Goal: Task Accomplishment & Management: Use online tool/utility

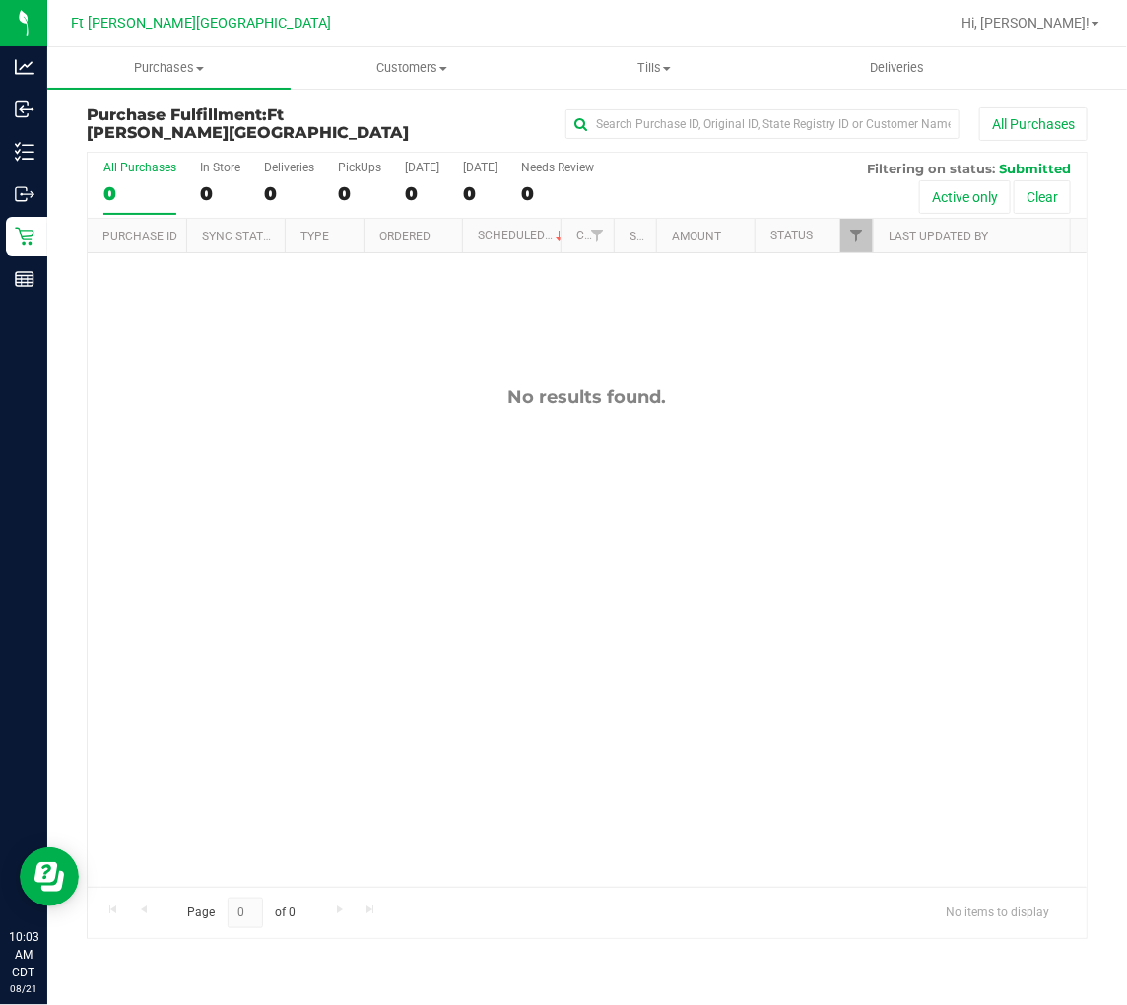
click at [231, 414] on div "No results found." at bounding box center [587, 636] width 999 height 767
click at [332, 427] on div "No results found." at bounding box center [587, 636] width 999 height 767
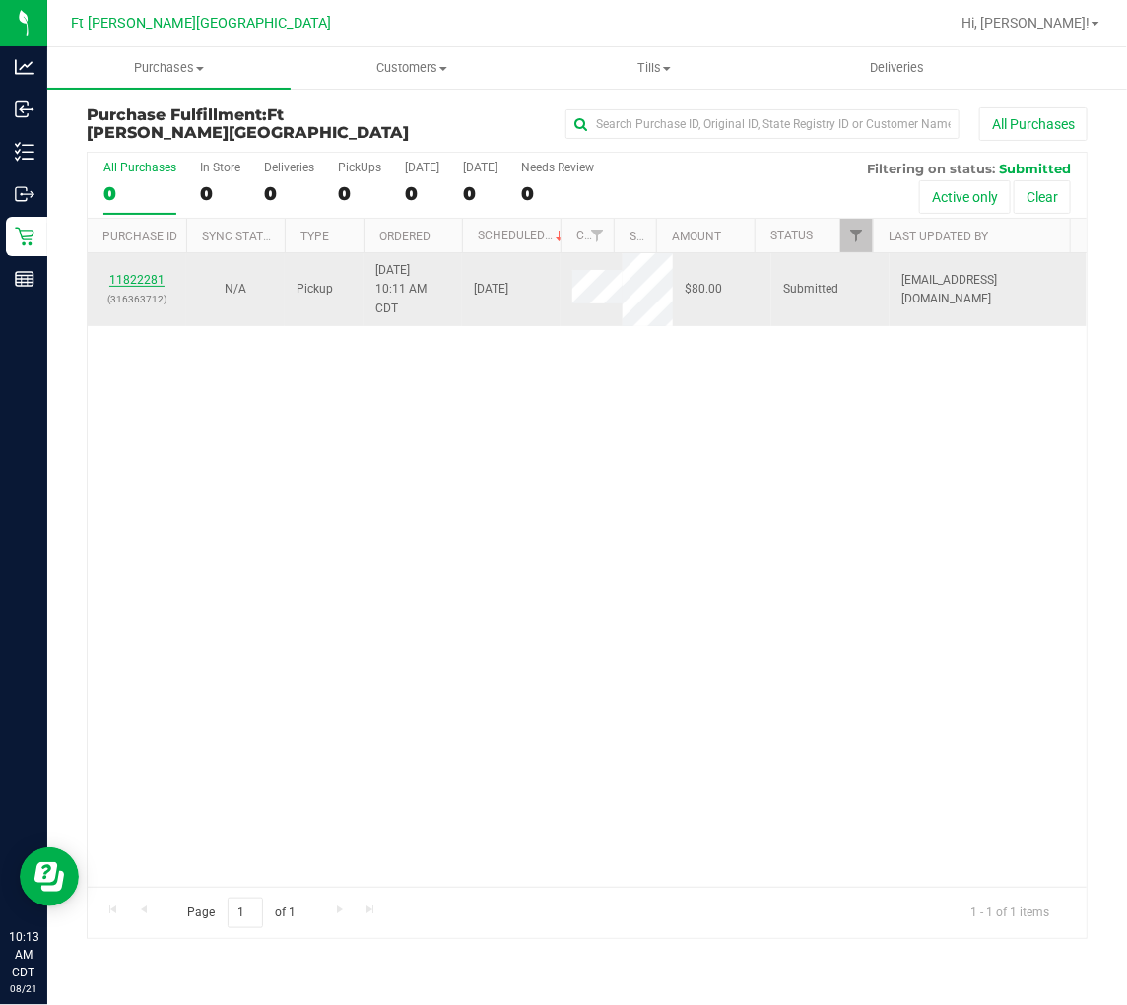
click at [149, 283] on link "11822281" at bounding box center [136, 280] width 55 height 14
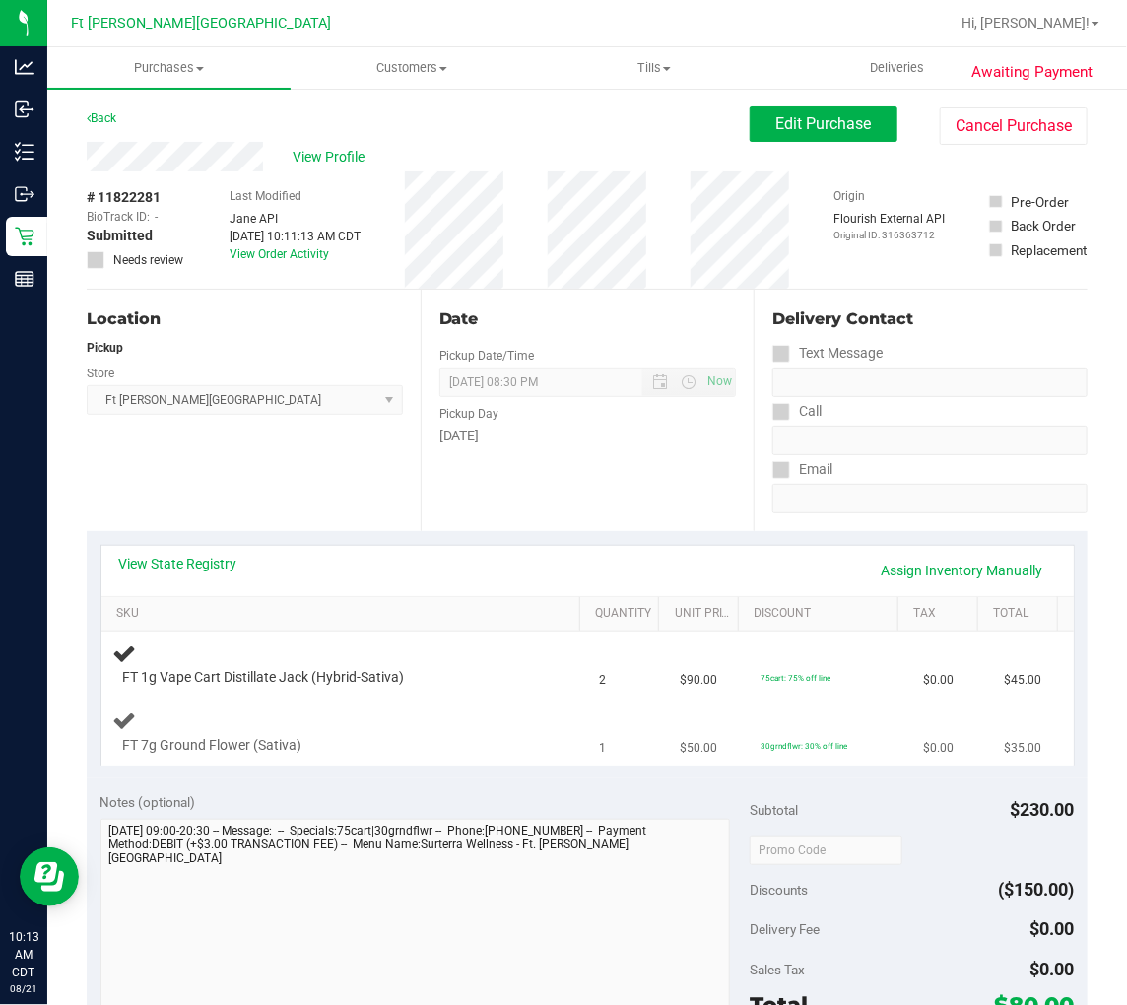
click at [436, 705] on td "FT 7g Ground Flower (Sativa)" at bounding box center [345, 733] width 487 height 66
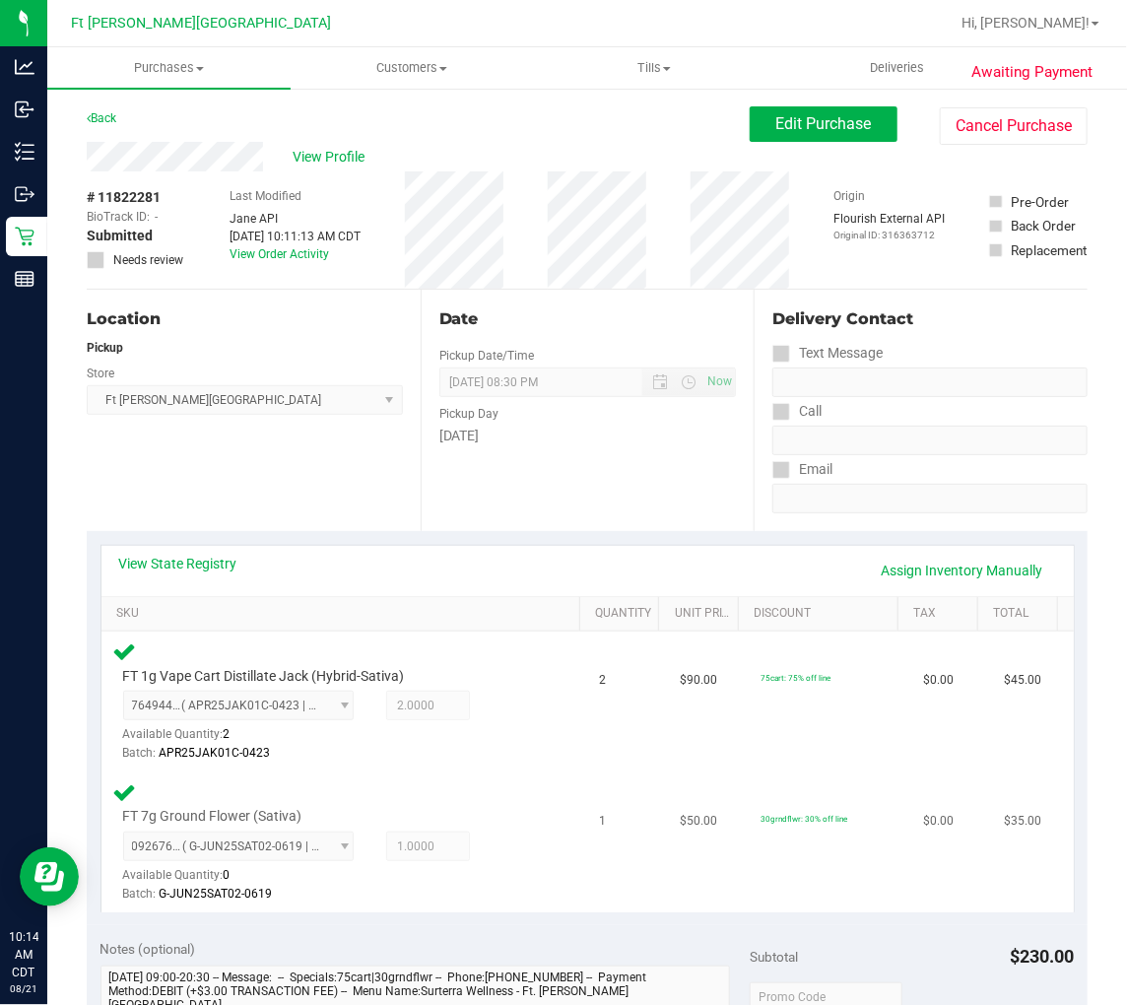
scroll to position [547, 0]
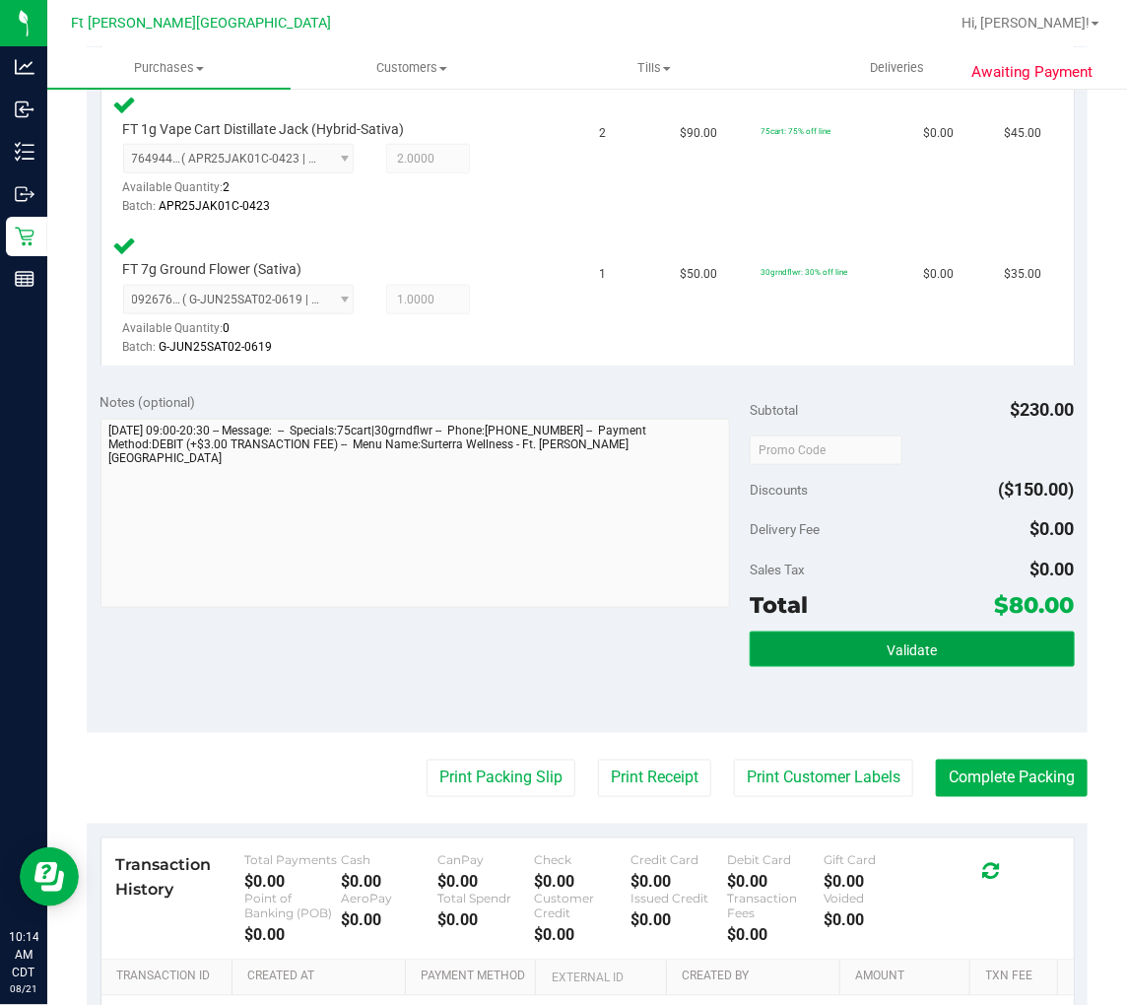
click at [918, 636] on button "Validate" at bounding box center [912, 649] width 325 height 35
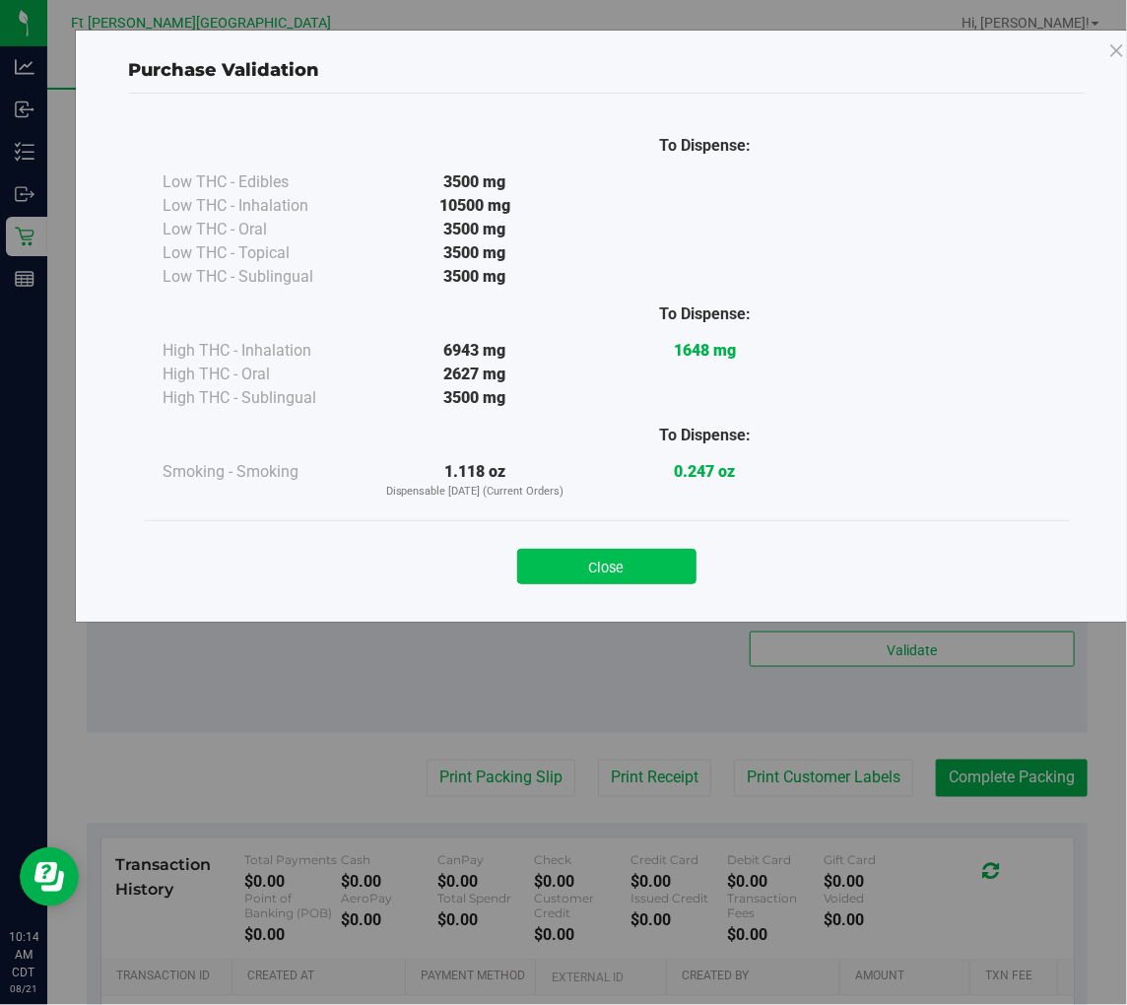
click at [616, 566] on button "Close" at bounding box center [606, 566] width 179 height 35
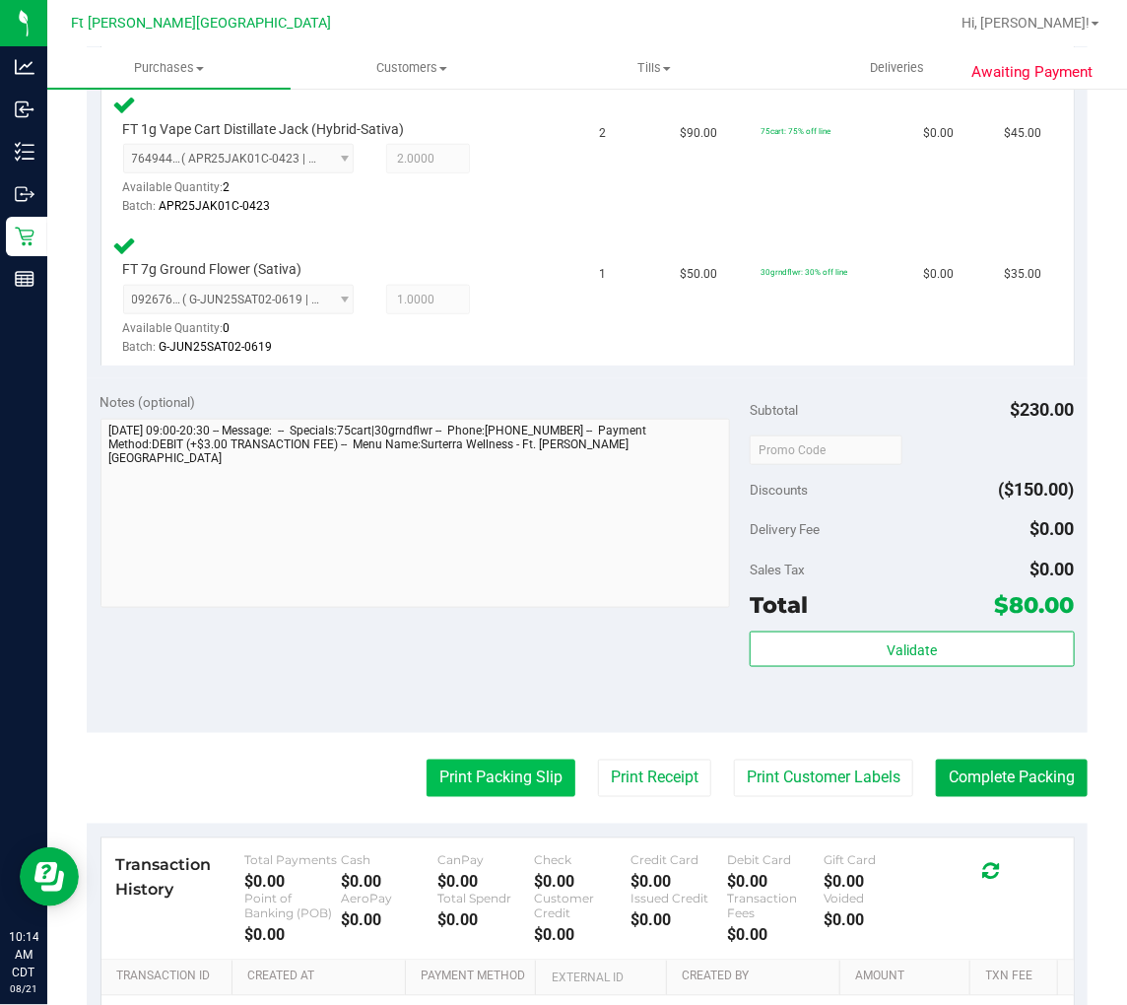
click at [489, 765] on button "Print Packing Slip" at bounding box center [501, 778] width 149 height 37
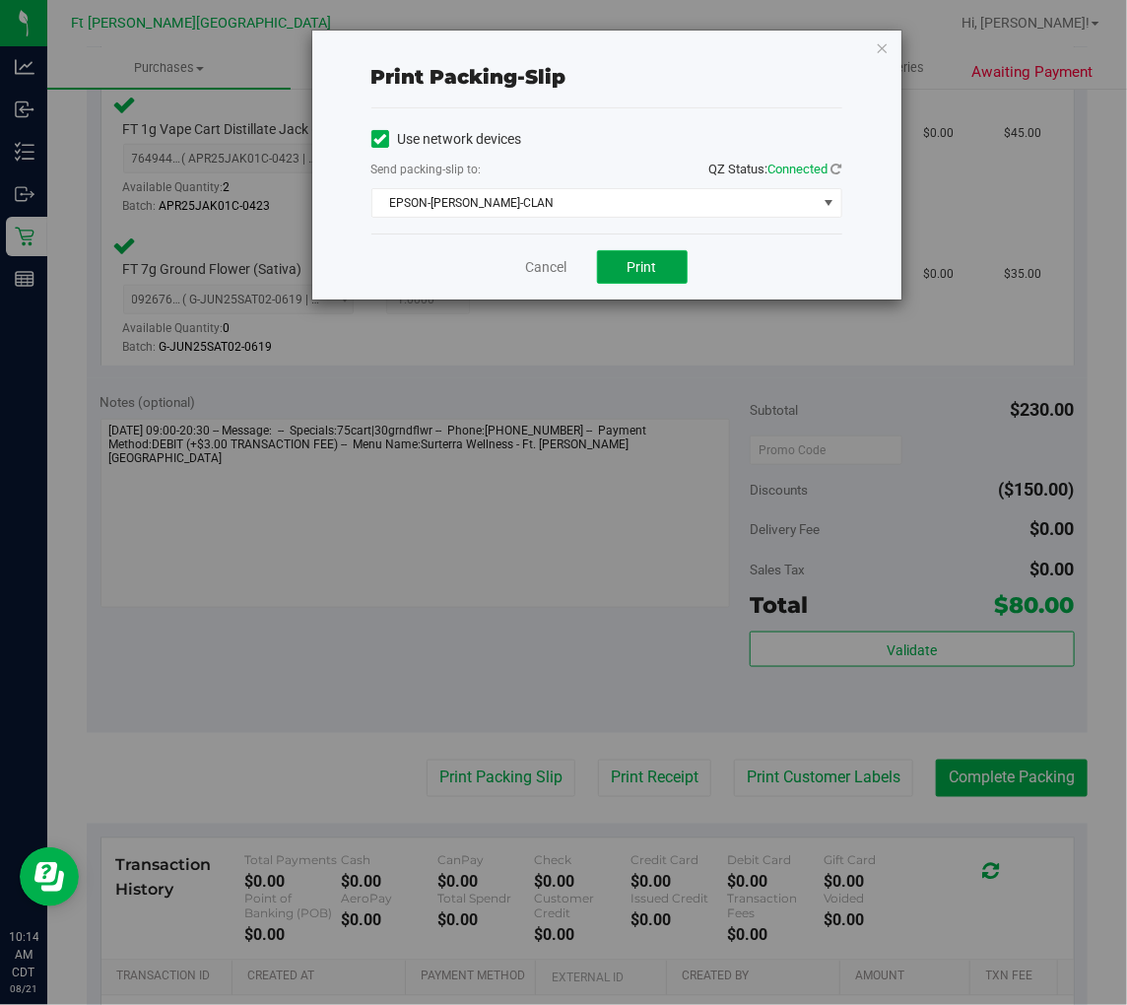
click at [633, 271] on span "Print" at bounding box center [643, 267] width 30 height 16
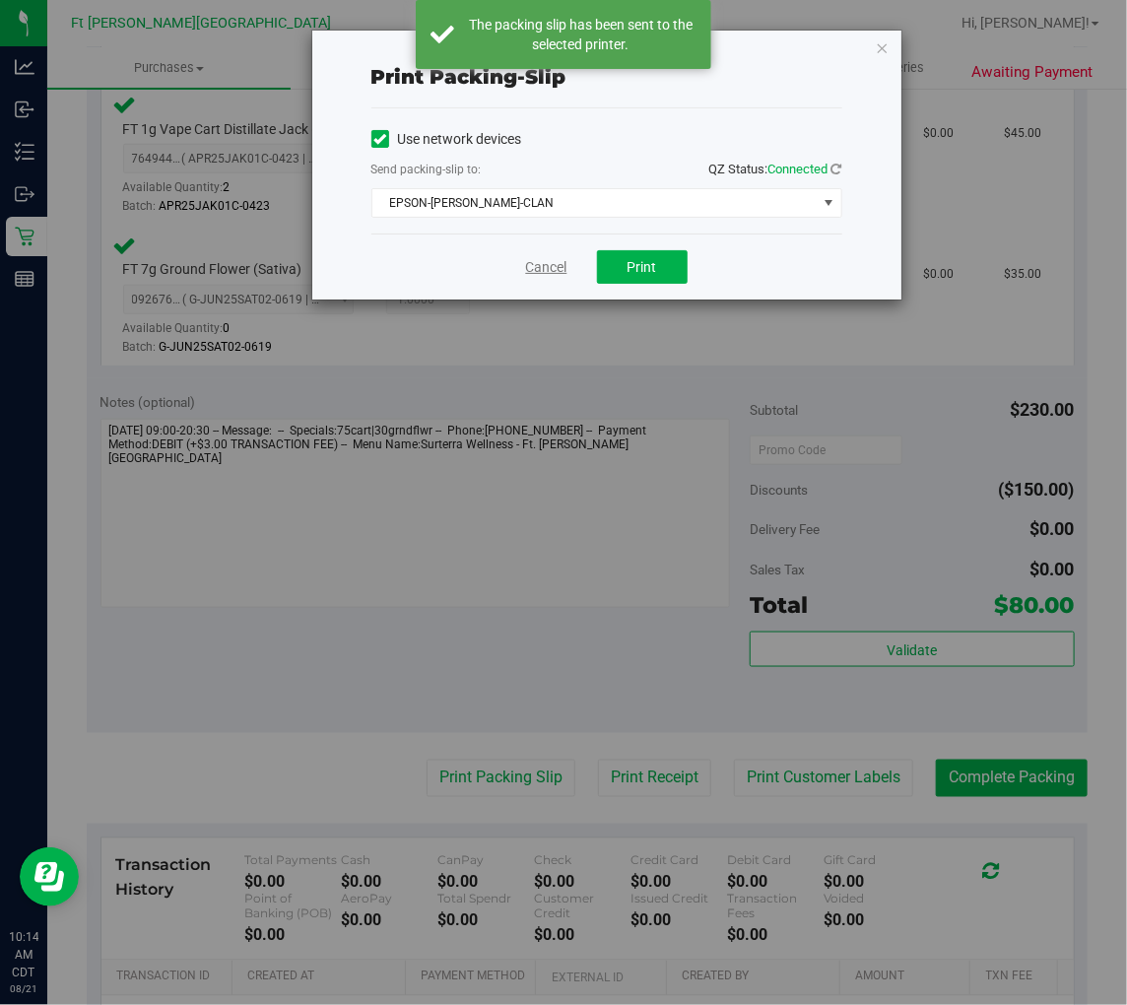
click at [544, 260] on link "Cancel" at bounding box center [546, 267] width 41 height 21
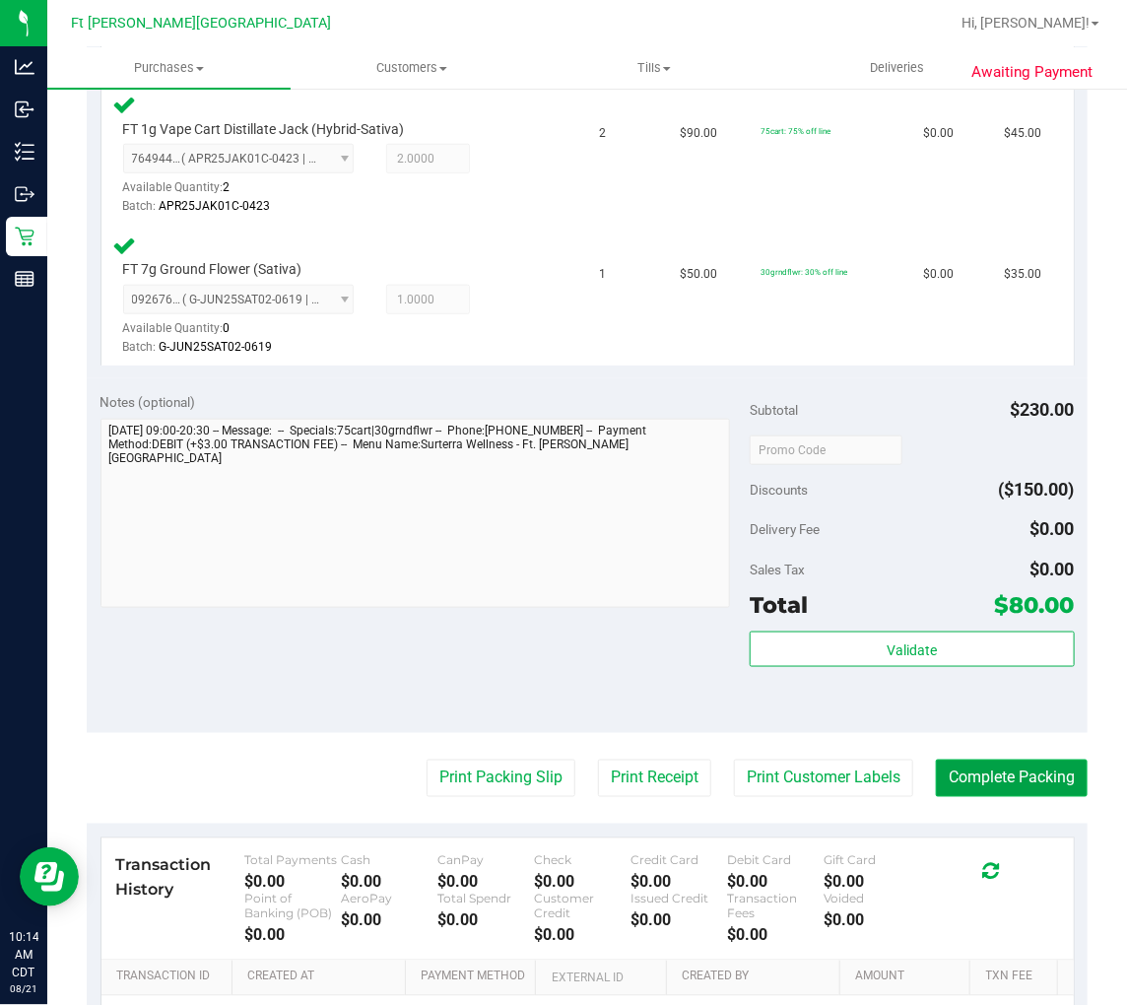
click at [1009, 786] on button "Complete Packing" at bounding box center [1012, 778] width 152 height 37
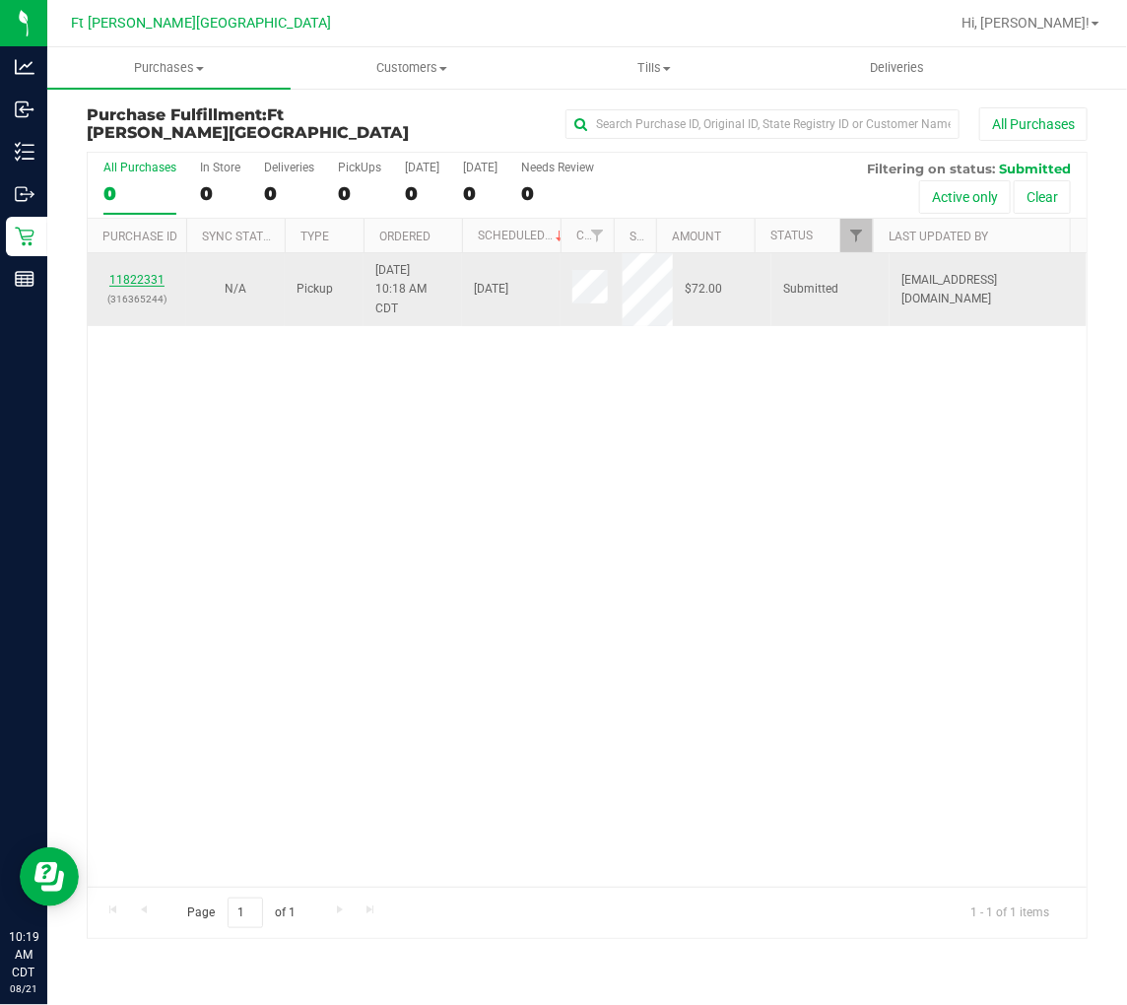
click at [128, 281] on link "11822331" at bounding box center [136, 280] width 55 height 14
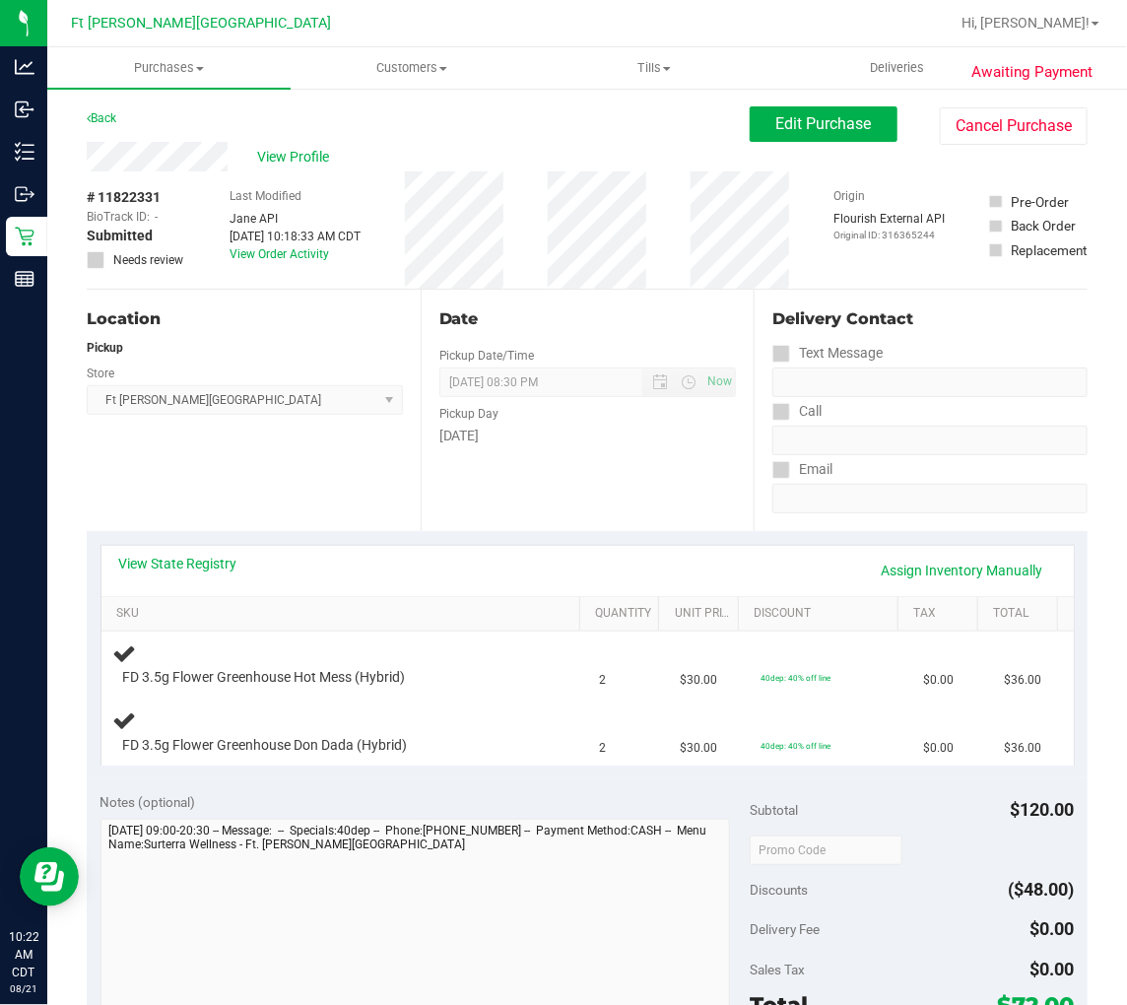
click at [282, 476] on div "Location Pickup Store Ft Walton Beach WC Select Store Bonita Springs WC Boynton…" at bounding box center [254, 410] width 334 height 241
click at [329, 473] on div "Location Pickup Store Ft Walton Beach WC Select Store Bonita Springs WC Boynton…" at bounding box center [254, 410] width 334 height 241
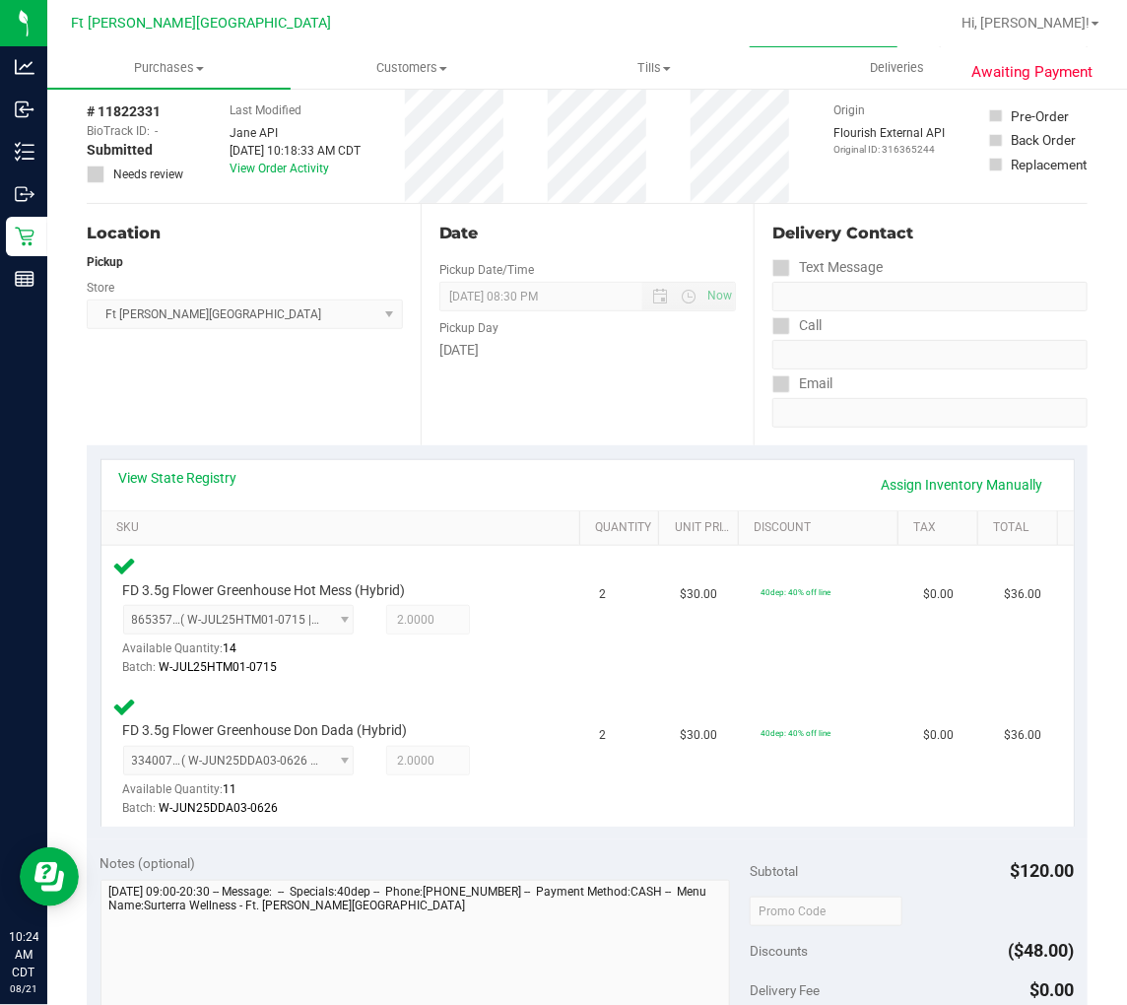
scroll to position [438, 0]
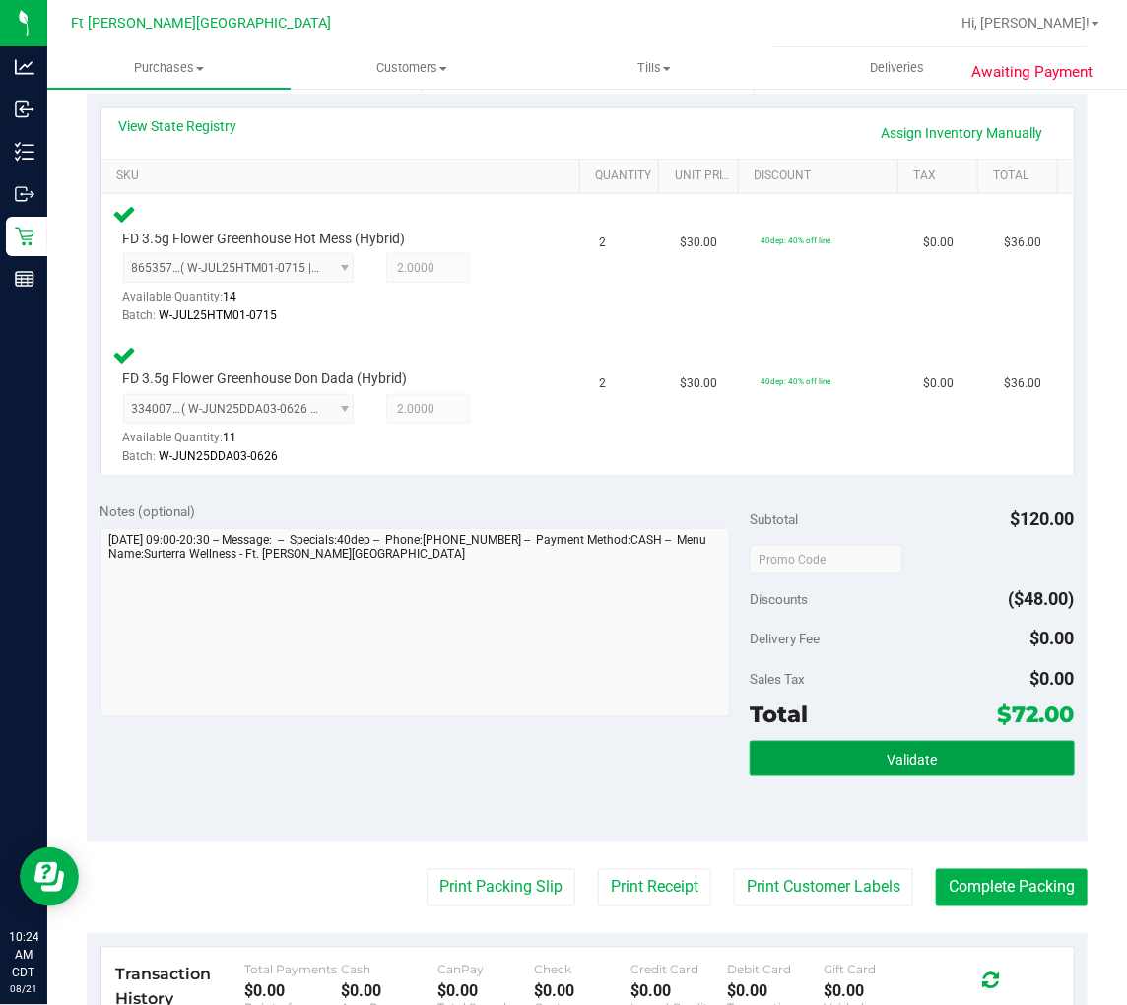
click at [840, 769] on button "Validate" at bounding box center [912, 758] width 325 height 35
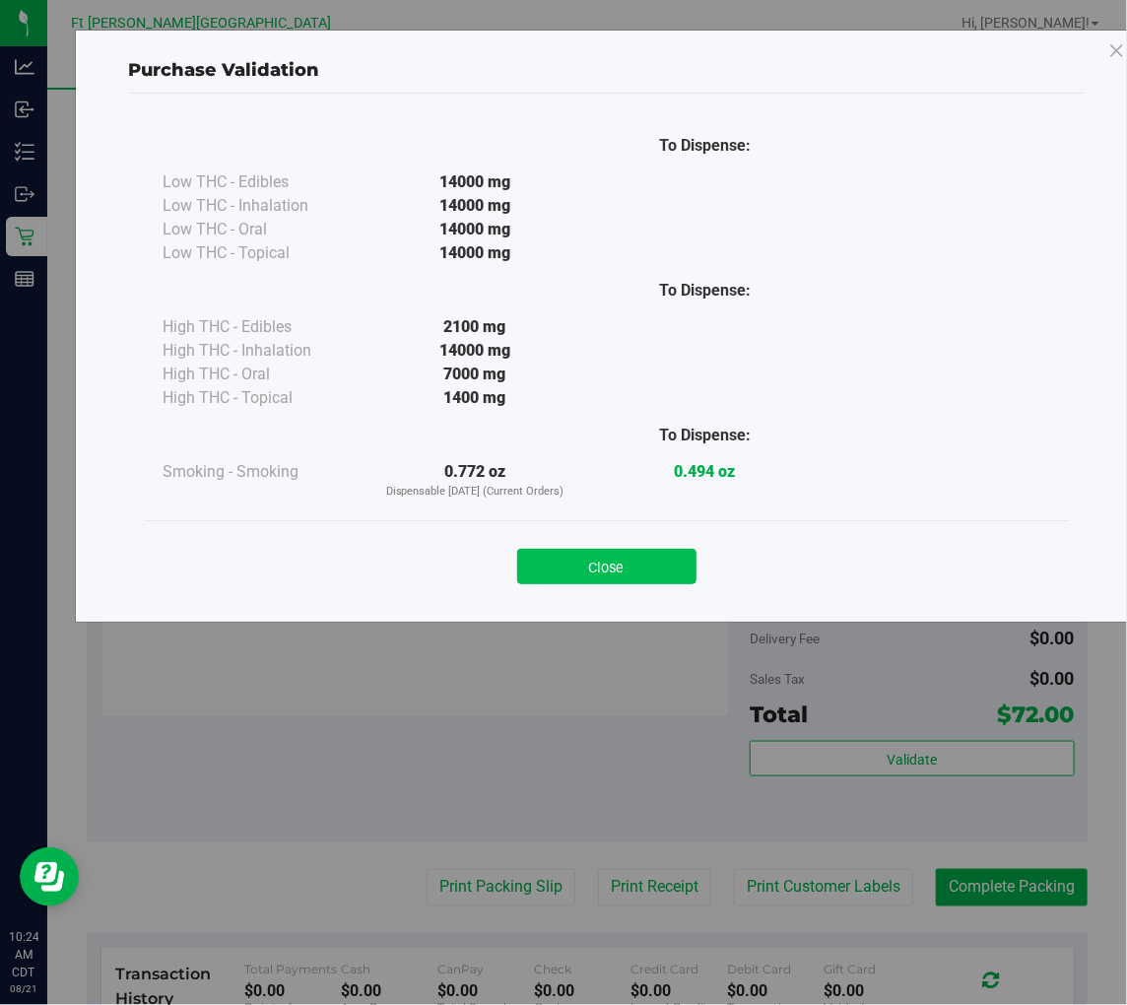
click at [594, 567] on button "Close" at bounding box center [606, 566] width 179 height 35
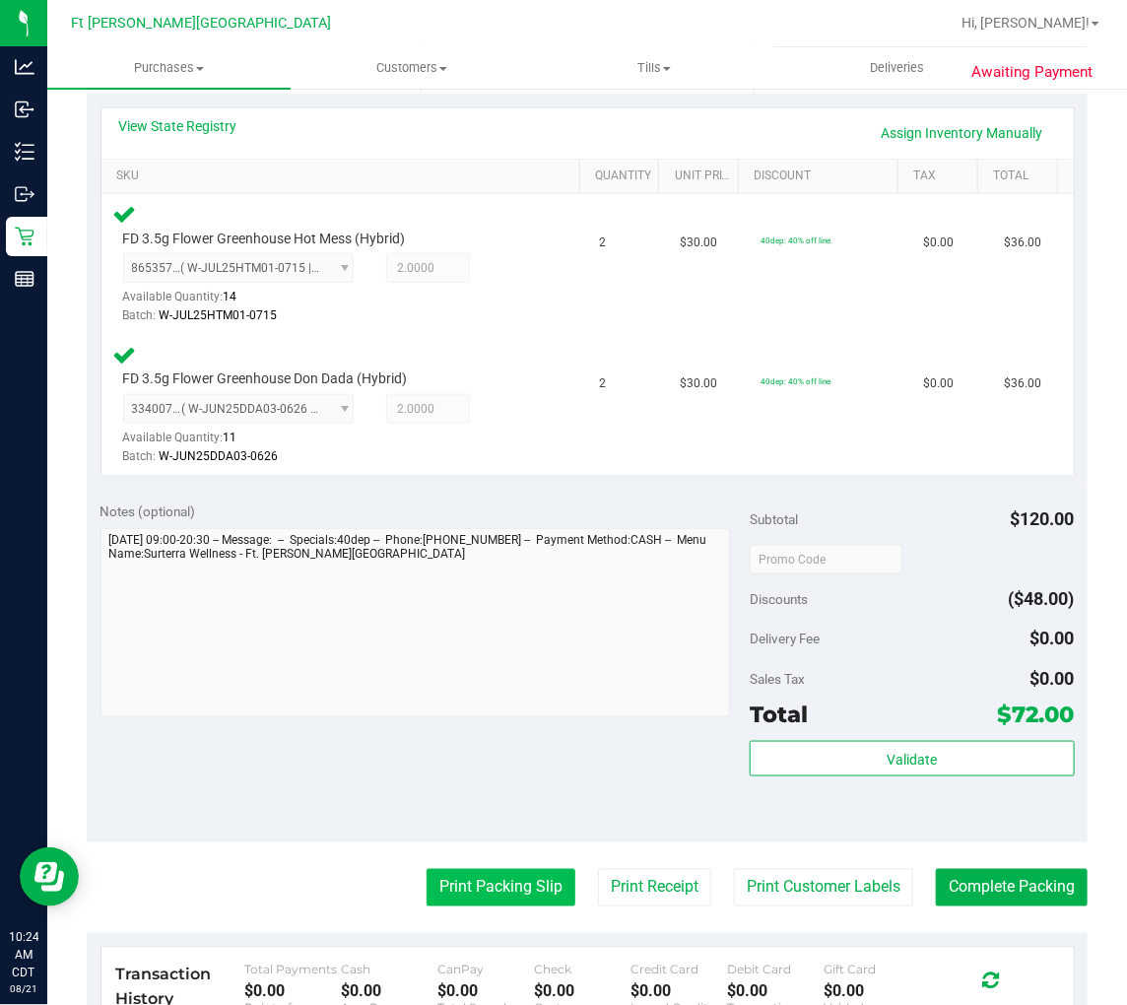
click at [498, 879] on button "Print Packing Slip" at bounding box center [501, 887] width 149 height 37
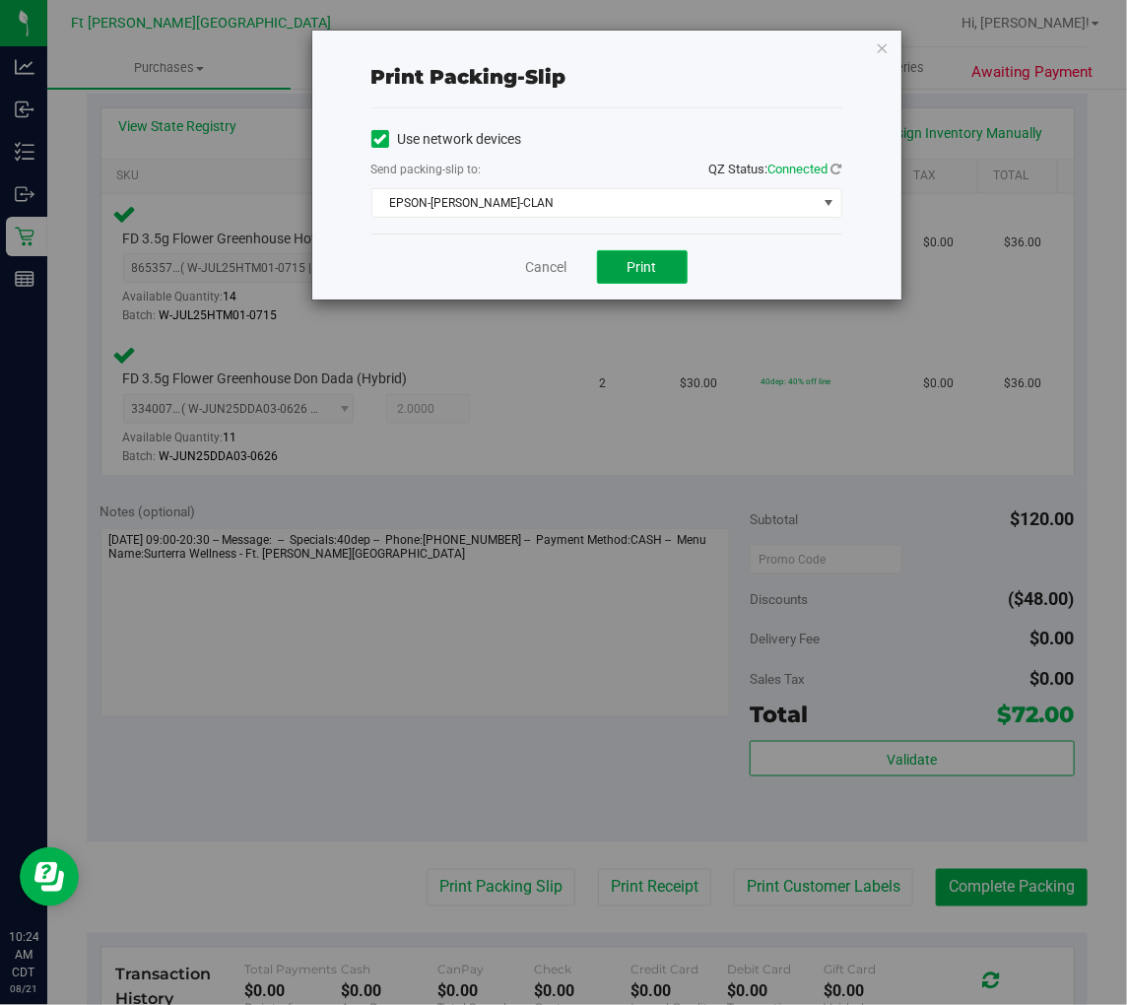
click at [656, 266] on span "Print" at bounding box center [643, 267] width 30 height 16
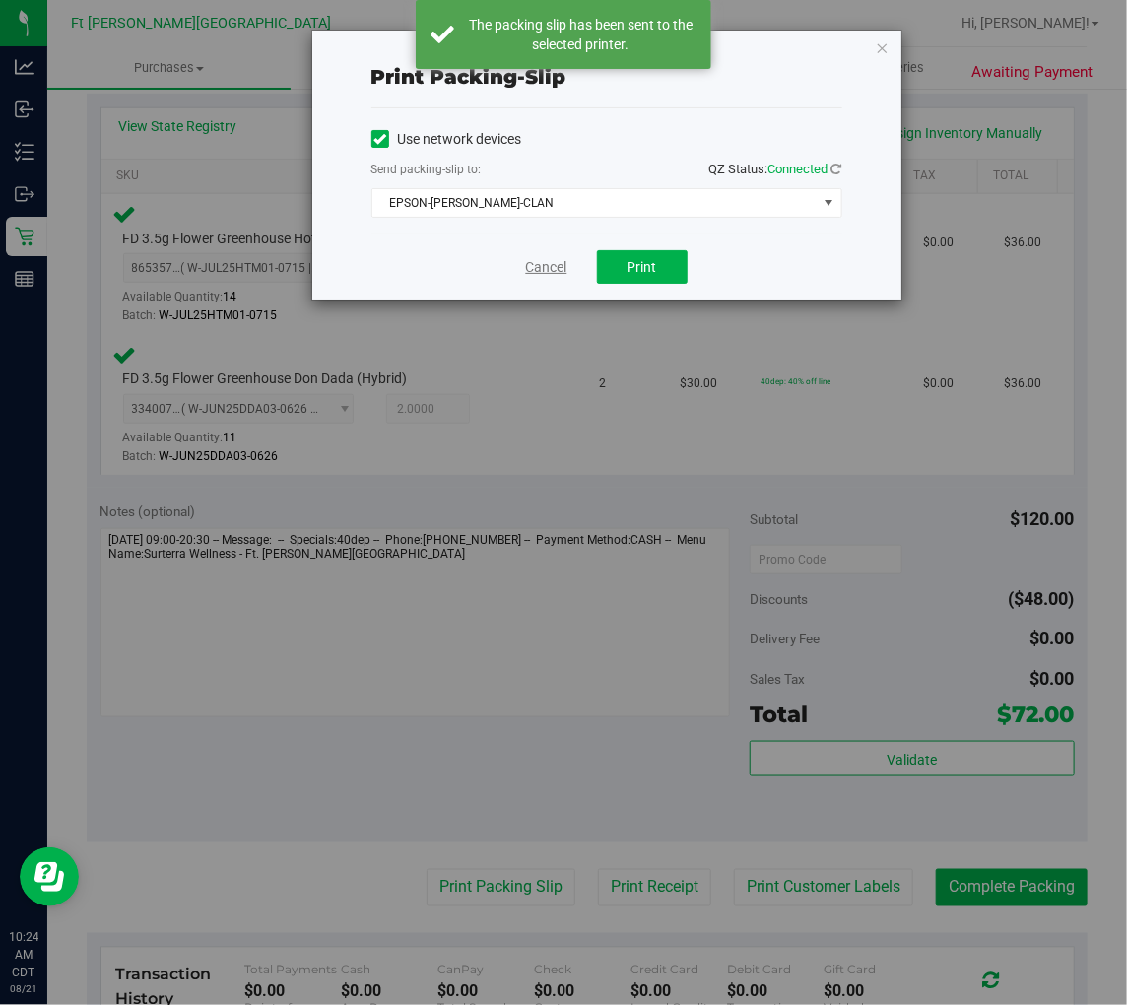
click at [539, 270] on link "Cancel" at bounding box center [546, 267] width 41 height 21
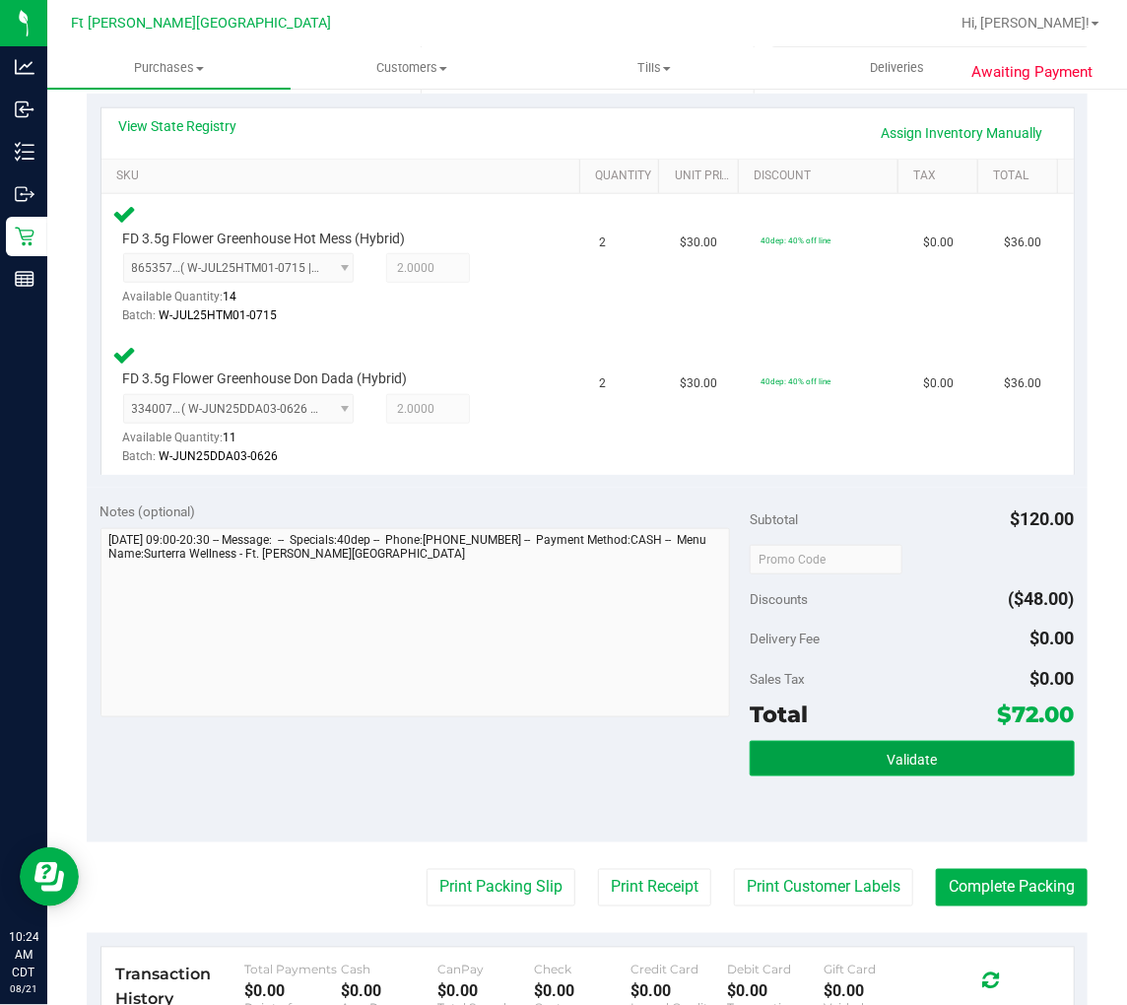
click at [851, 753] on button "Validate" at bounding box center [912, 758] width 325 height 35
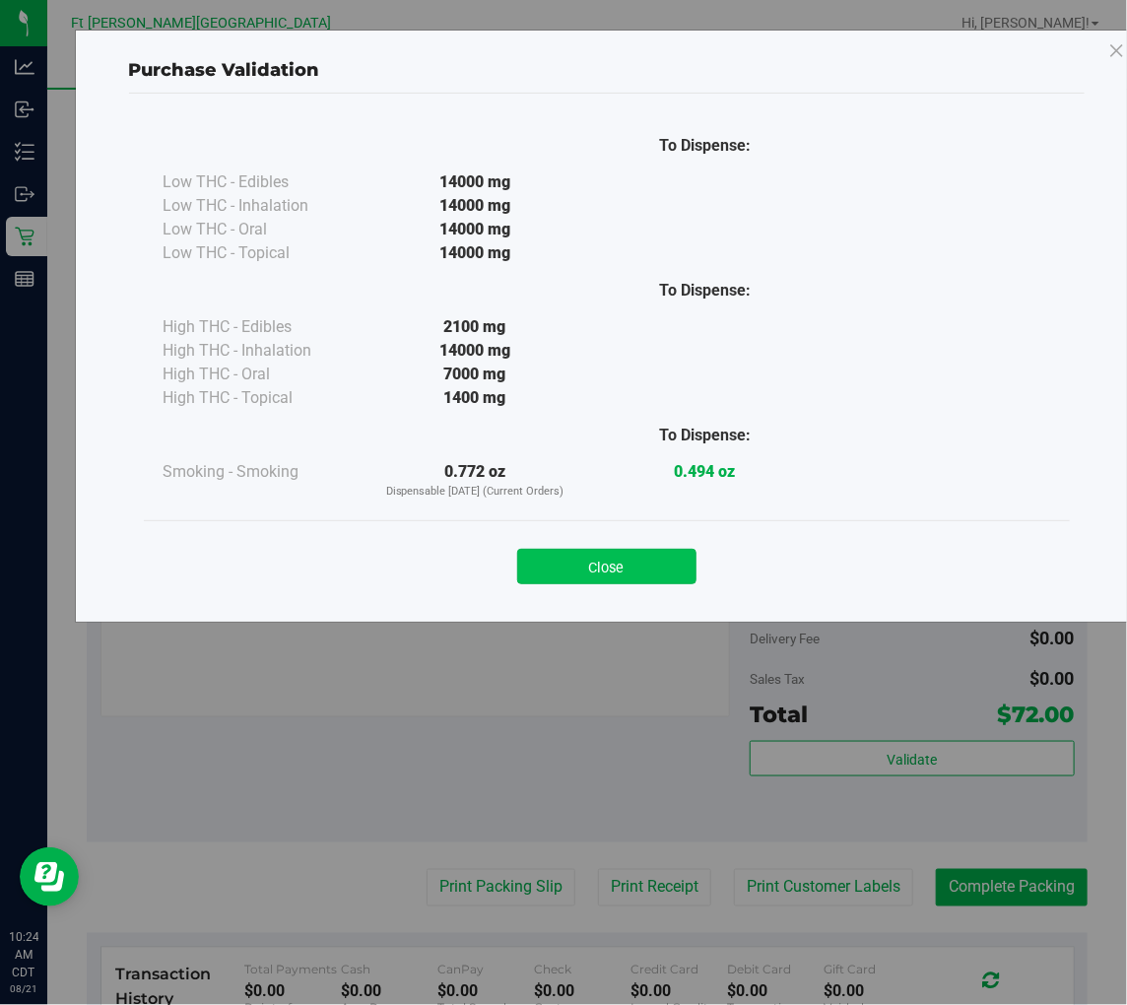
click at [641, 565] on button "Close" at bounding box center [606, 566] width 179 height 35
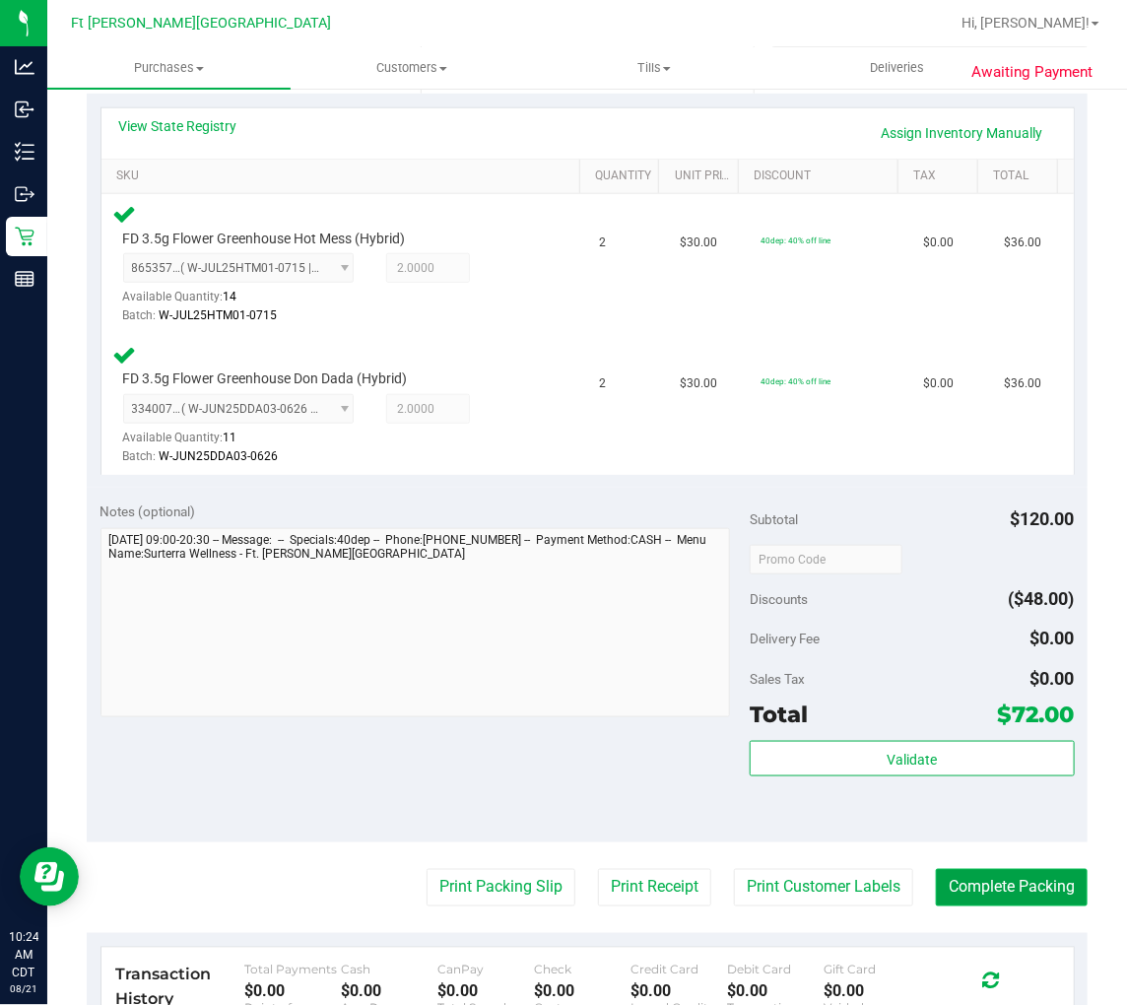
click at [1009, 895] on button "Complete Packing" at bounding box center [1012, 887] width 152 height 37
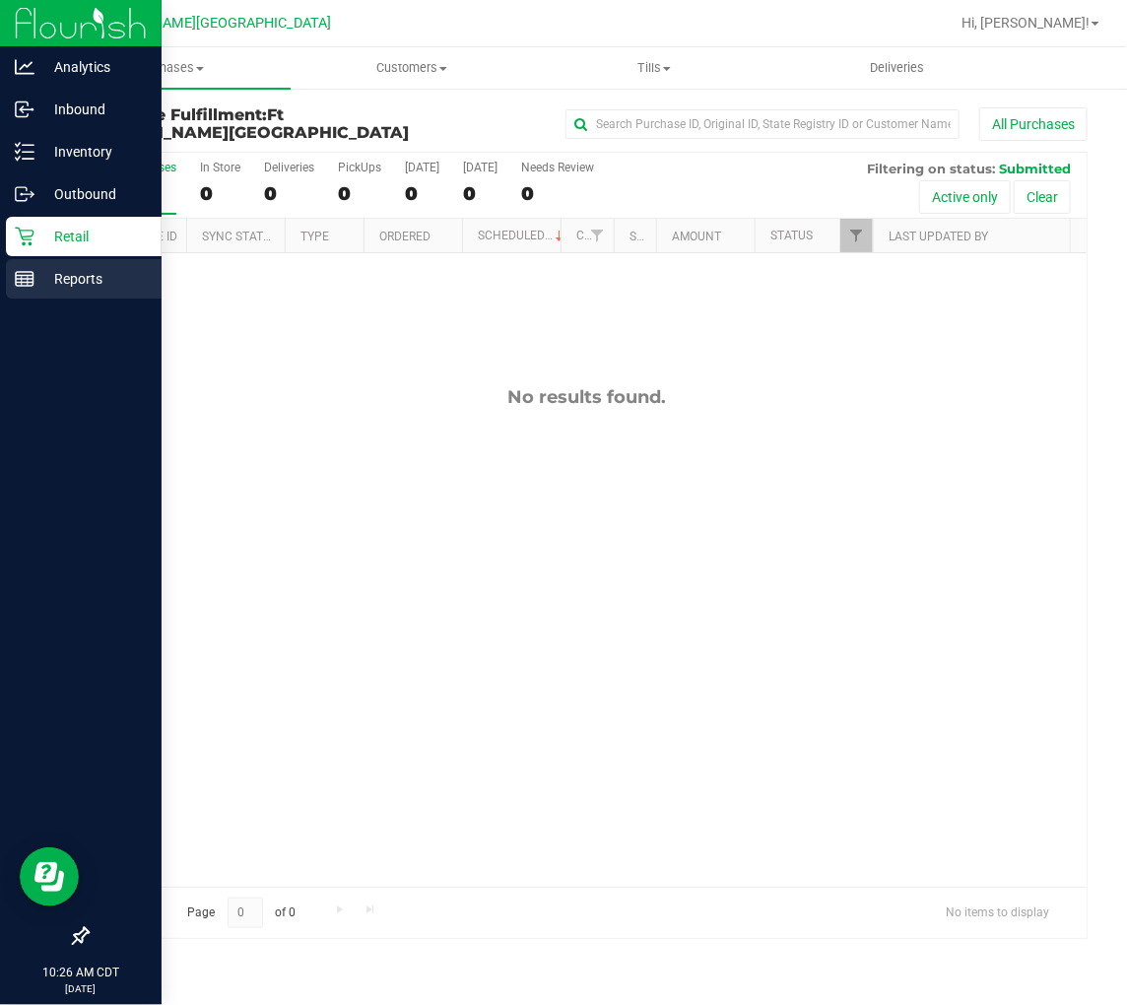
click at [27, 287] on icon at bounding box center [25, 279] width 20 height 20
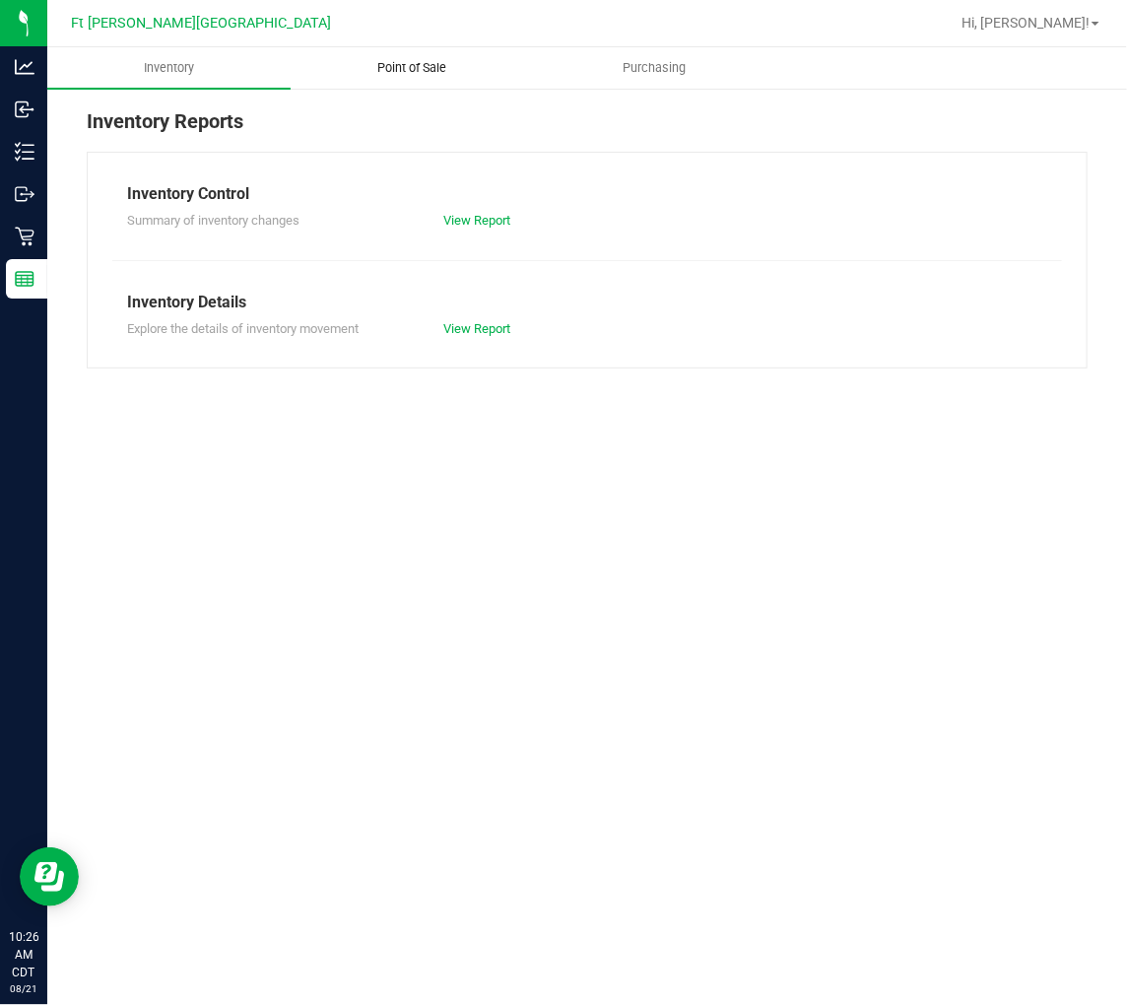
click at [421, 70] on span "Point of Sale" at bounding box center [412, 68] width 122 height 18
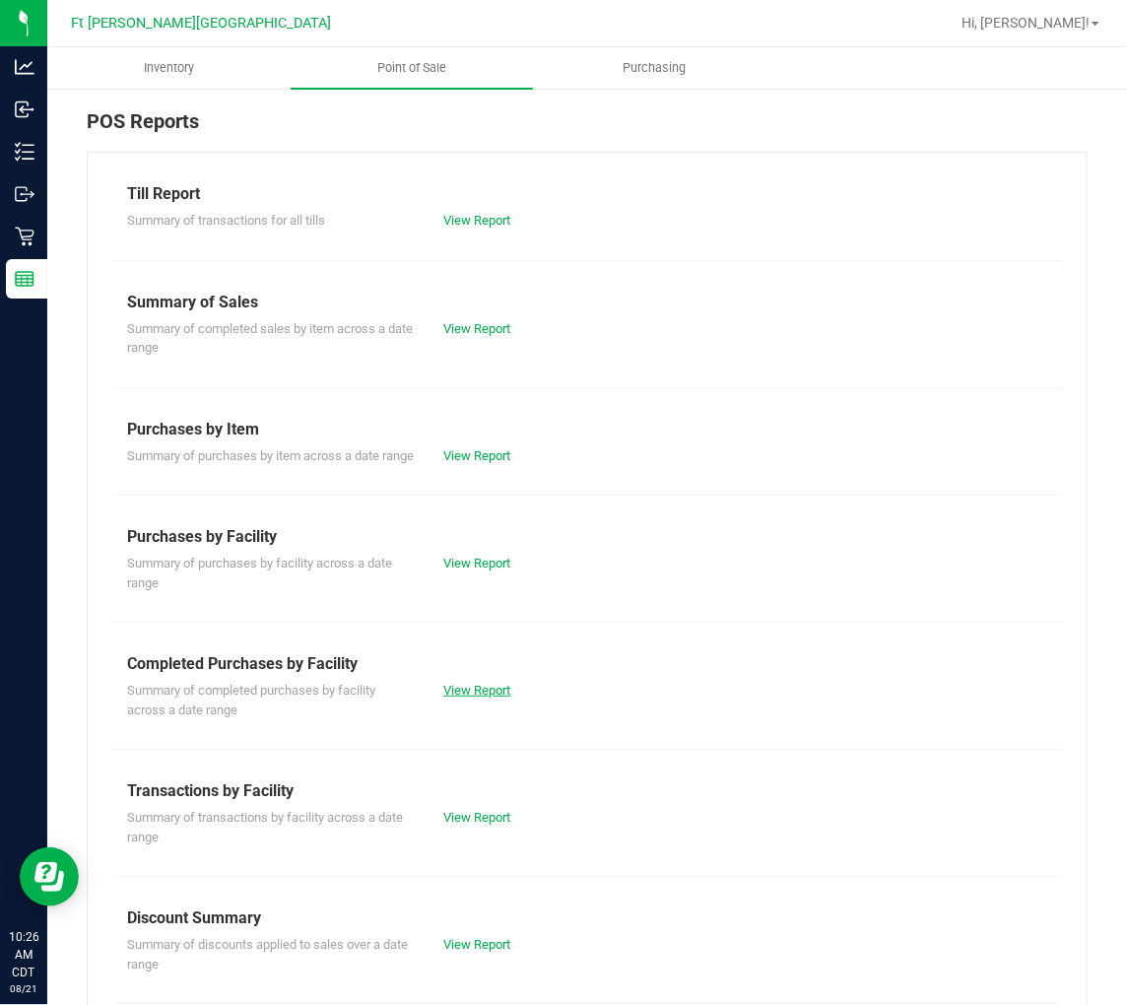
click at [481, 698] on link "View Report" at bounding box center [476, 690] width 67 height 15
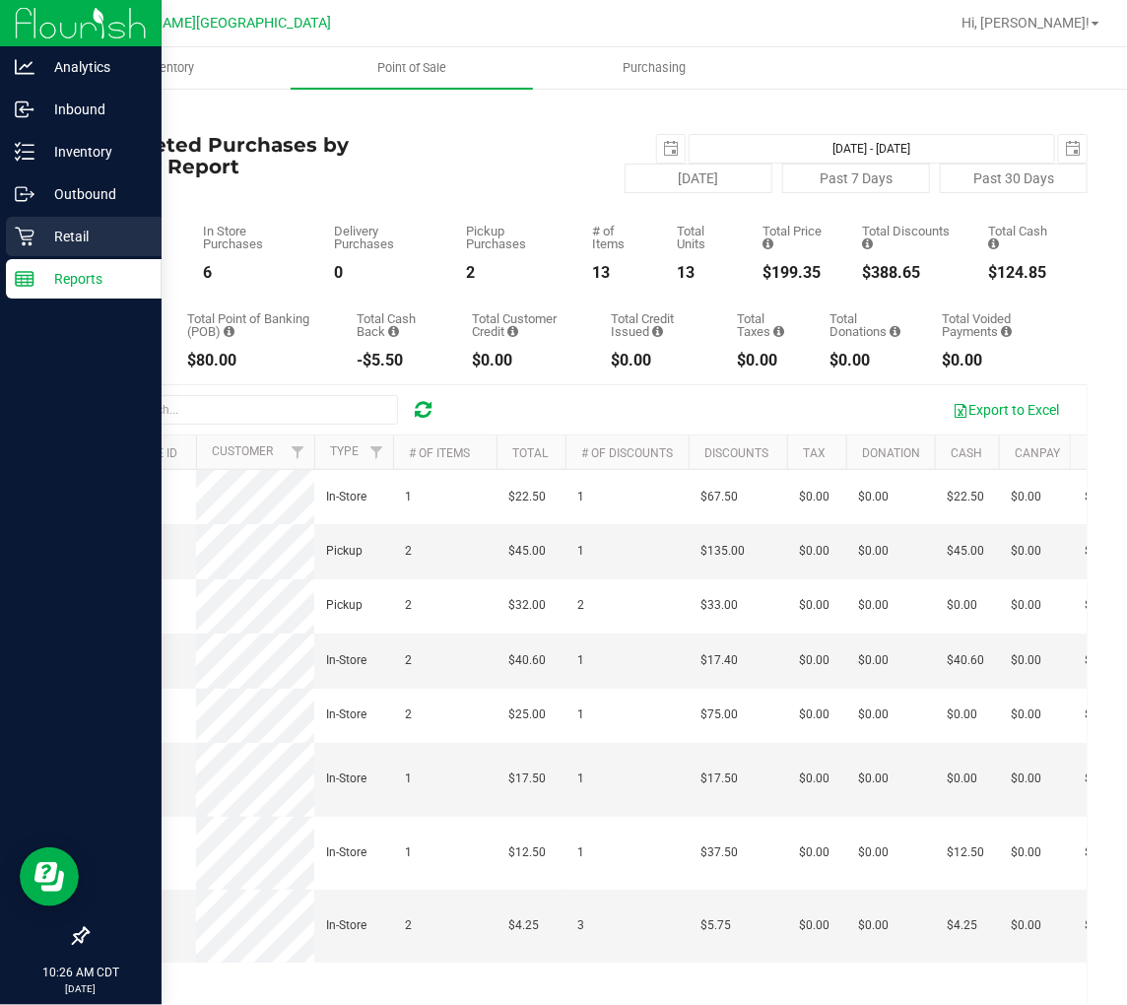
click at [25, 237] on icon at bounding box center [24, 237] width 19 height 19
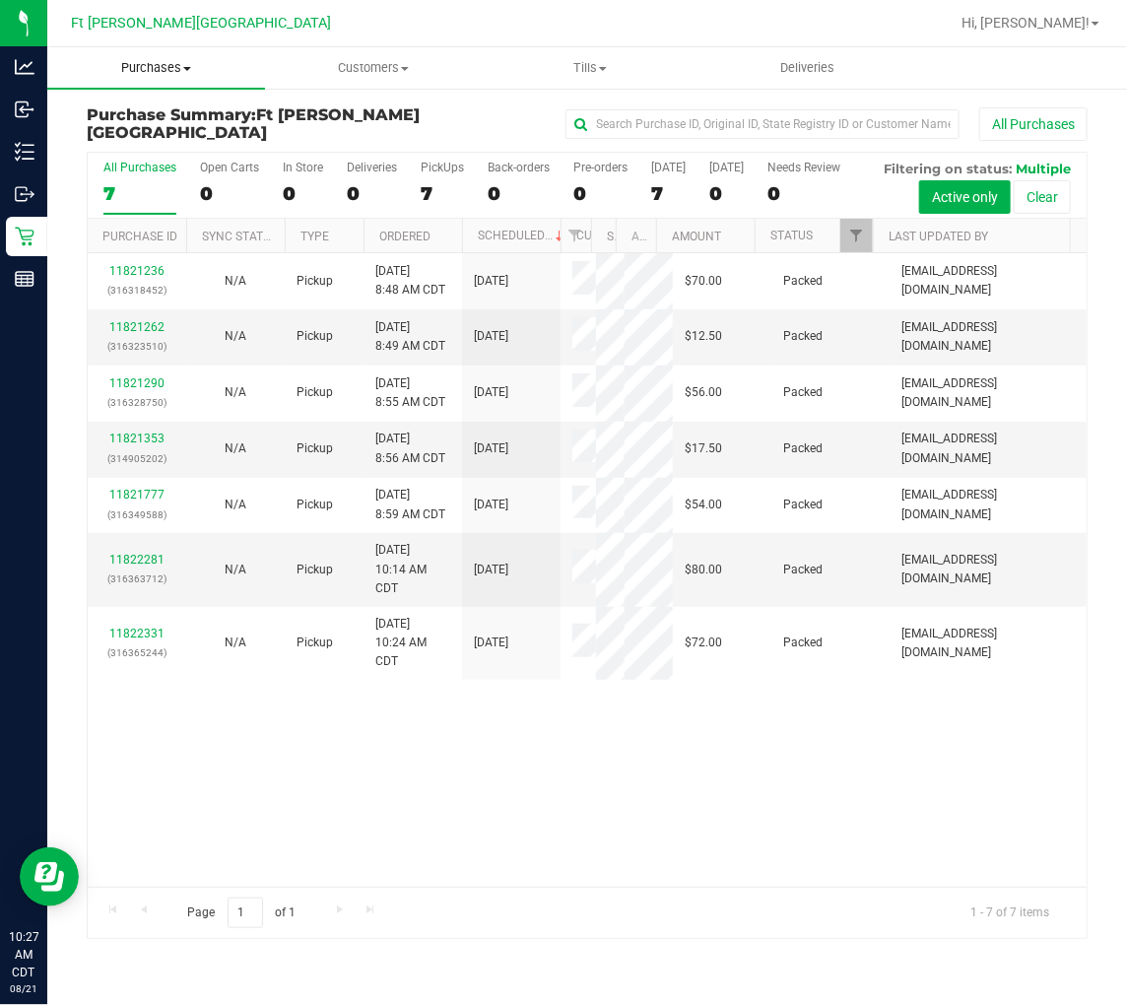
click at [168, 69] on span "Purchases" at bounding box center [156, 68] width 218 height 18
click at [160, 143] on span "Fulfillment" at bounding box center [108, 142] width 122 height 17
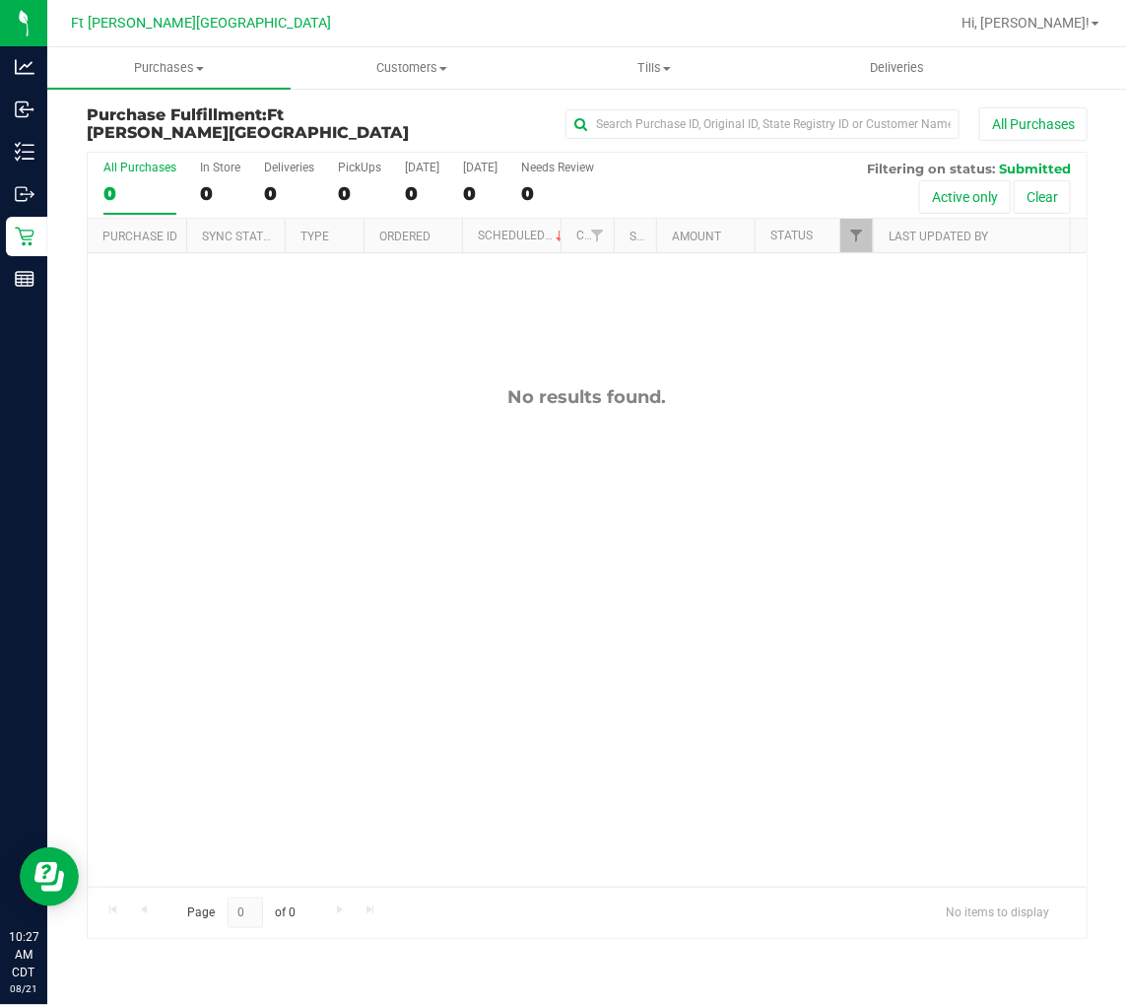
click at [351, 525] on div "No results found." at bounding box center [587, 636] width 999 height 767
click at [368, 510] on div "No results found." at bounding box center [587, 636] width 999 height 767
click at [449, 120] on div "All Purchases" at bounding box center [754, 124] width 667 height 34
click at [316, 414] on div "No results found." at bounding box center [587, 636] width 999 height 767
click at [389, 289] on div "No results found." at bounding box center [587, 636] width 999 height 767
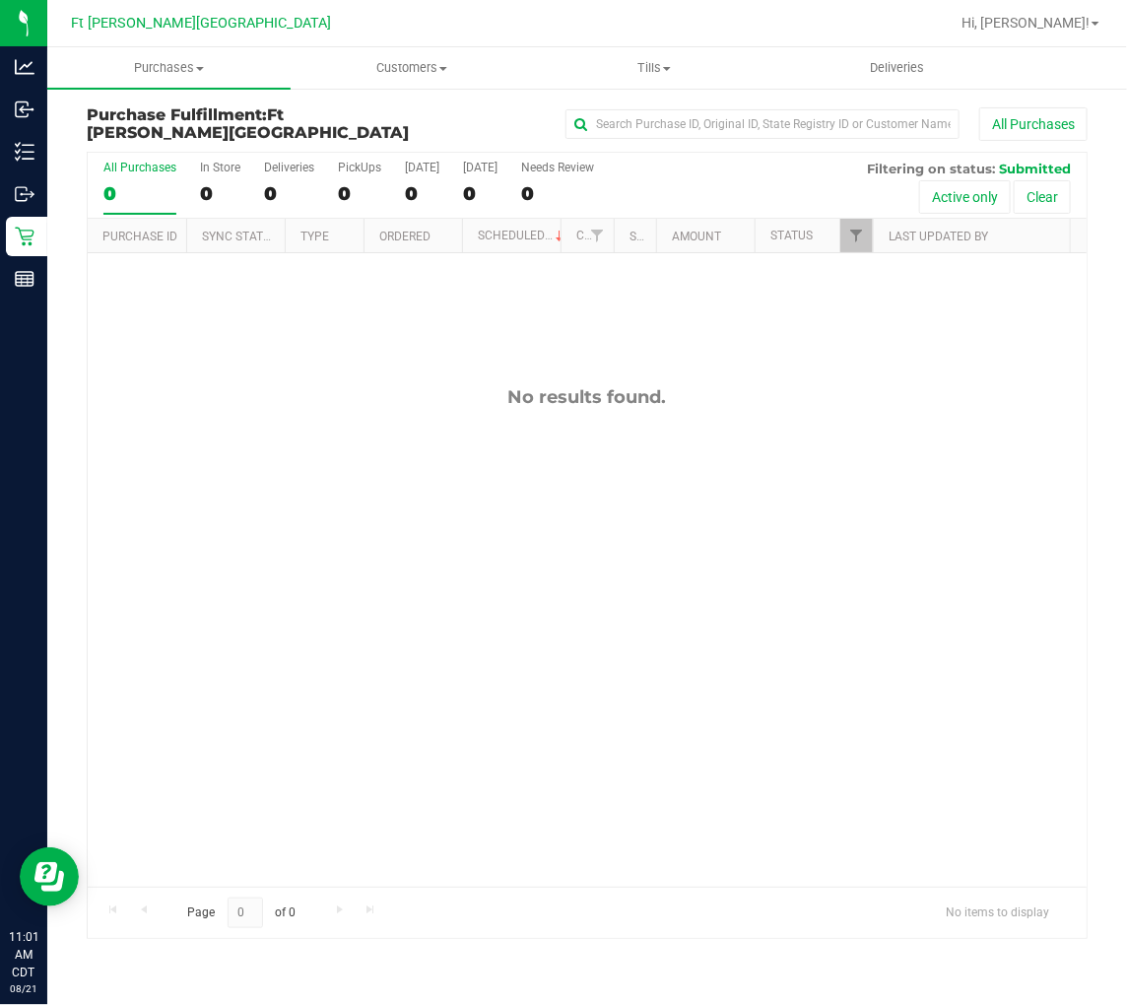
click at [396, 526] on div "No results found." at bounding box center [587, 636] width 999 height 767
click at [222, 323] on div "No results found." at bounding box center [587, 636] width 999 height 767
click at [234, 327] on div "No results found." at bounding box center [587, 636] width 999 height 767
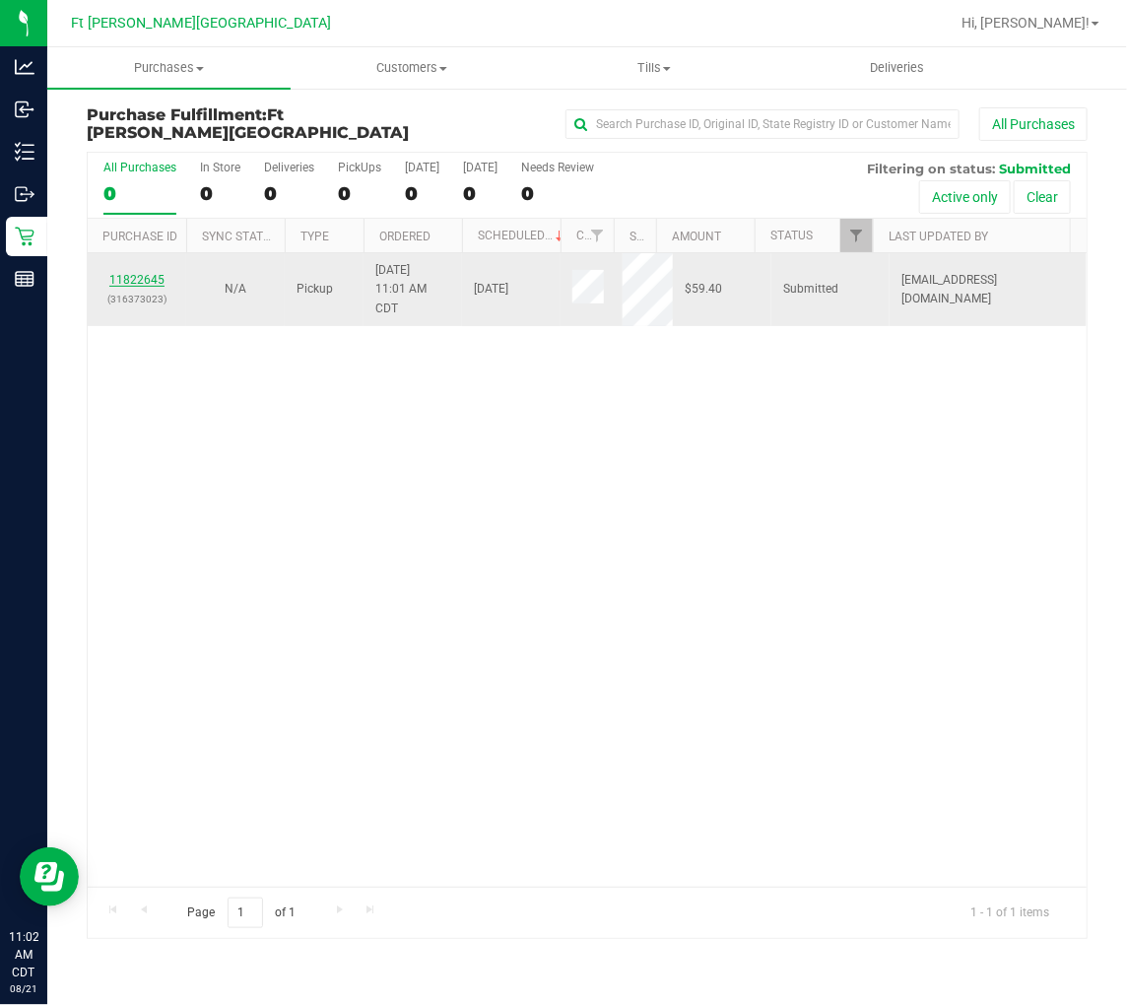
click at [142, 282] on link "11822645" at bounding box center [136, 280] width 55 height 14
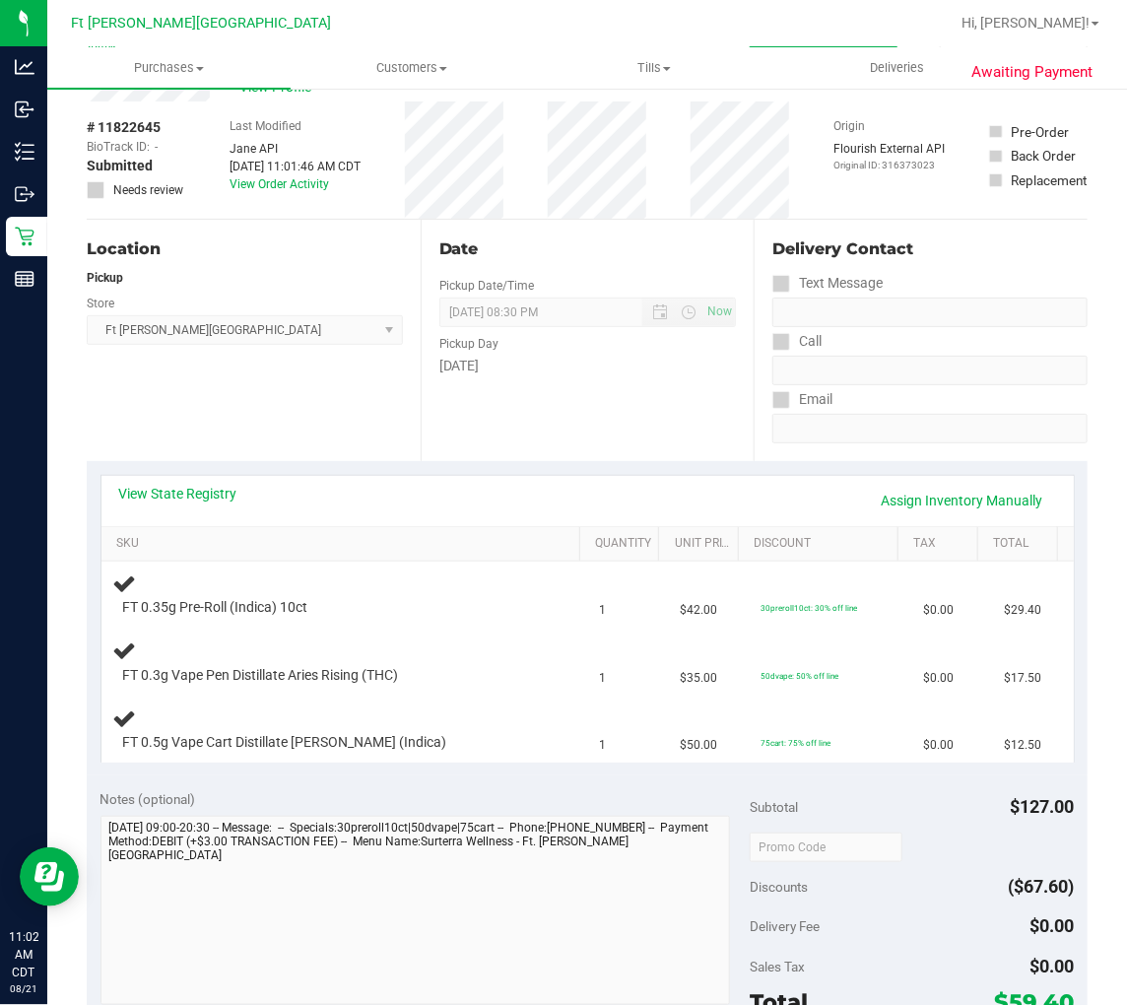
scroll to position [109, 0]
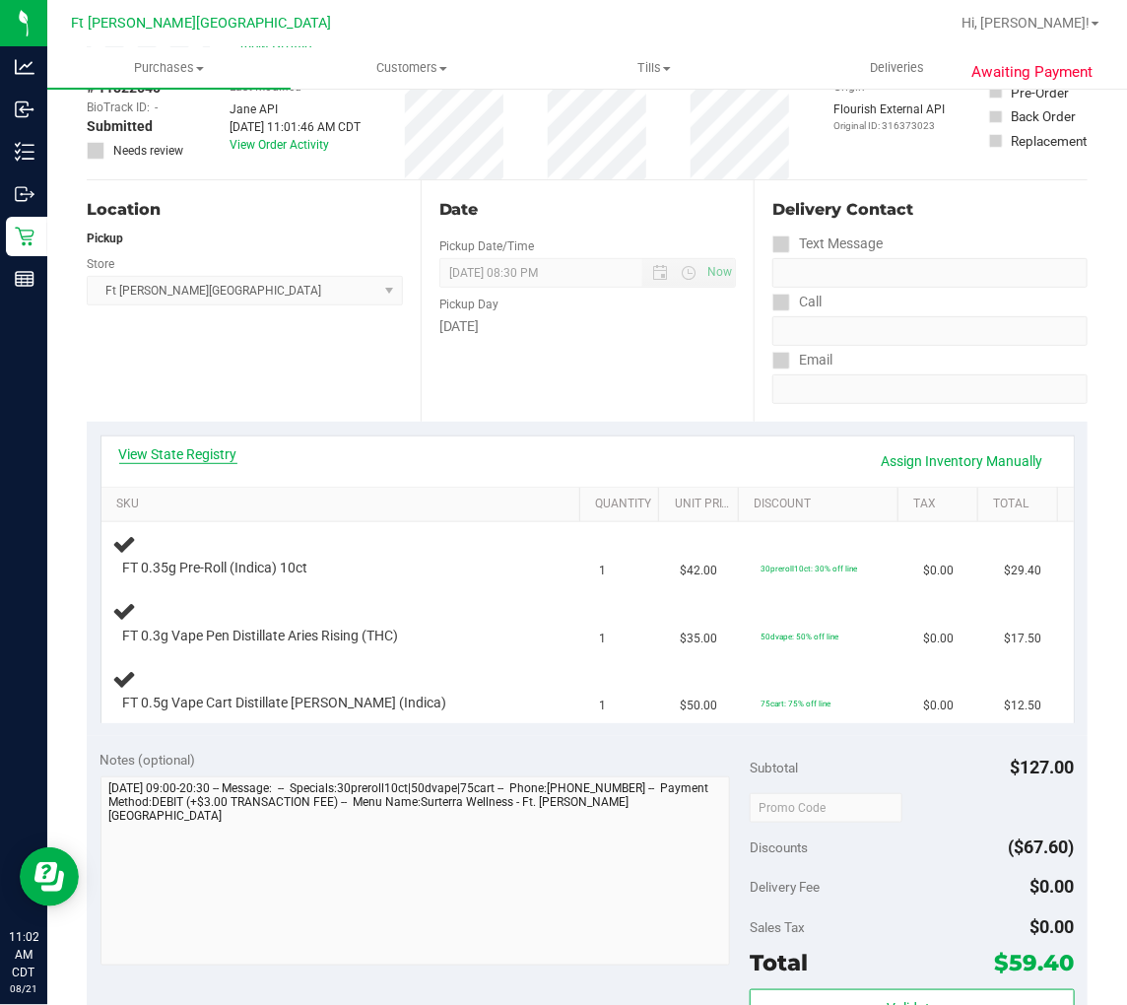
click at [221, 448] on link "View State Registry" at bounding box center [178, 454] width 118 height 20
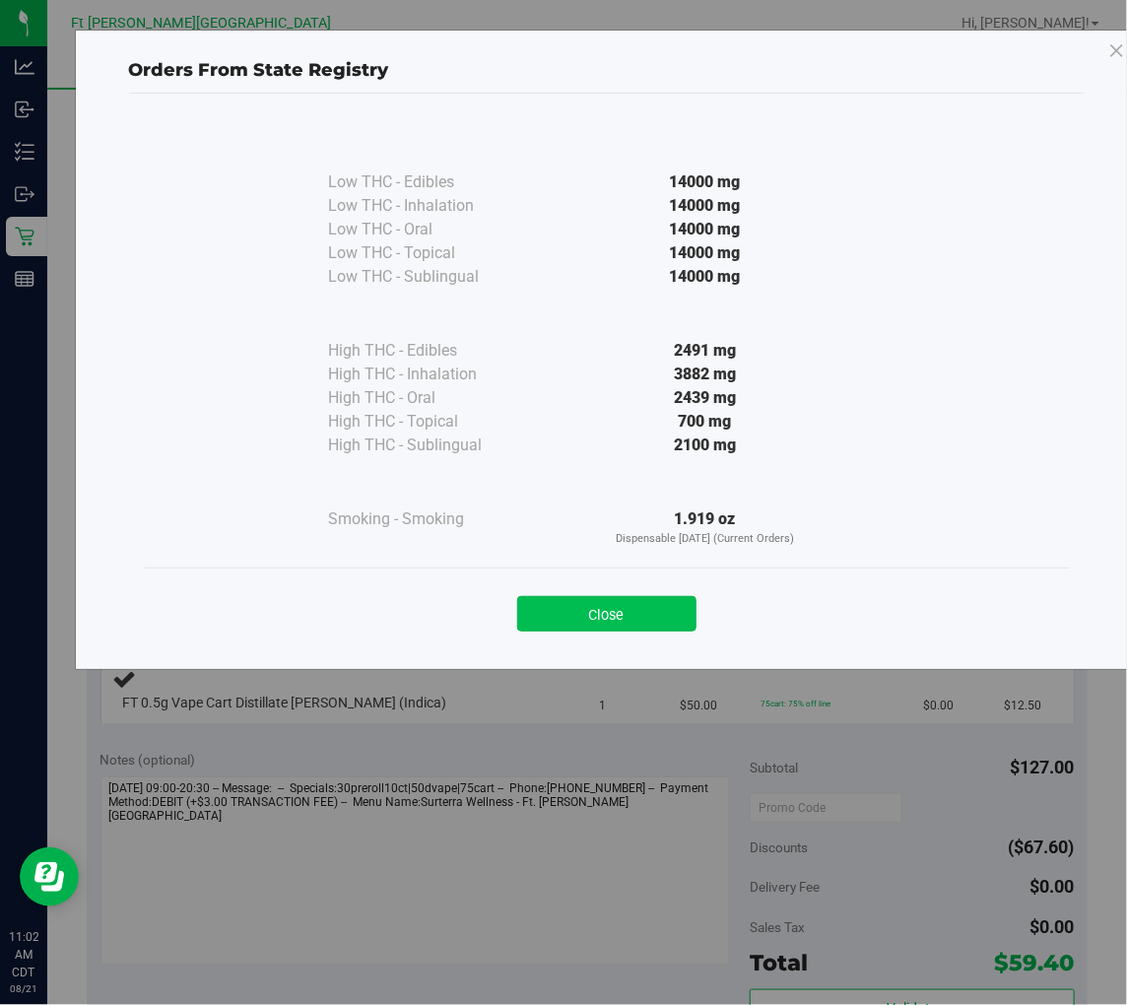
click at [628, 609] on button "Close" at bounding box center [606, 613] width 179 height 35
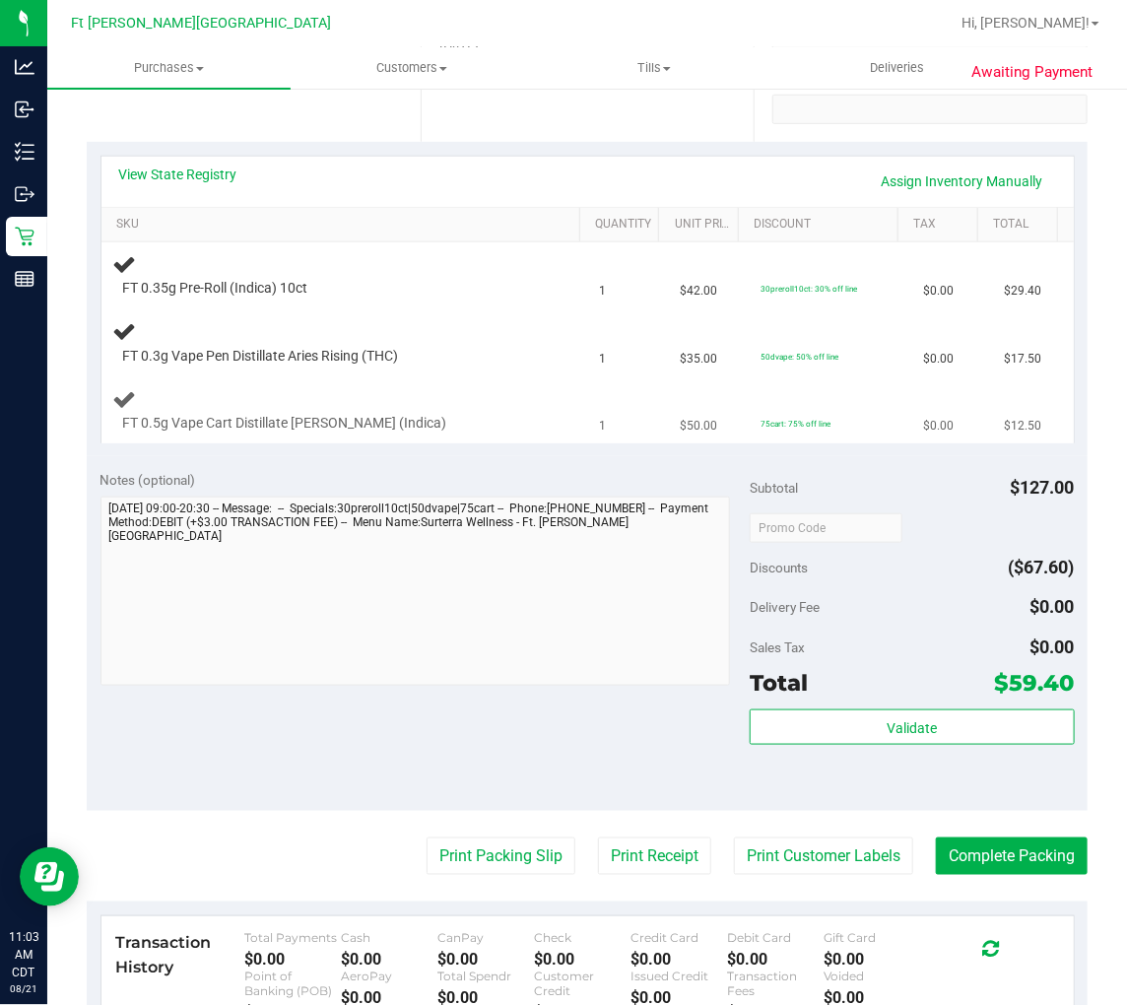
scroll to position [438, 0]
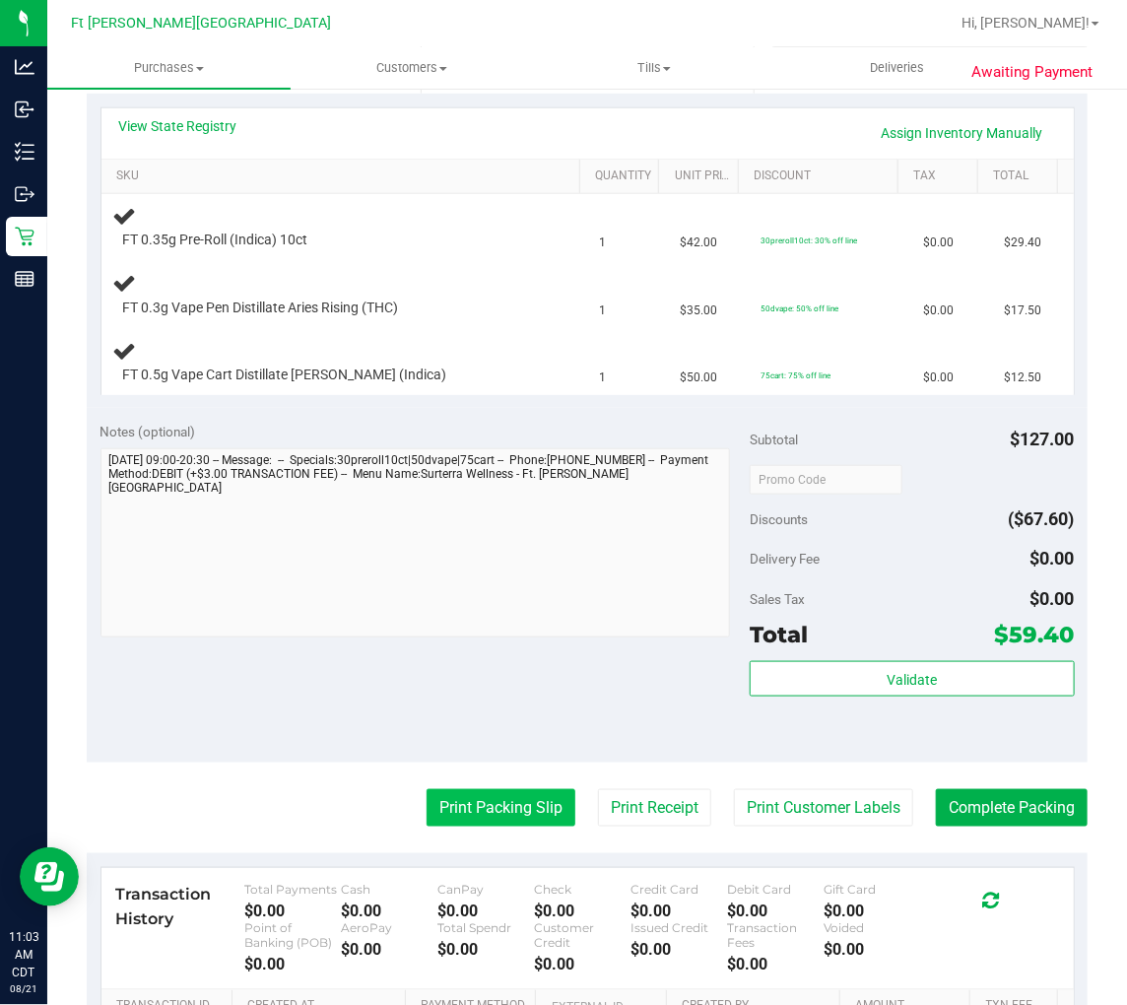
click at [500, 811] on button "Print Packing Slip" at bounding box center [501, 807] width 149 height 37
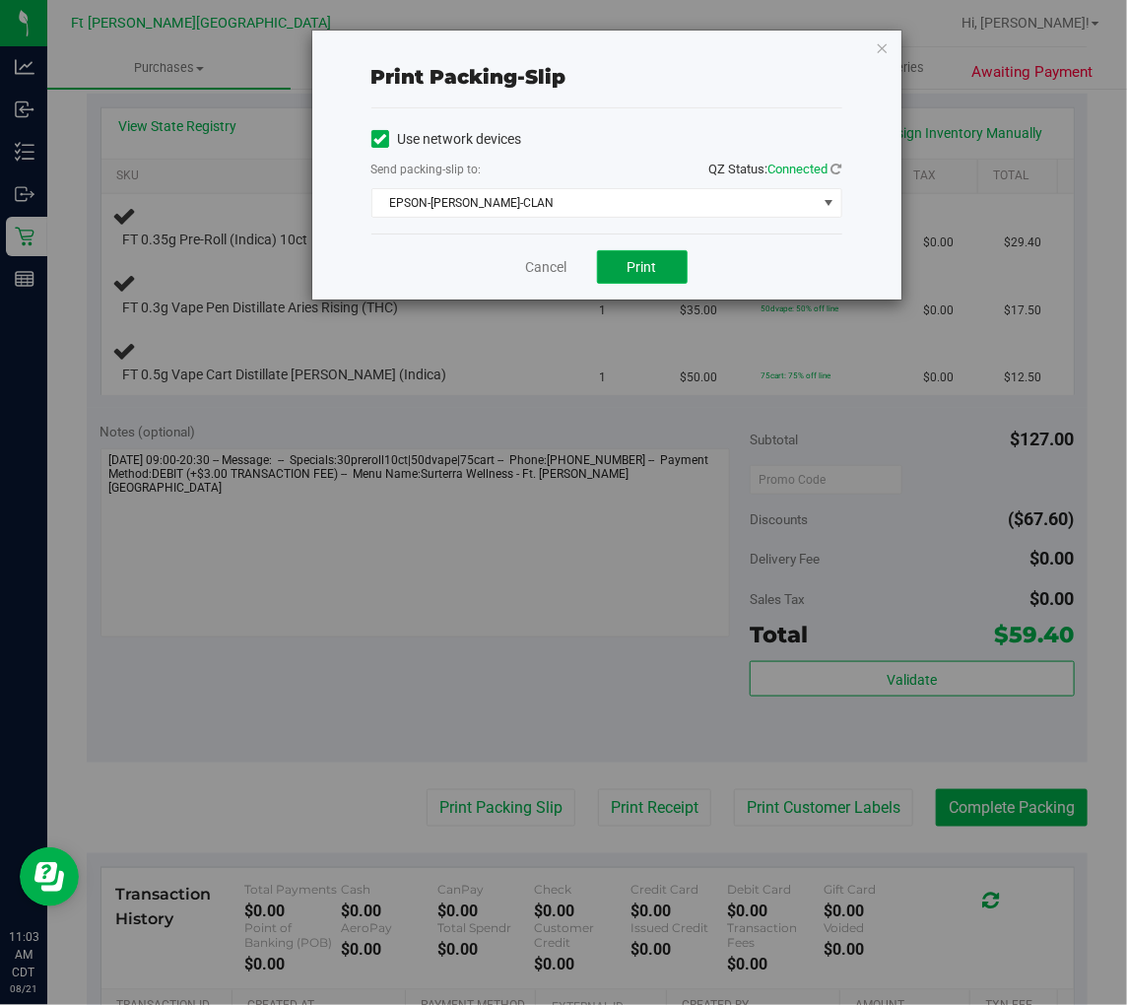
click at [628, 269] on span "Print" at bounding box center [643, 267] width 30 height 16
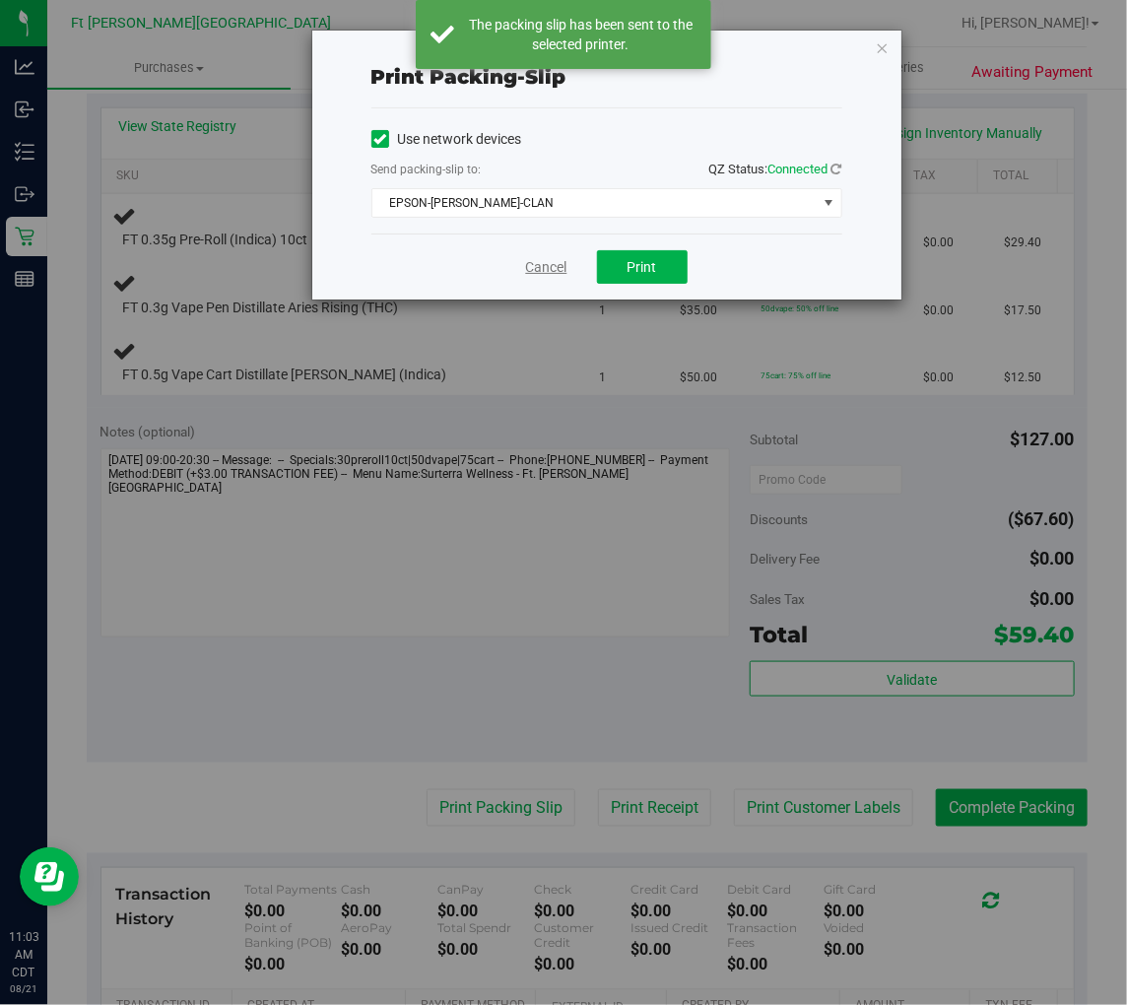
click at [538, 261] on link "Cancel" at bounding box center [546, 267] width 41 height 21
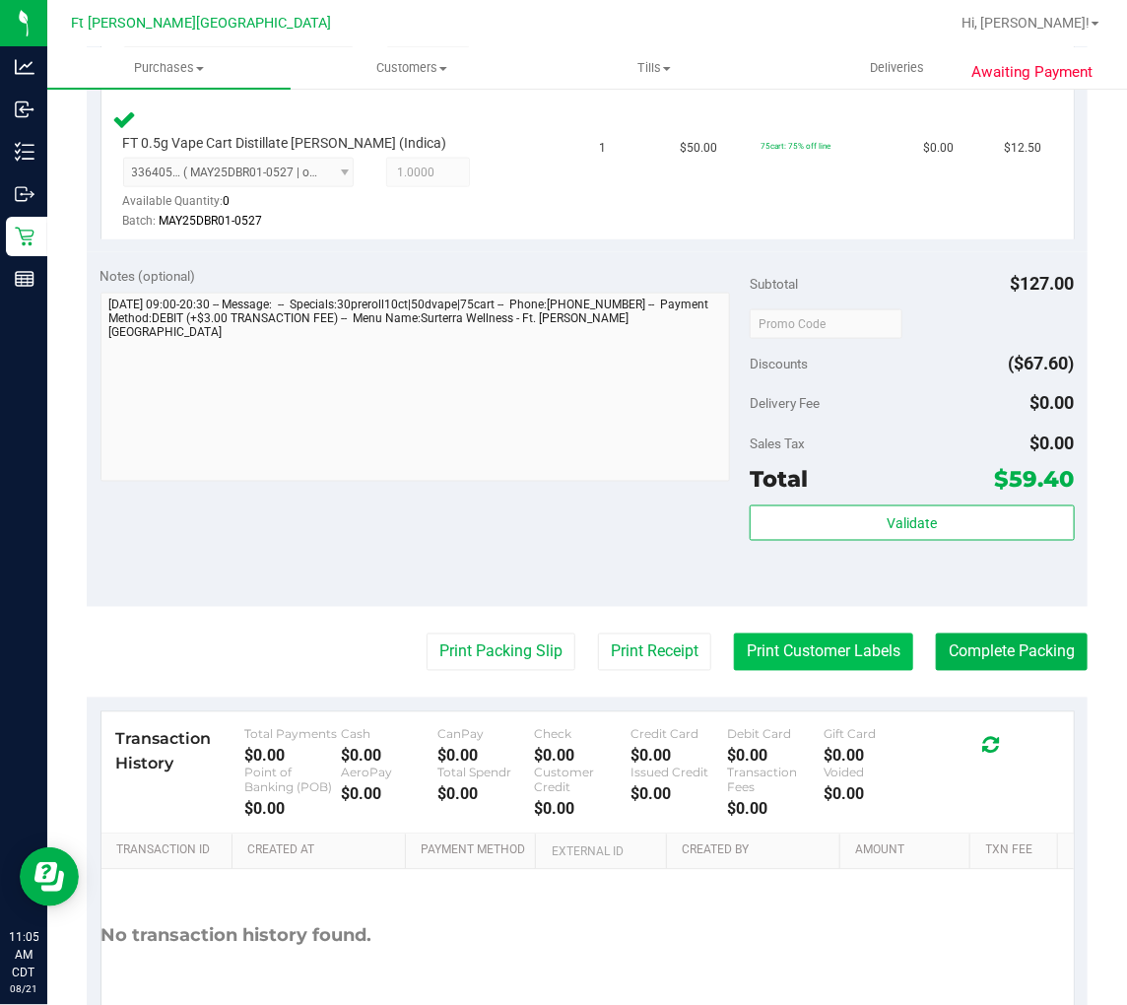
scroll to position [875, 0]
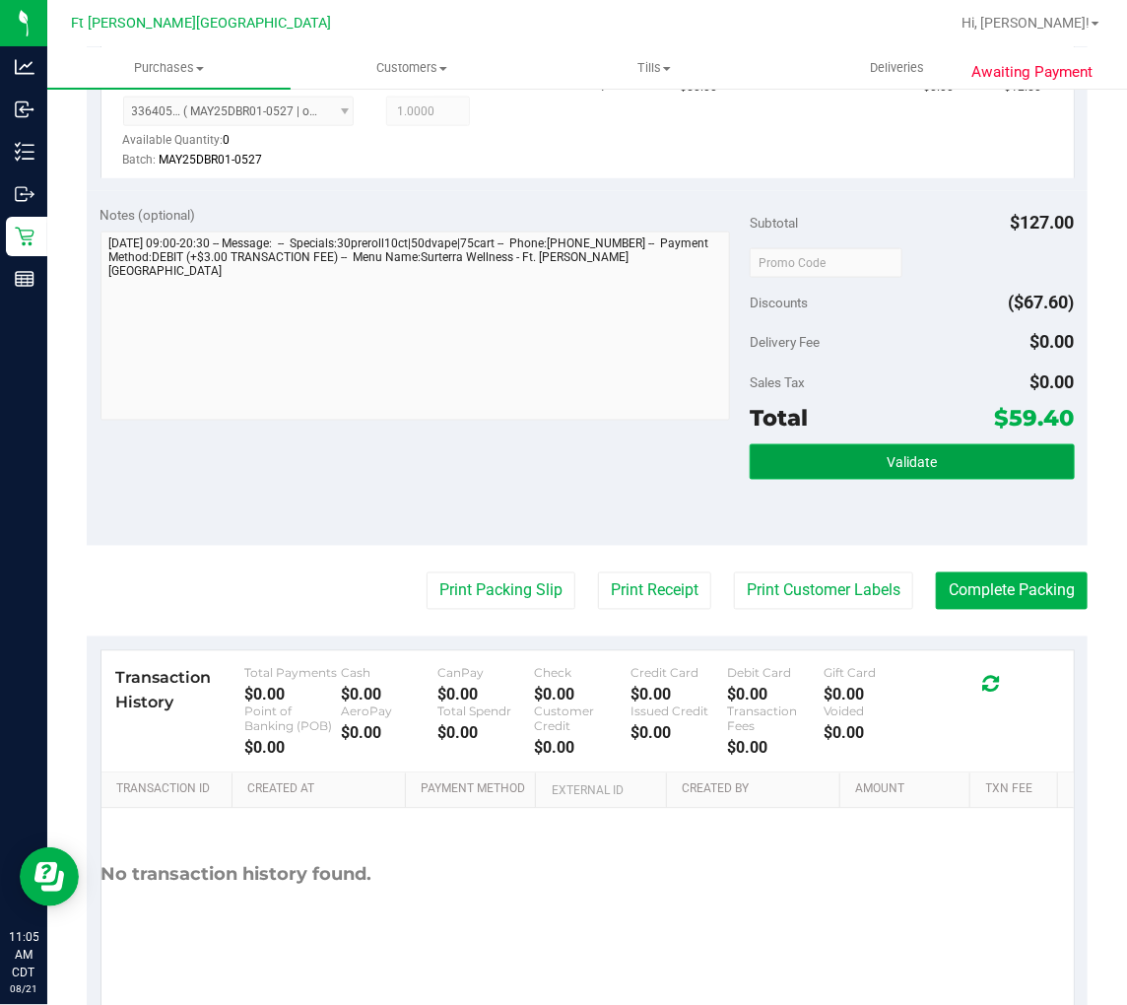
click at [853, 459] on button "Validate" at bounding box center [912, 461] width 325 height 35
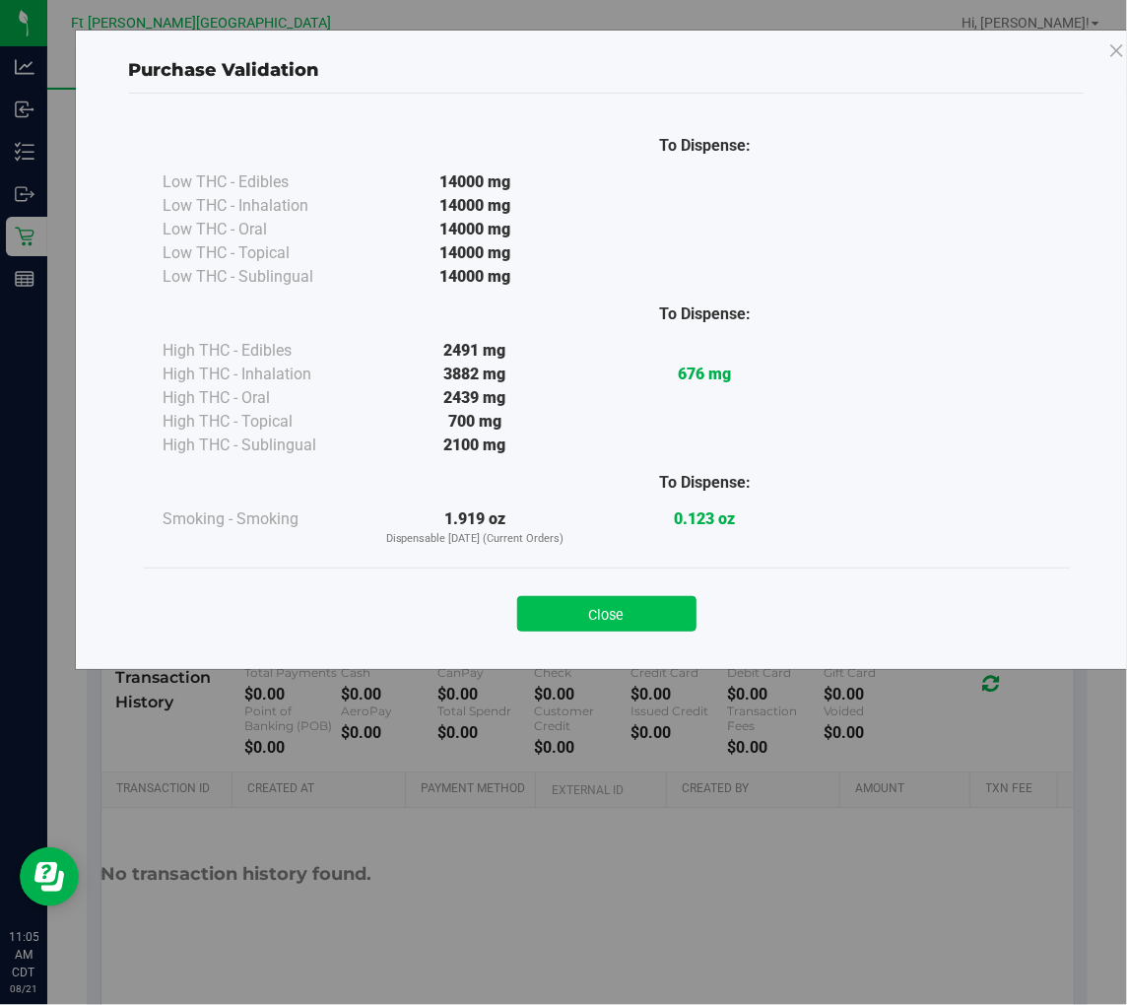
click at [641, 626] on button "Close" at bounding box center [606, 613] width 179 height 35
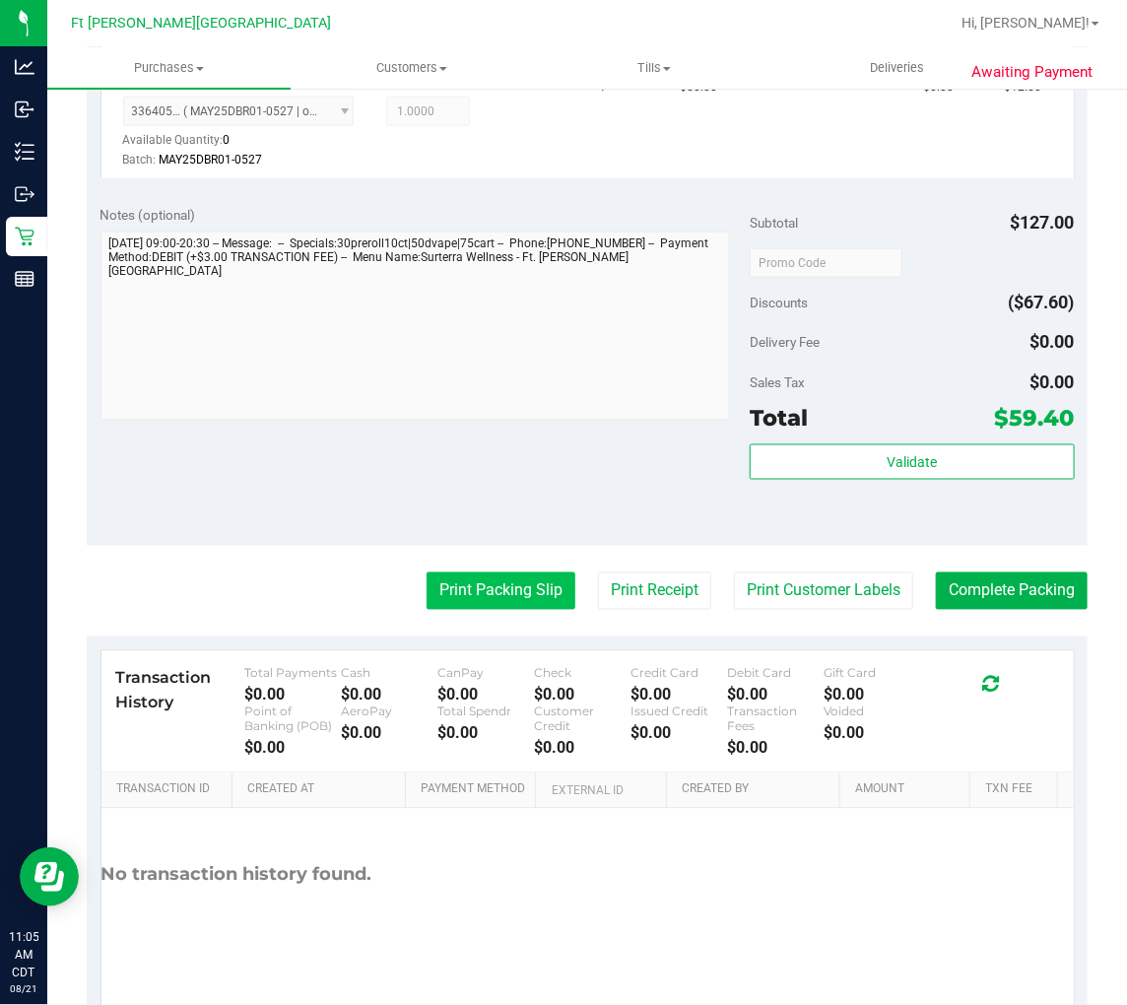
click at [477, 599] on button "Print Packing Slip" at bounding box center [501, 591] width 149 height 37
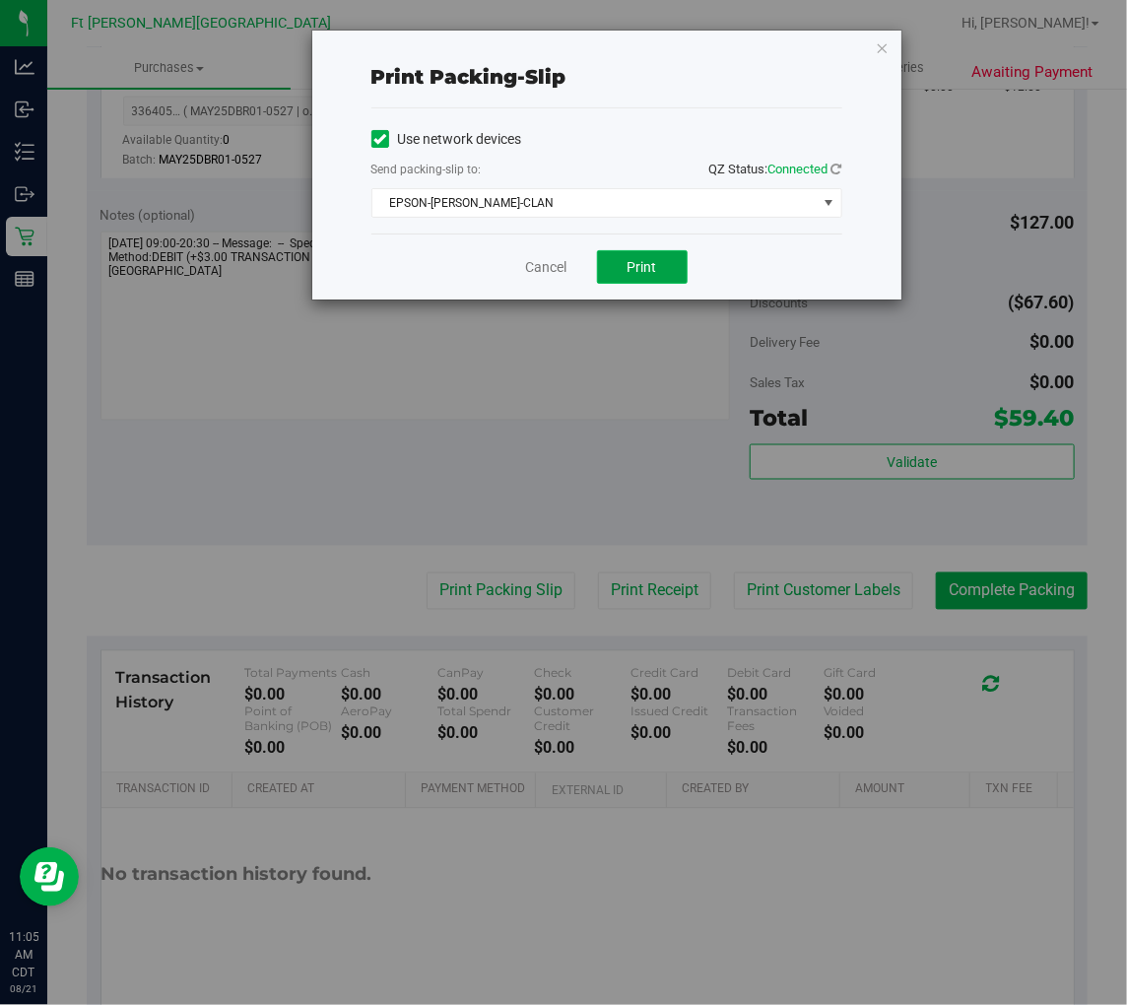
click at [623, 263] on button "Print" at bounding box center [642, 267] width 91 height 34
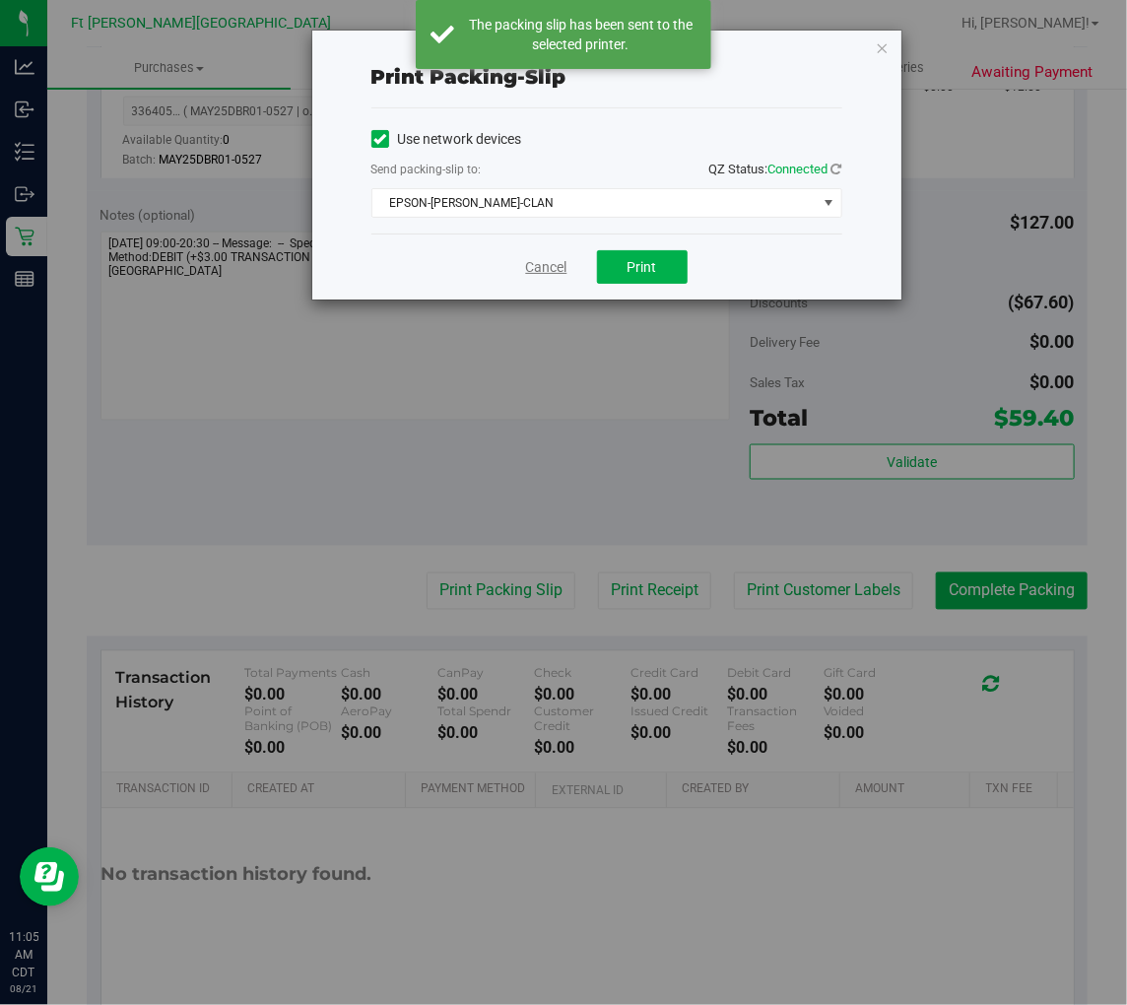
click at [532, 262] on link "Cancel" at bounding box center [546, 267] width 41 height 21
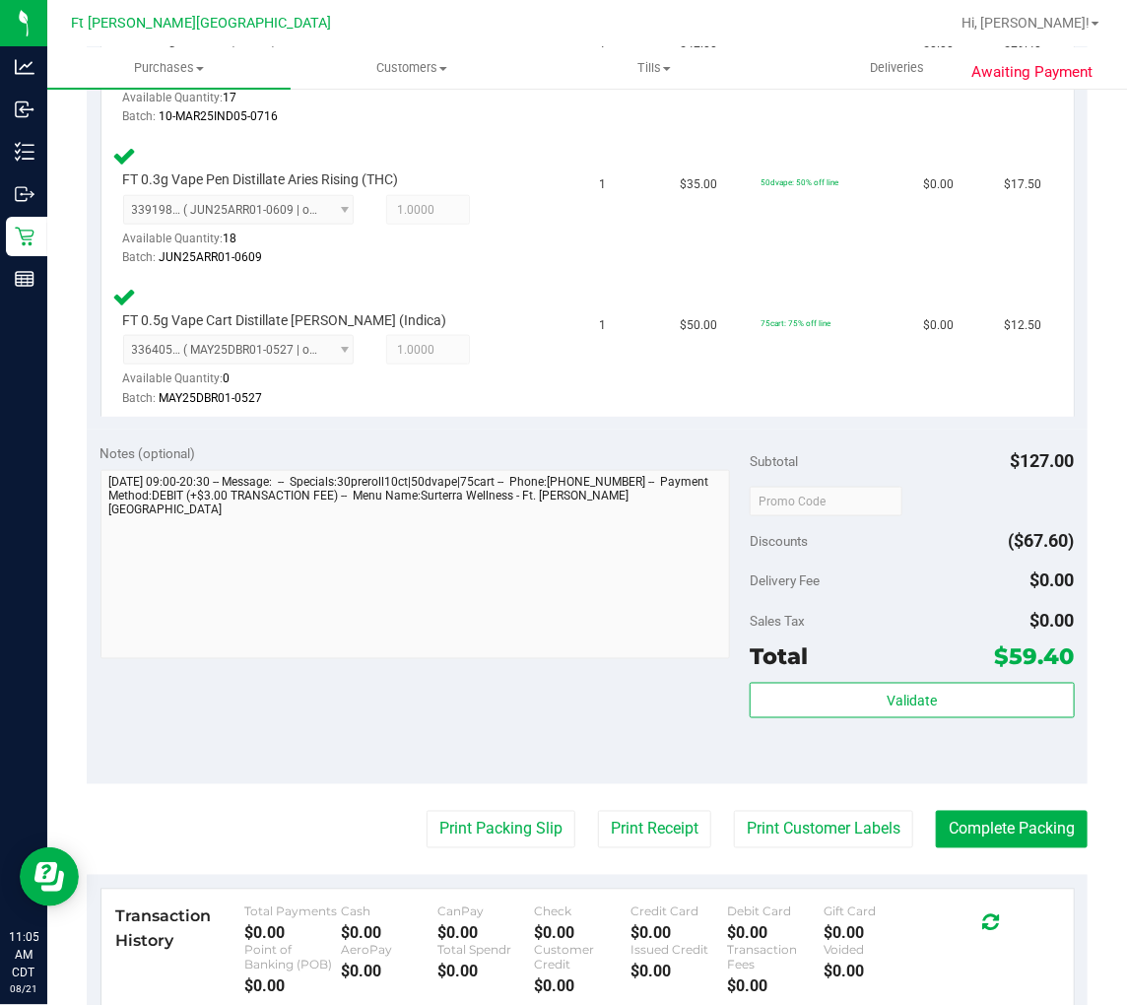
scroll to position [641, 0]
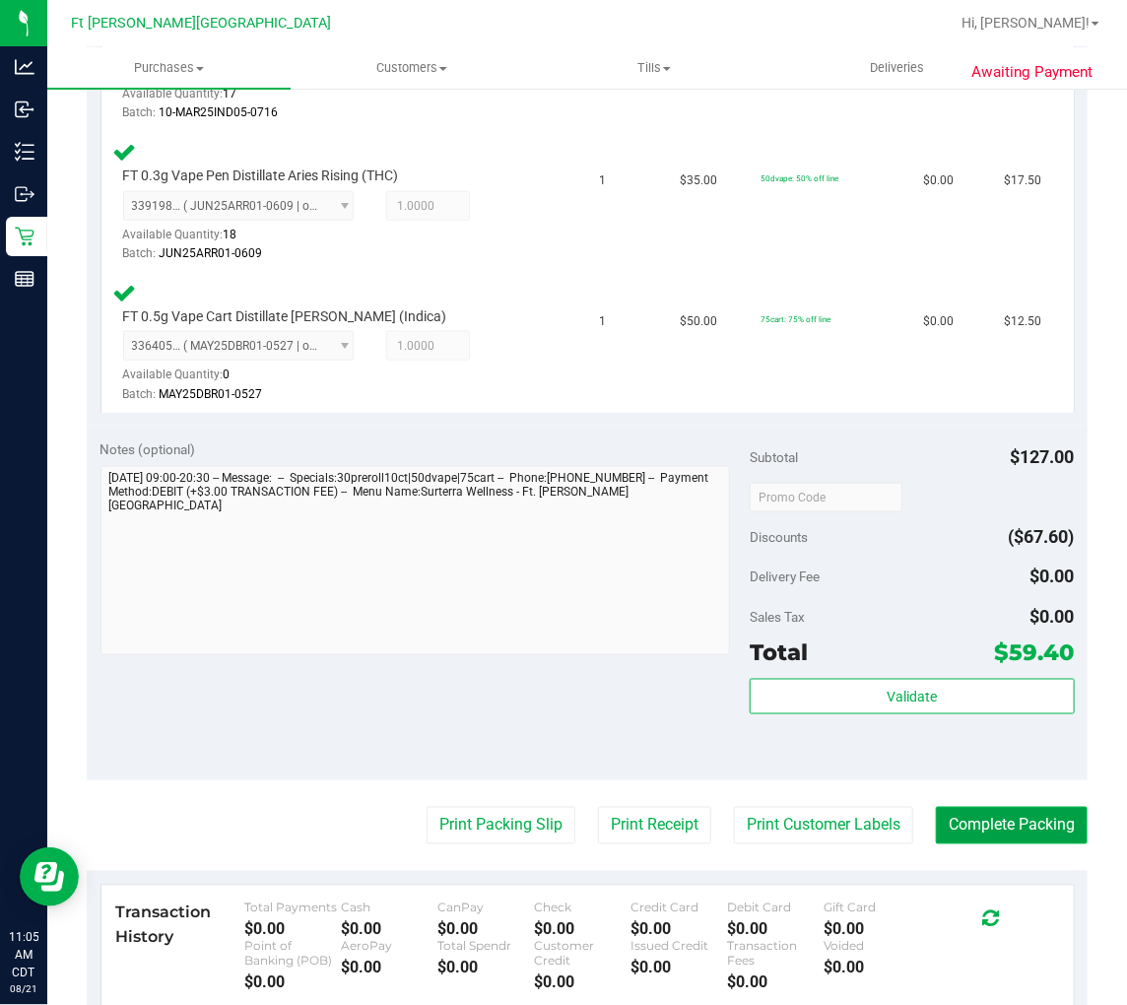
click at [1010, 828] on button "Complete Packing" at bounding box center [1012, 825] width 152 height 37
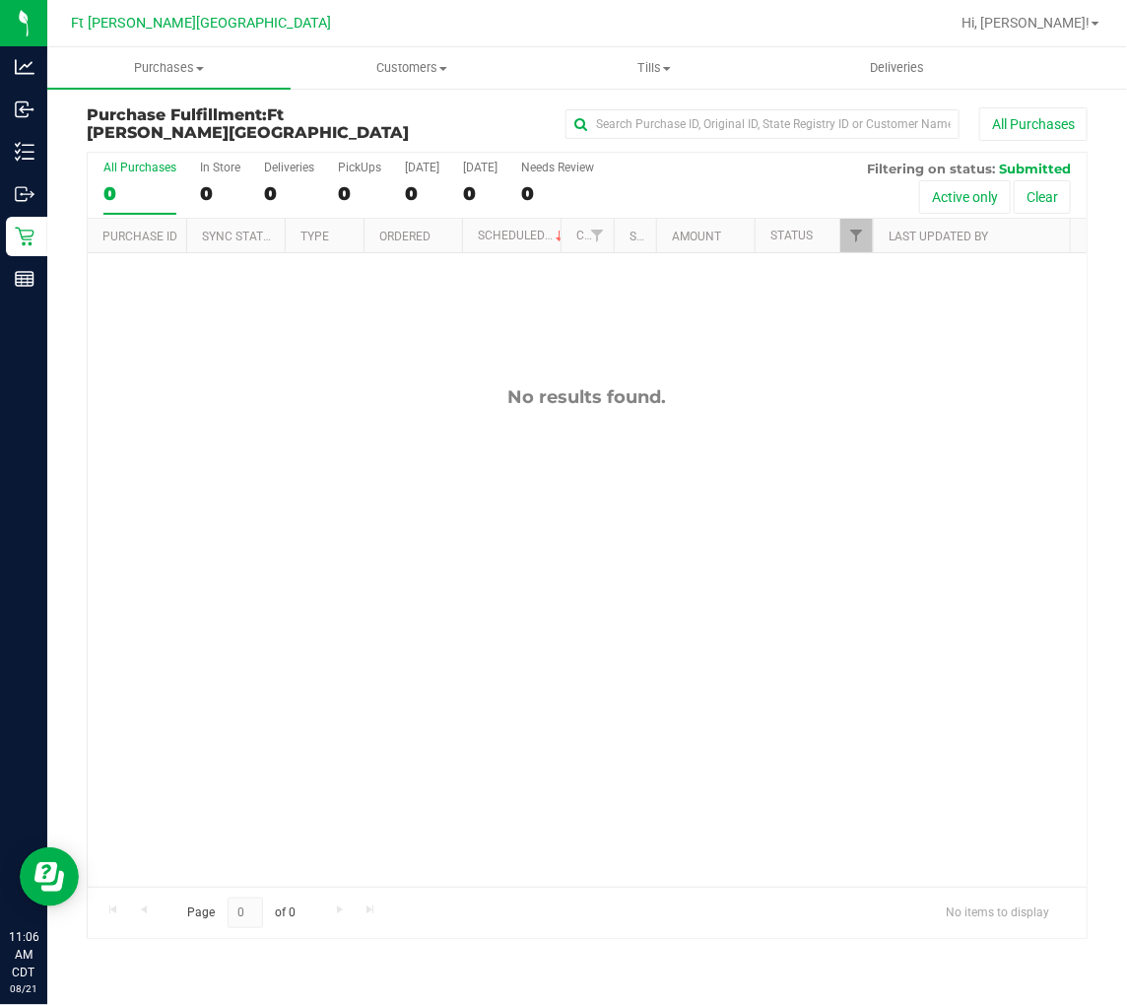
click at [243, 401] on div "No results found." at bounding box center [587, 397] width 999 height 22
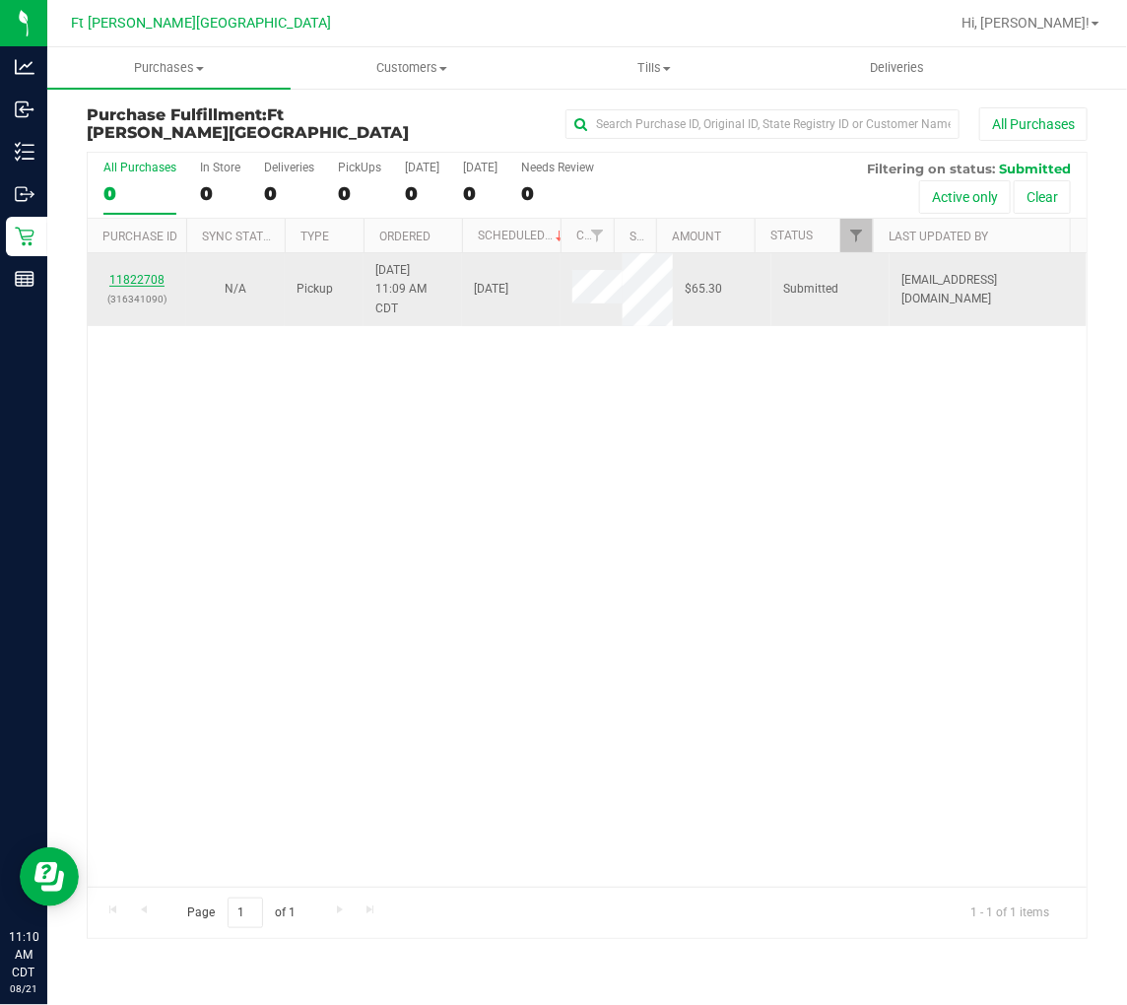
click at [153, 283] on link "11822708" at bounding box center [136, 280] width 55 height 14
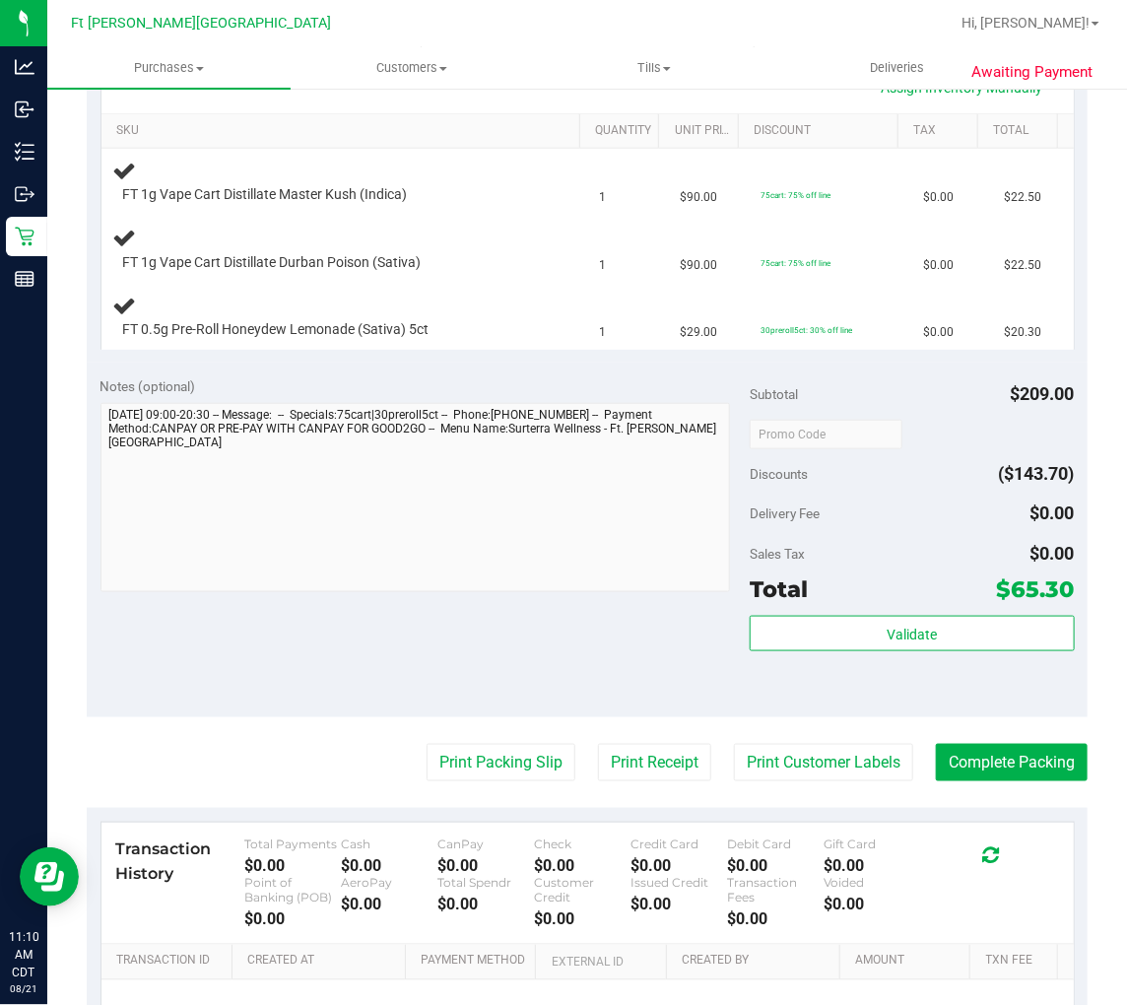
scroll to position [547, 0]
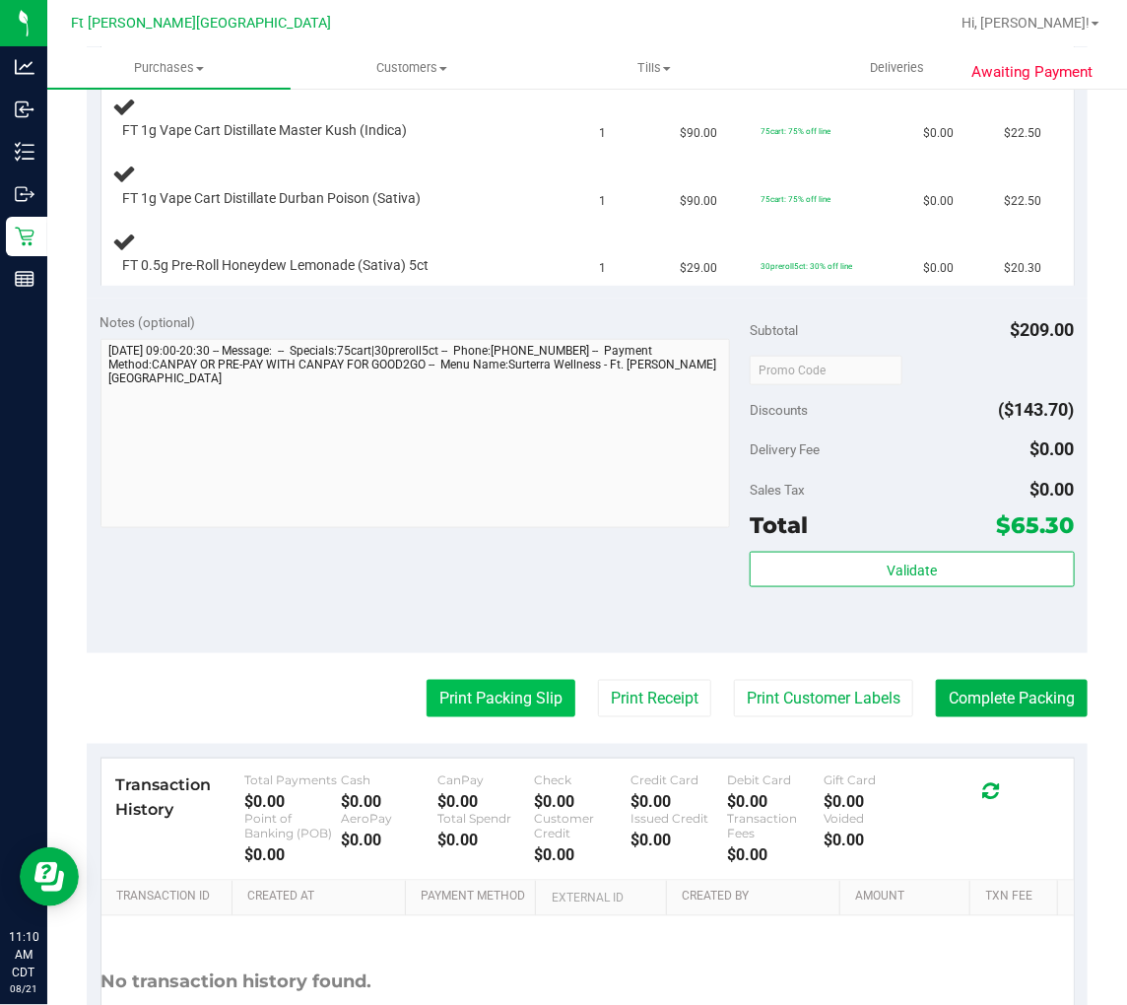
click at [510, 712] on button "Print Packing Slip" at bounding box center [501, 698] width 149 height 37
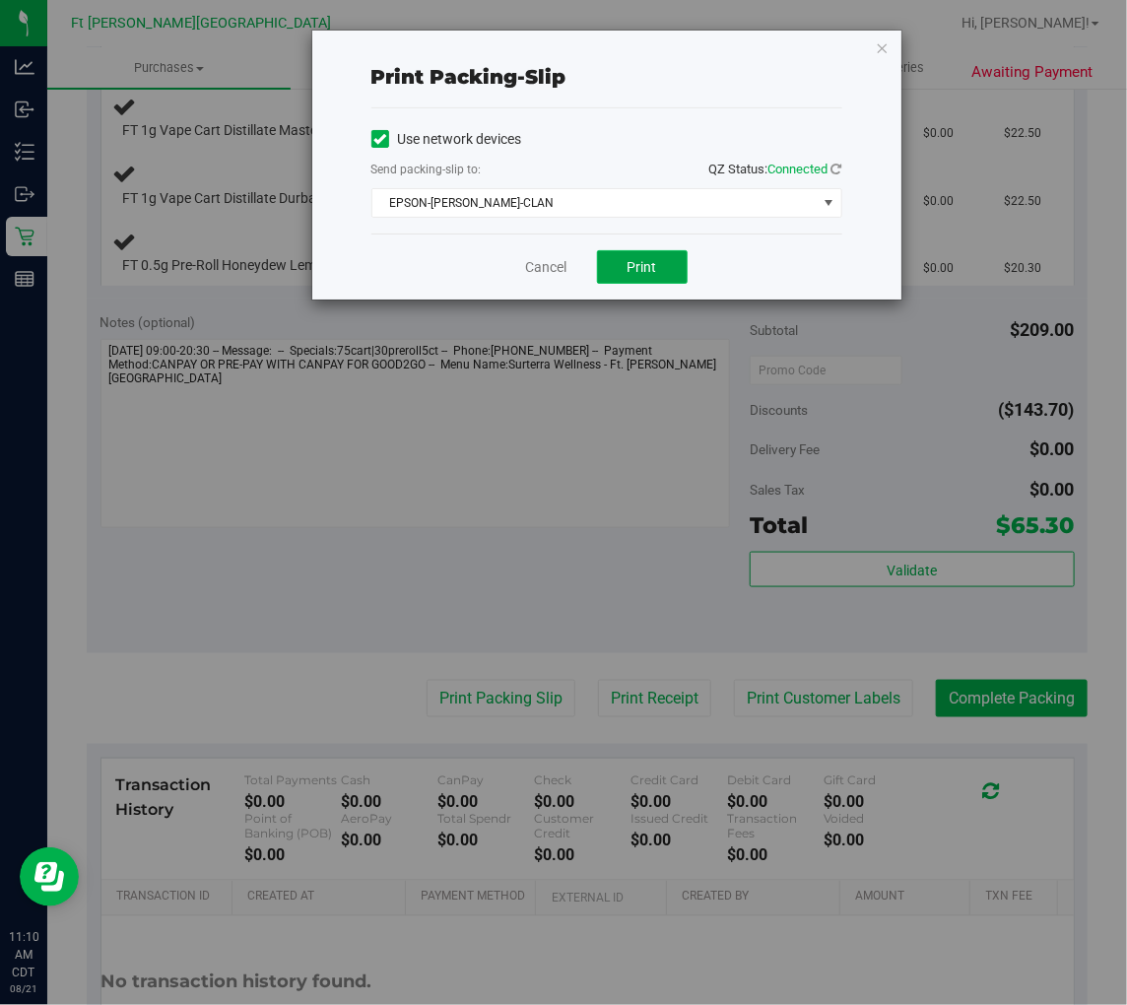
click at [636, 269] on span "Print" at bounding box center [643, 267] width 30 height 16
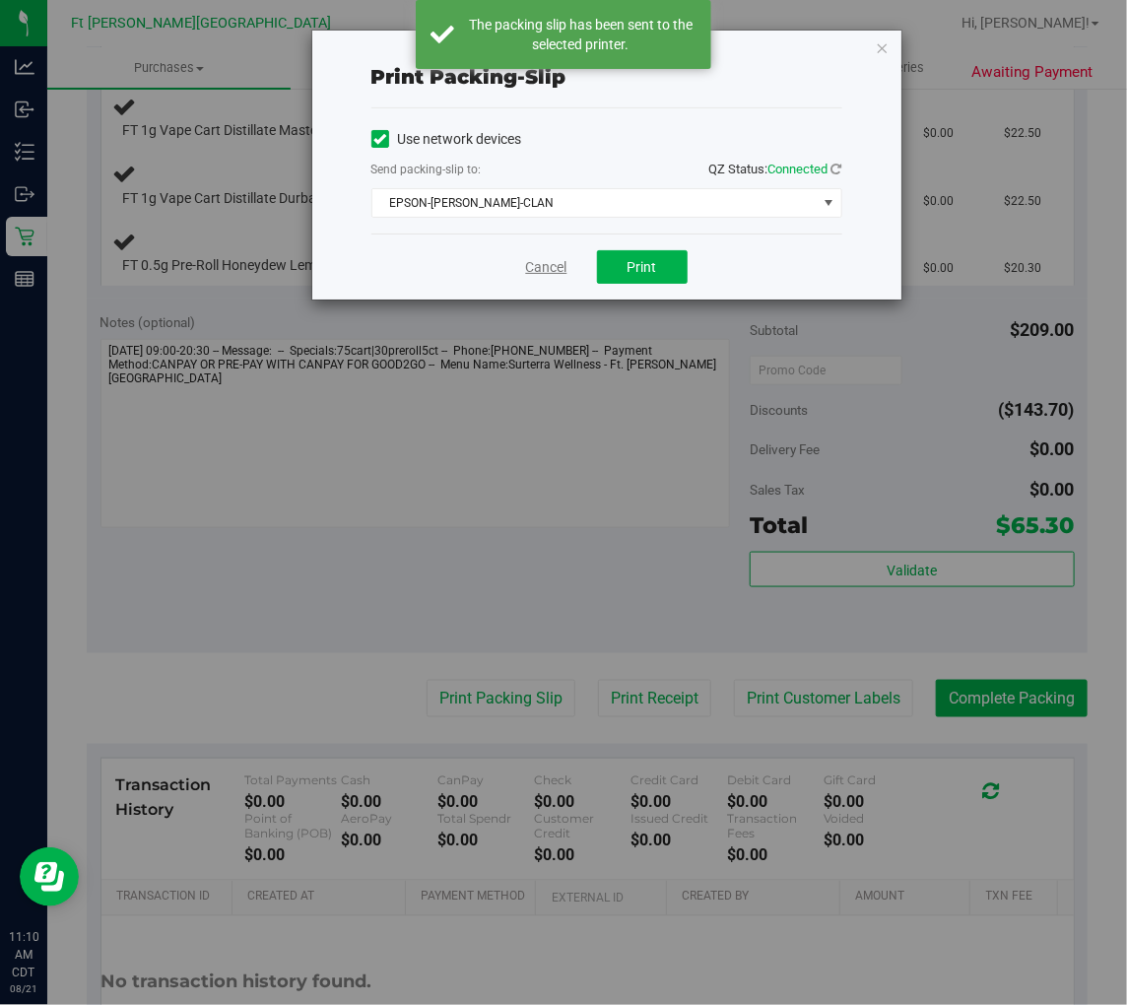
click at [539, 266] on link "Cancel" at bounding box center [546, 267] width 41 height 21
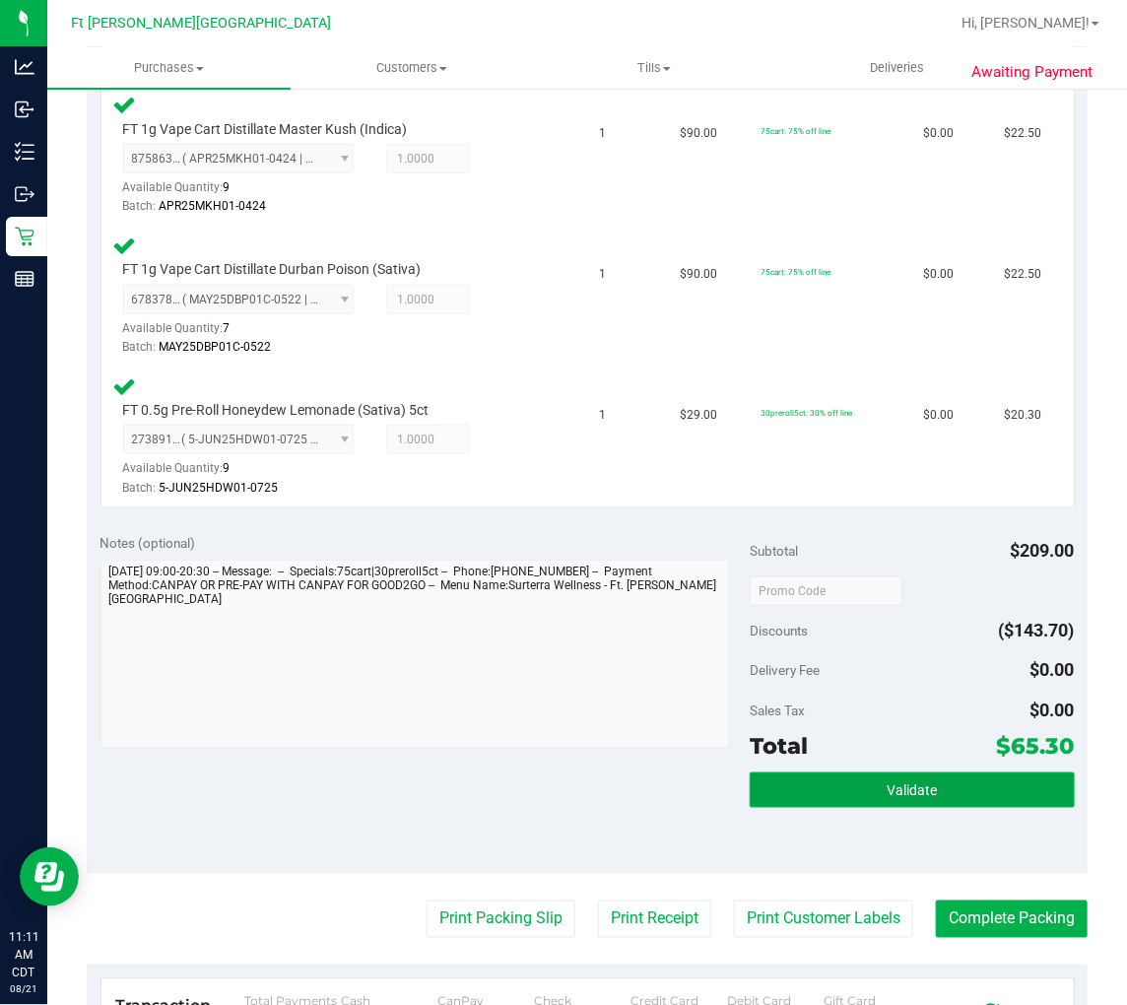
click at [832, 784] on button "Validate" at bounding box center [912, 790] width 325 height 35
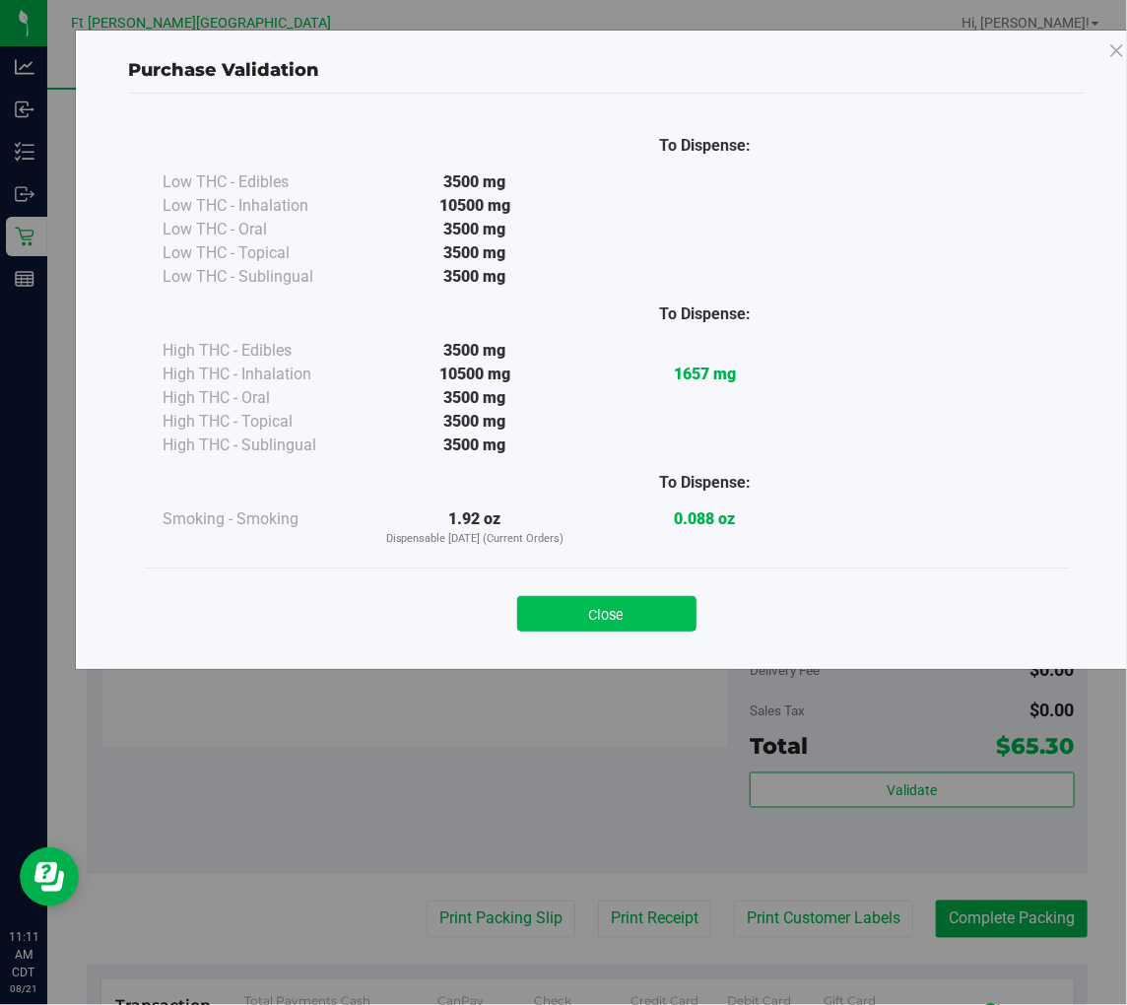
click at [618, 613] on button "Close" at bounding box center [606, 613] width 179 height 35
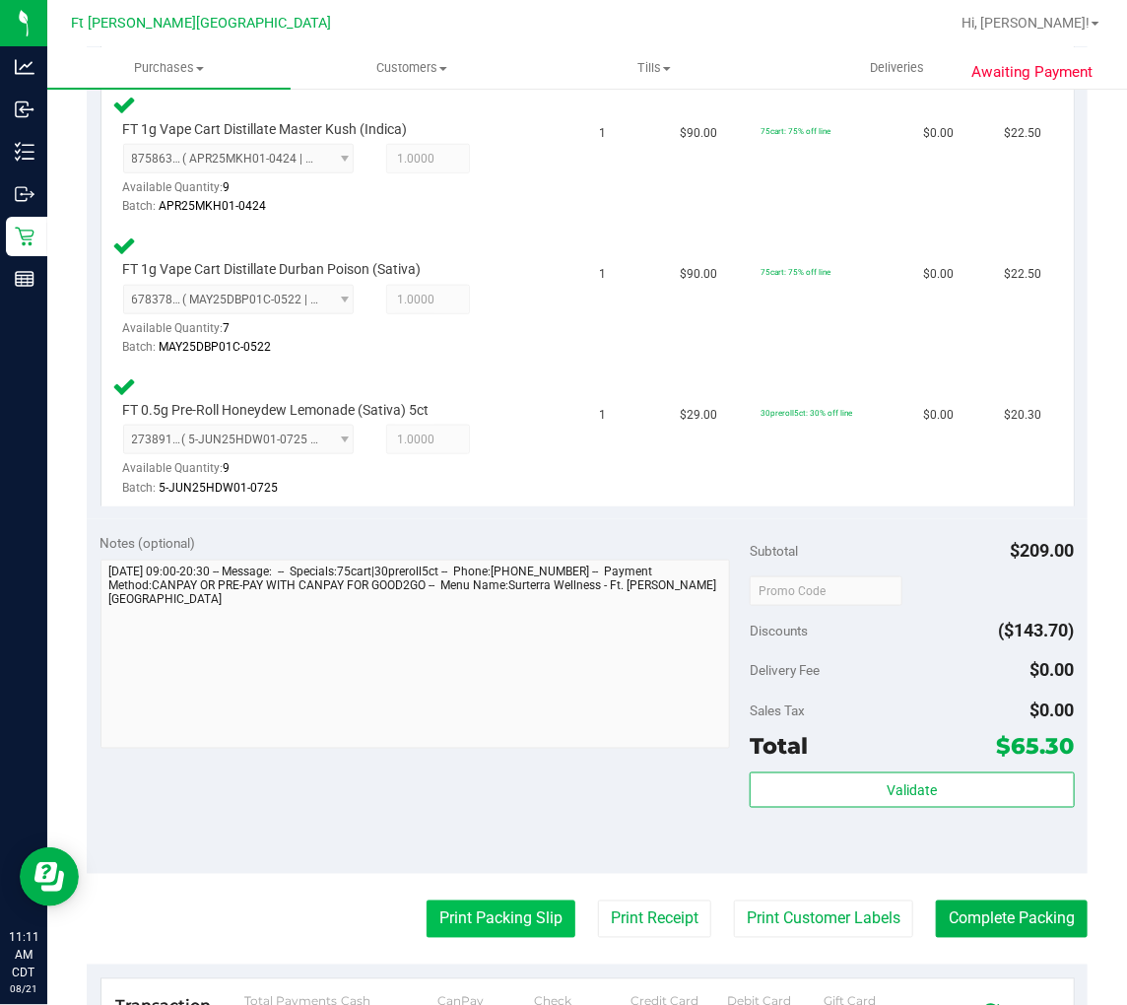
click at [499, 908] on button "Print Packing Slip" at bounding box center [501, 919] width 149 height 37
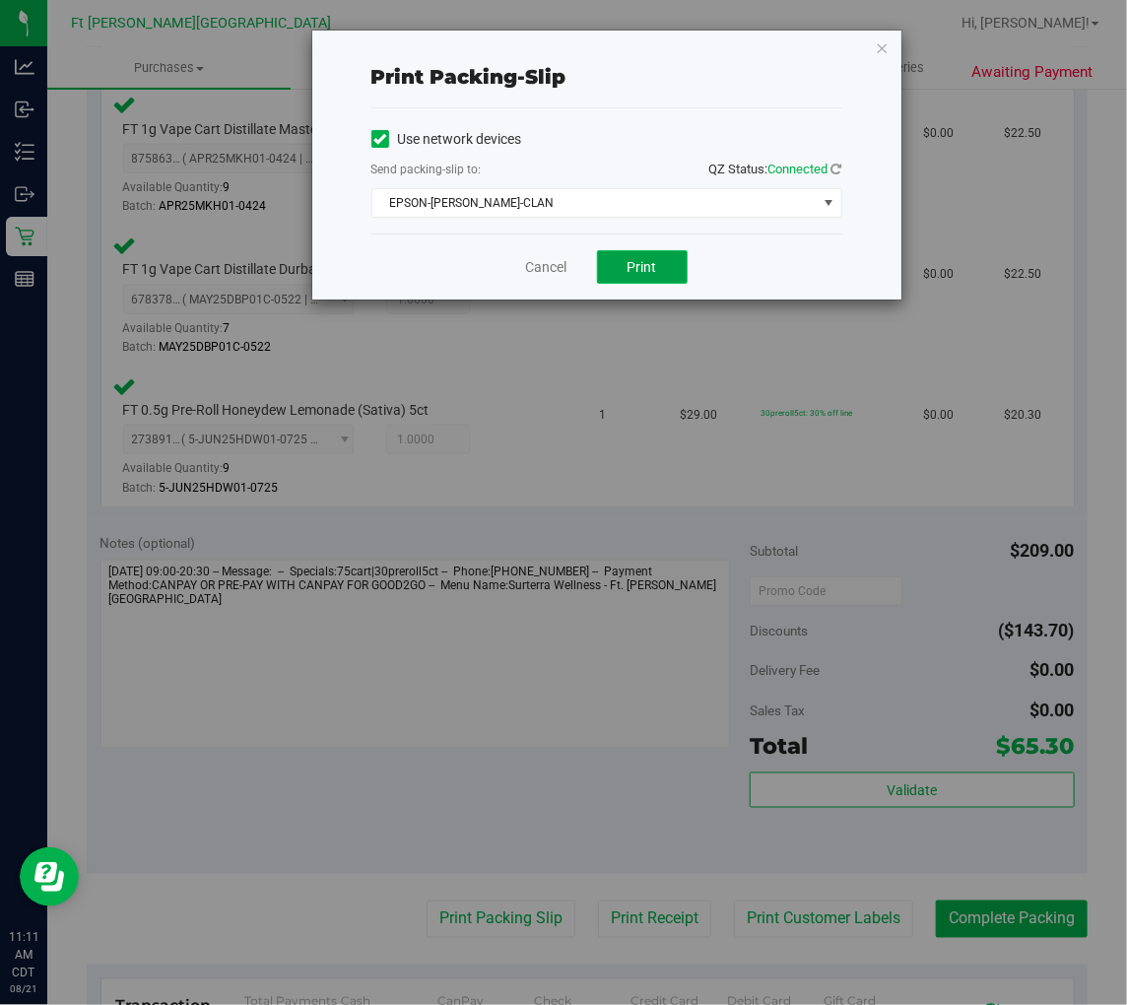
click at [650, 259] on span "Print" at bounding box center [643, 267] width 30 height 16
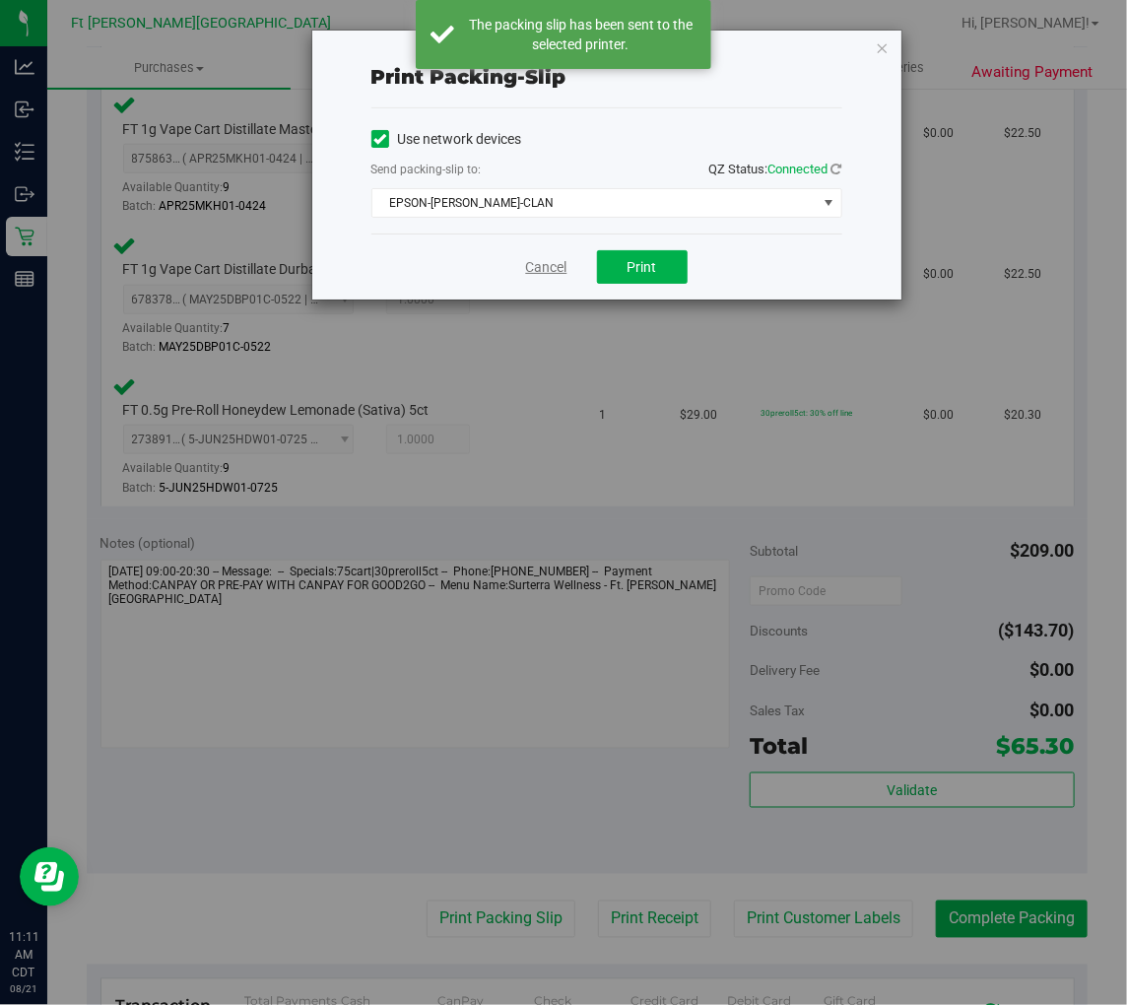
click at [542, 261] on link "Cancel" at bounding box center [546, 267] width 41 height 21
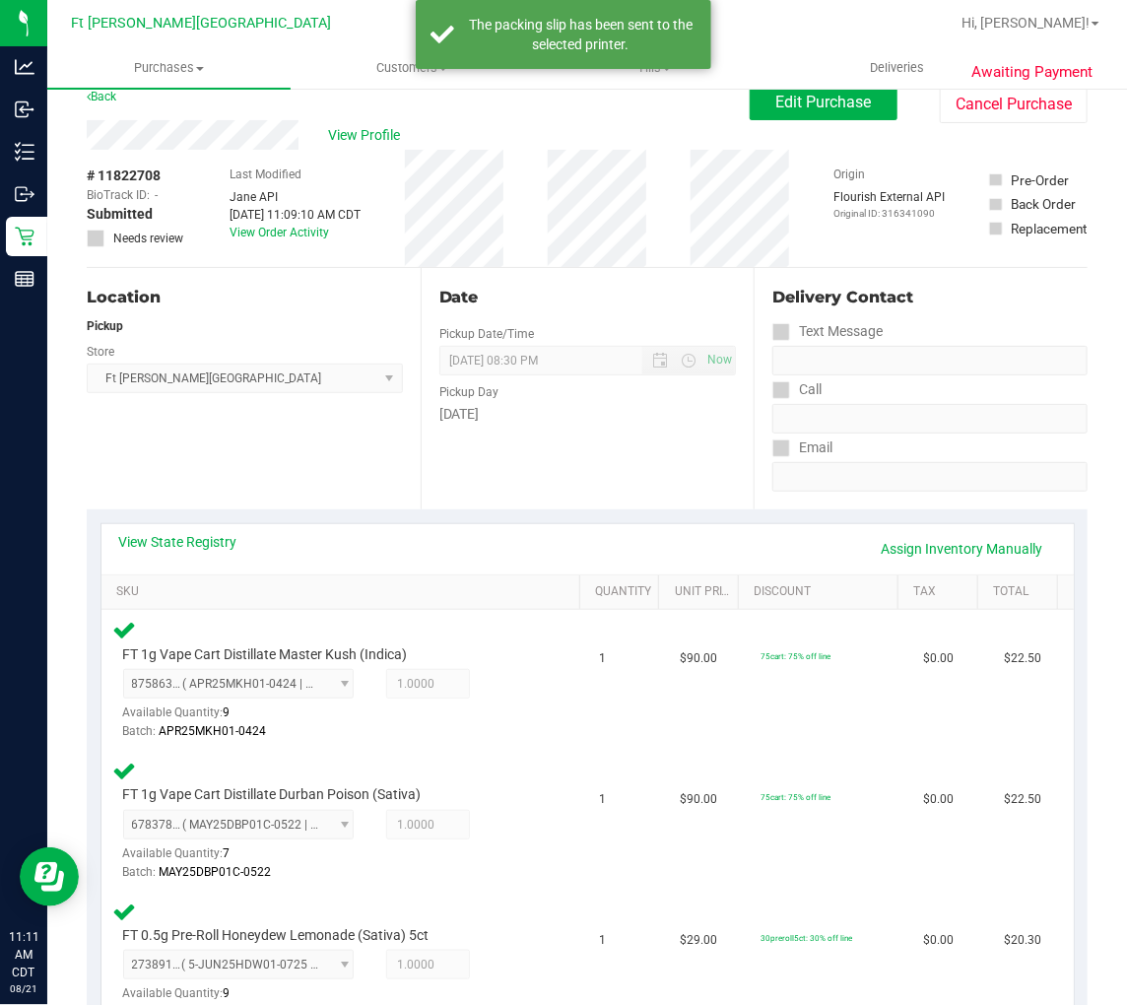
scroll to position [0, 0]
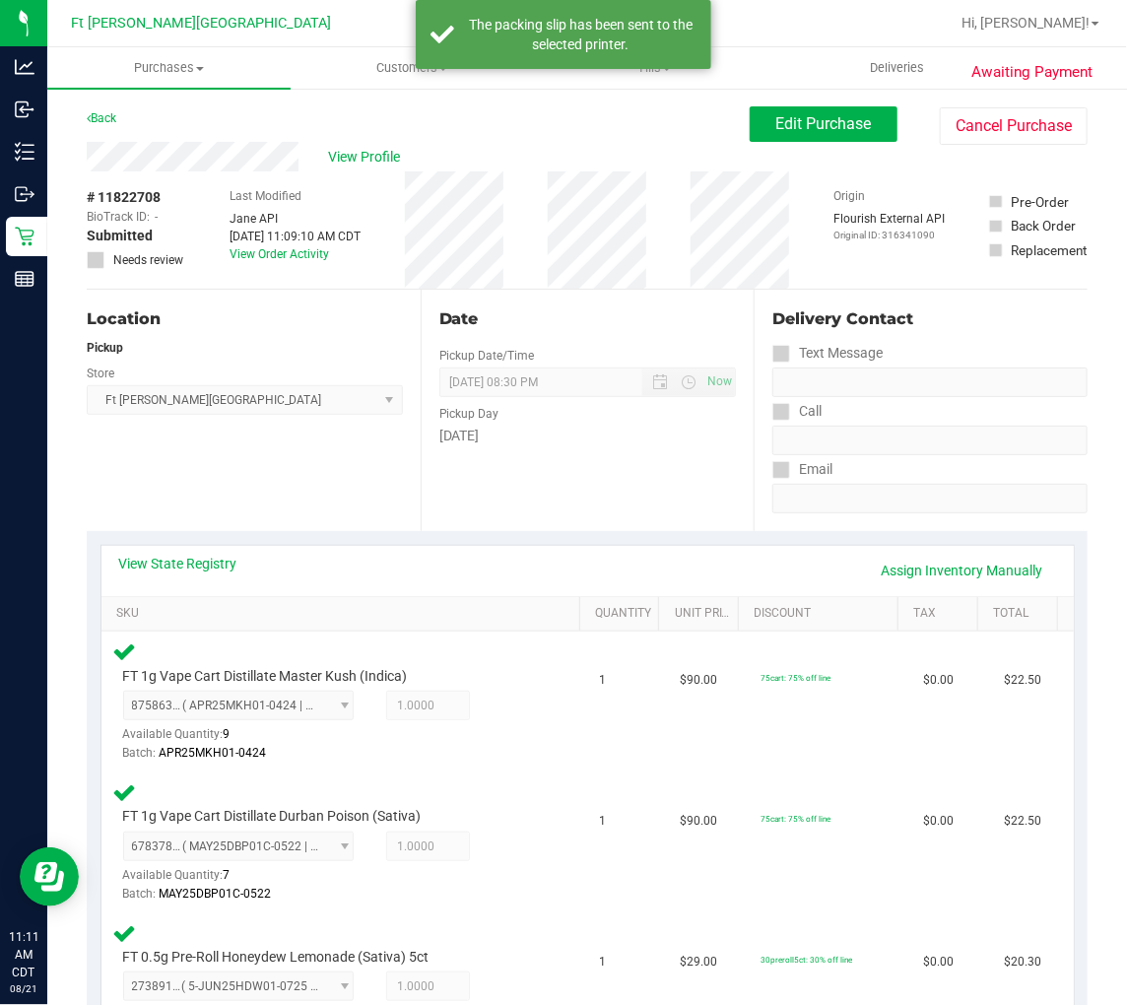
click at [310, 461] on div "Location Pickup Store Ft Walton Beach WC Select Store Bonita Springs WC Boynton…" at bounding box center [254, 410] width 334 height 241
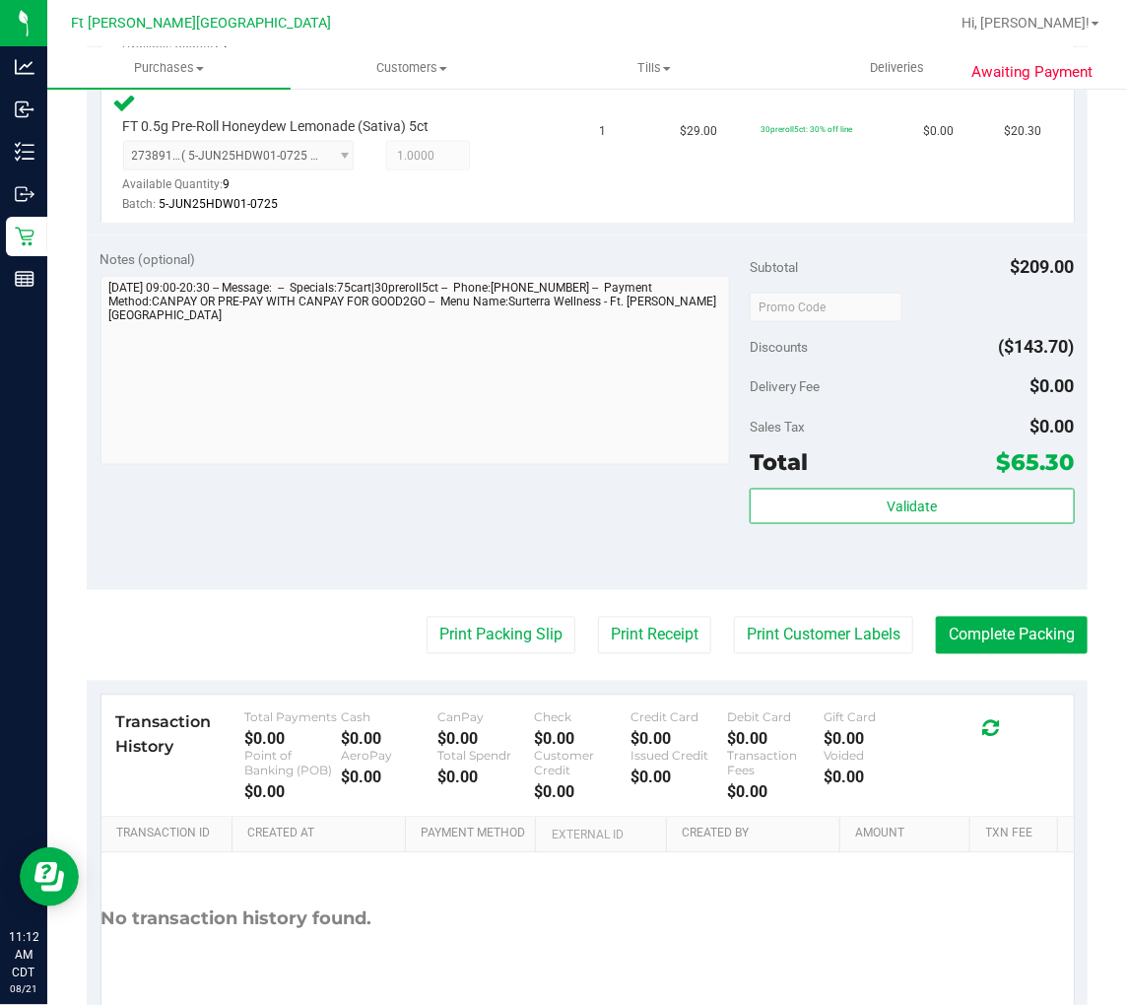
scroll to position [833, 0]
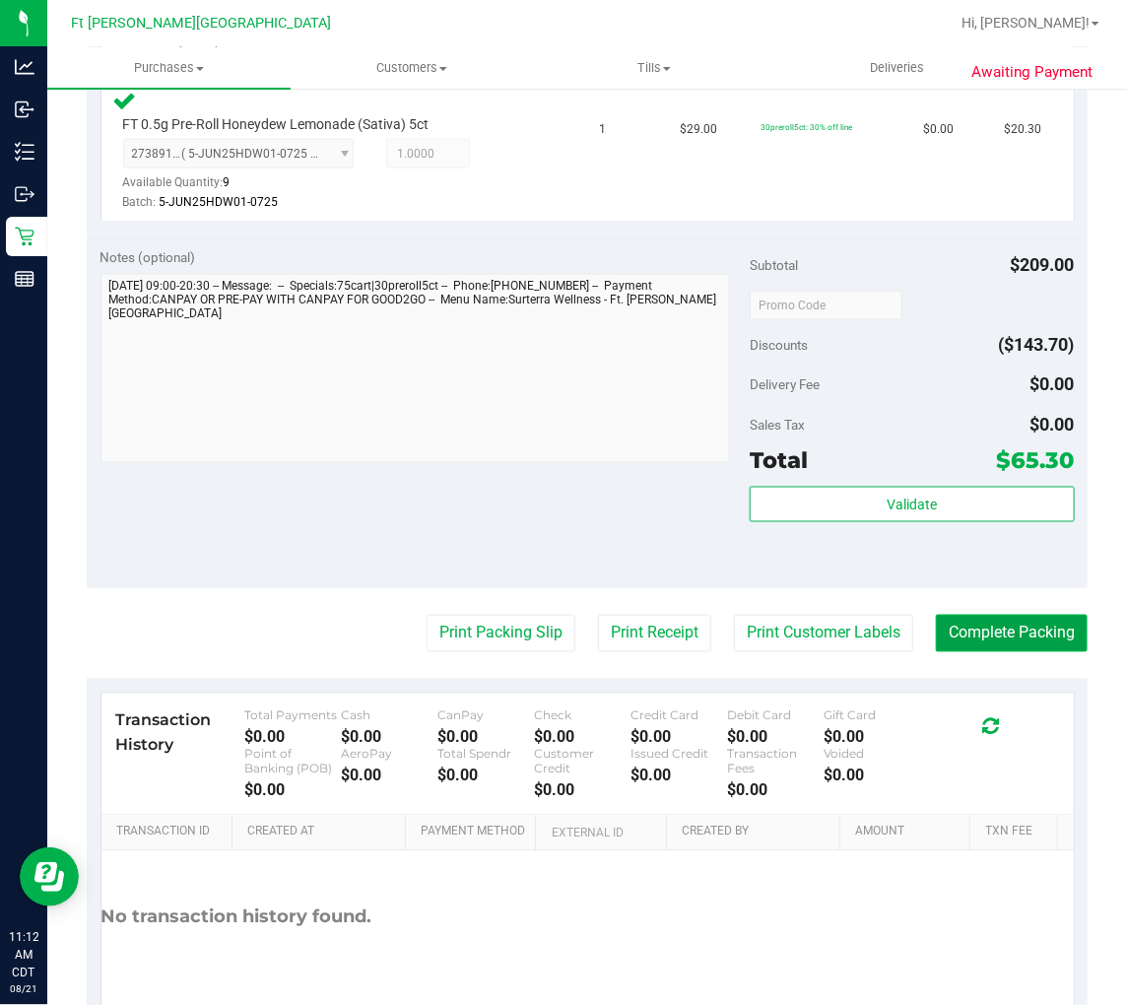
click at [1030, 637] on button "Complete Packing" at bounding box center [1012, 633] width 152 height 37
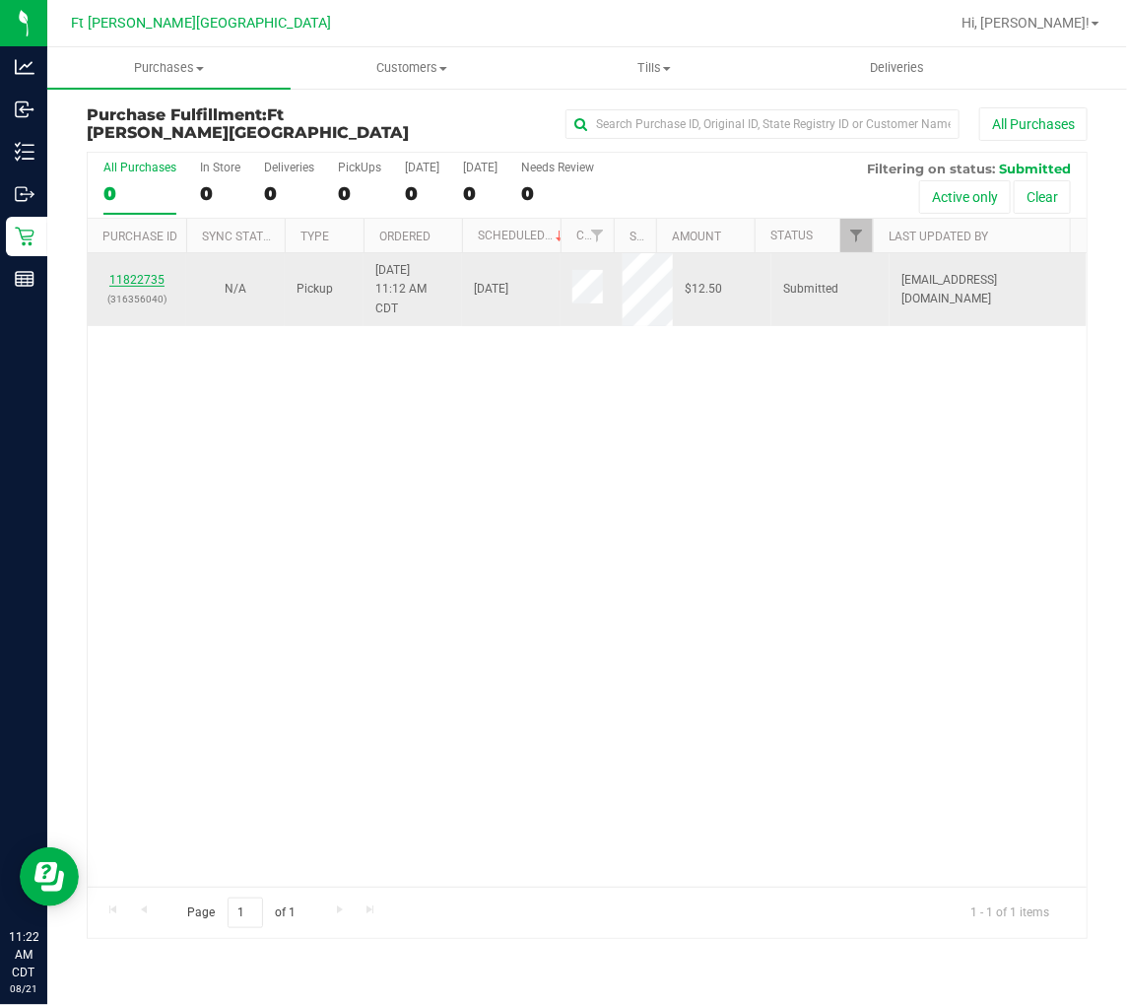
click at [144, 281] on link "11822735" at bounding box center [136, 280] width 55 height 14
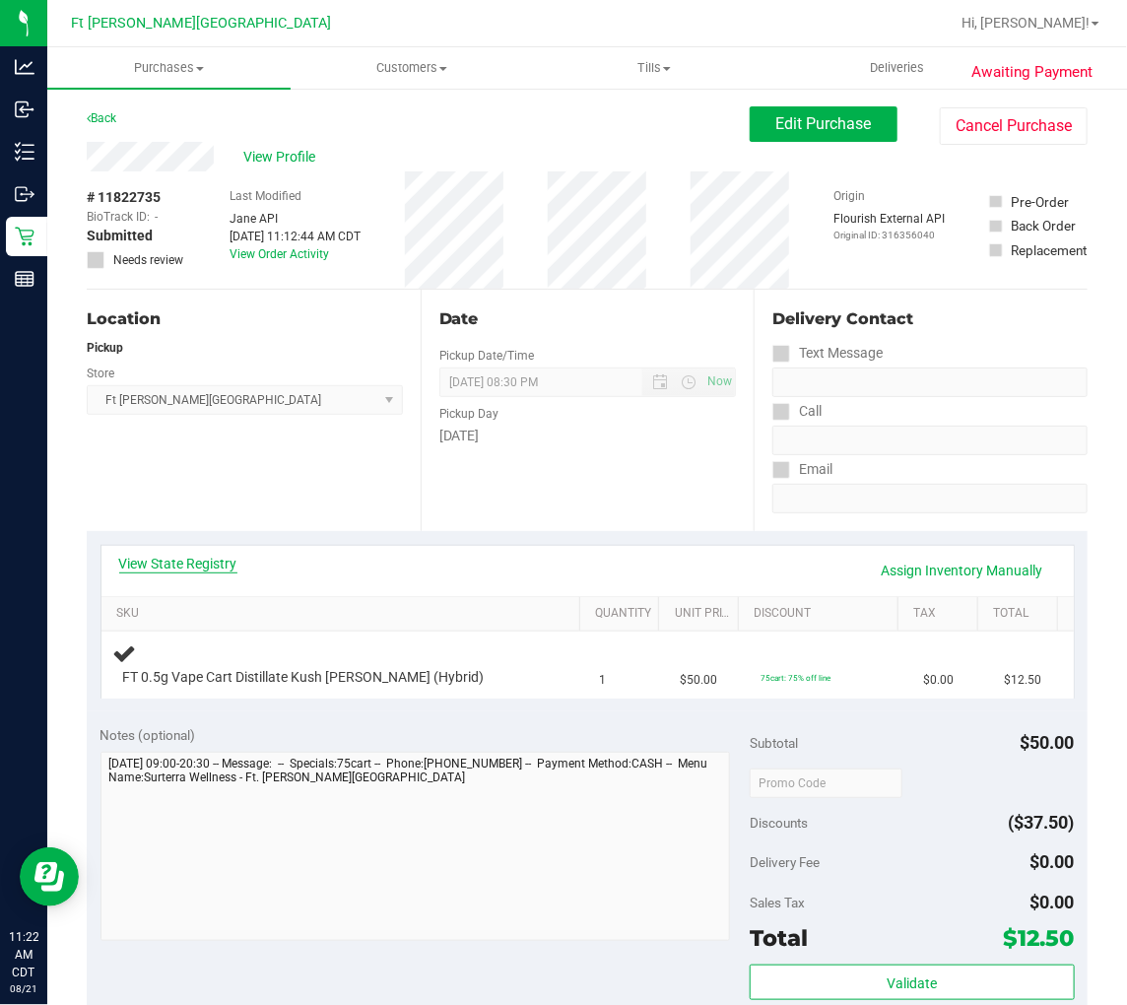
click at [178, 554] on link "View State Registry" at bounding box center [178, 564] width 118 height 20
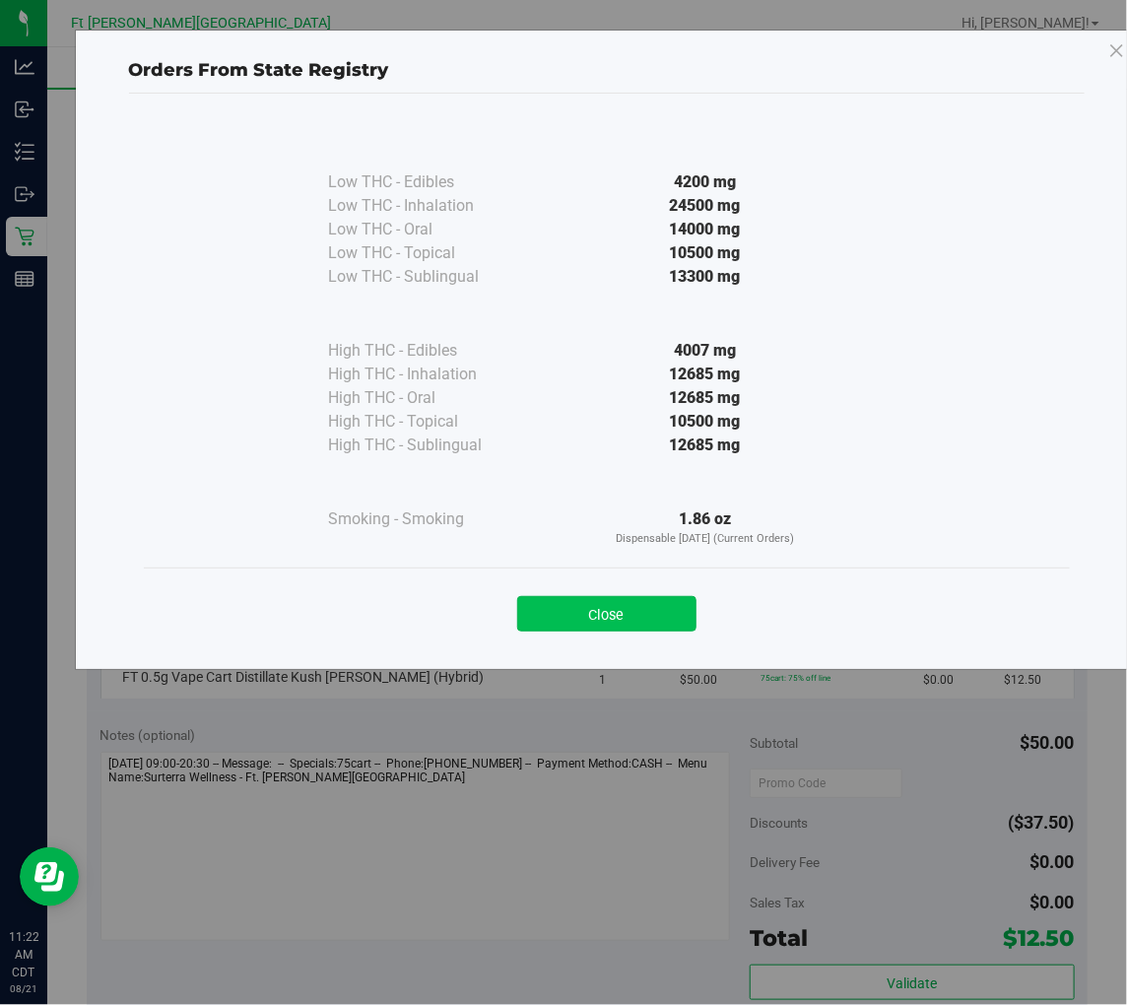
click at [596, 612] on button "Close" at bounding box center [606, 613] width 179 height 35
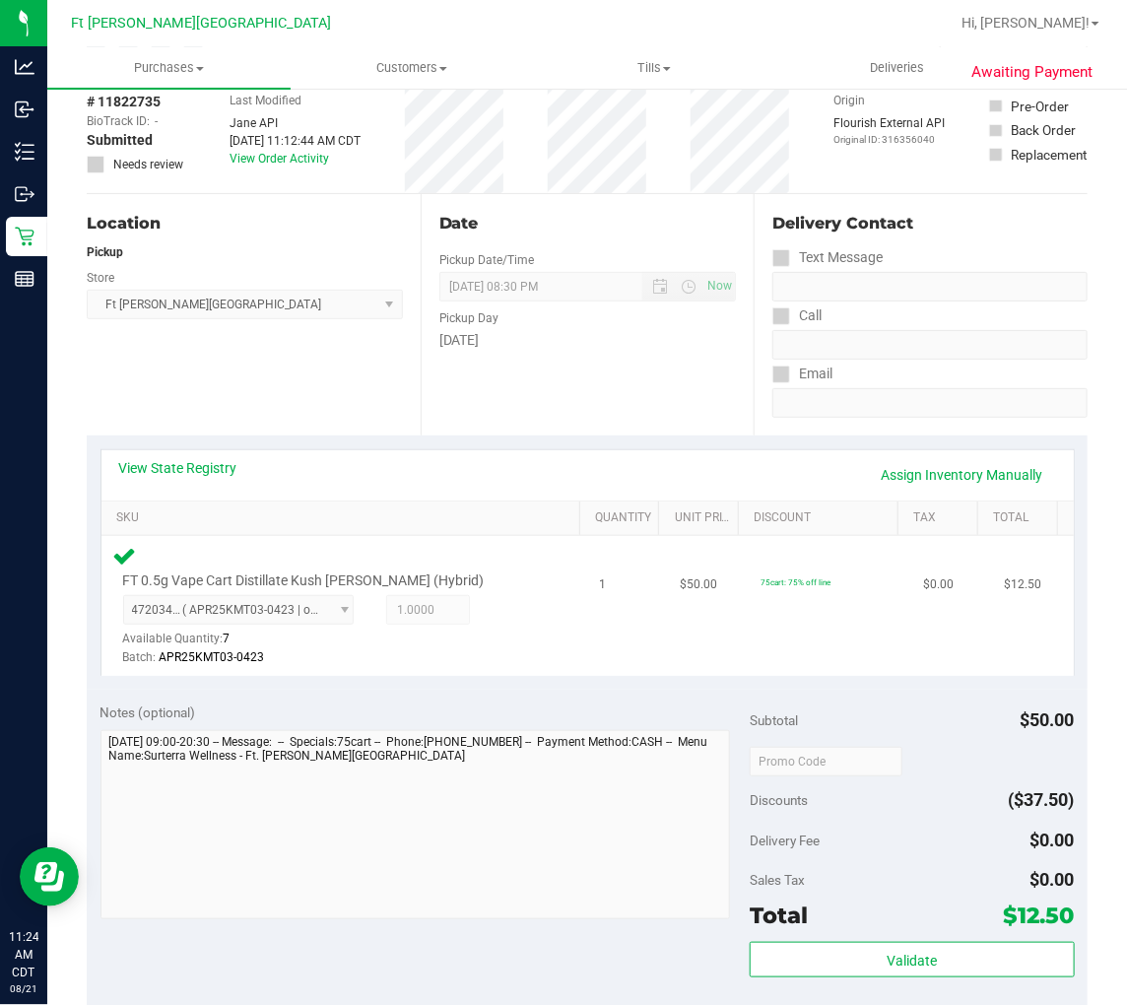
scroll to position [438, 0]
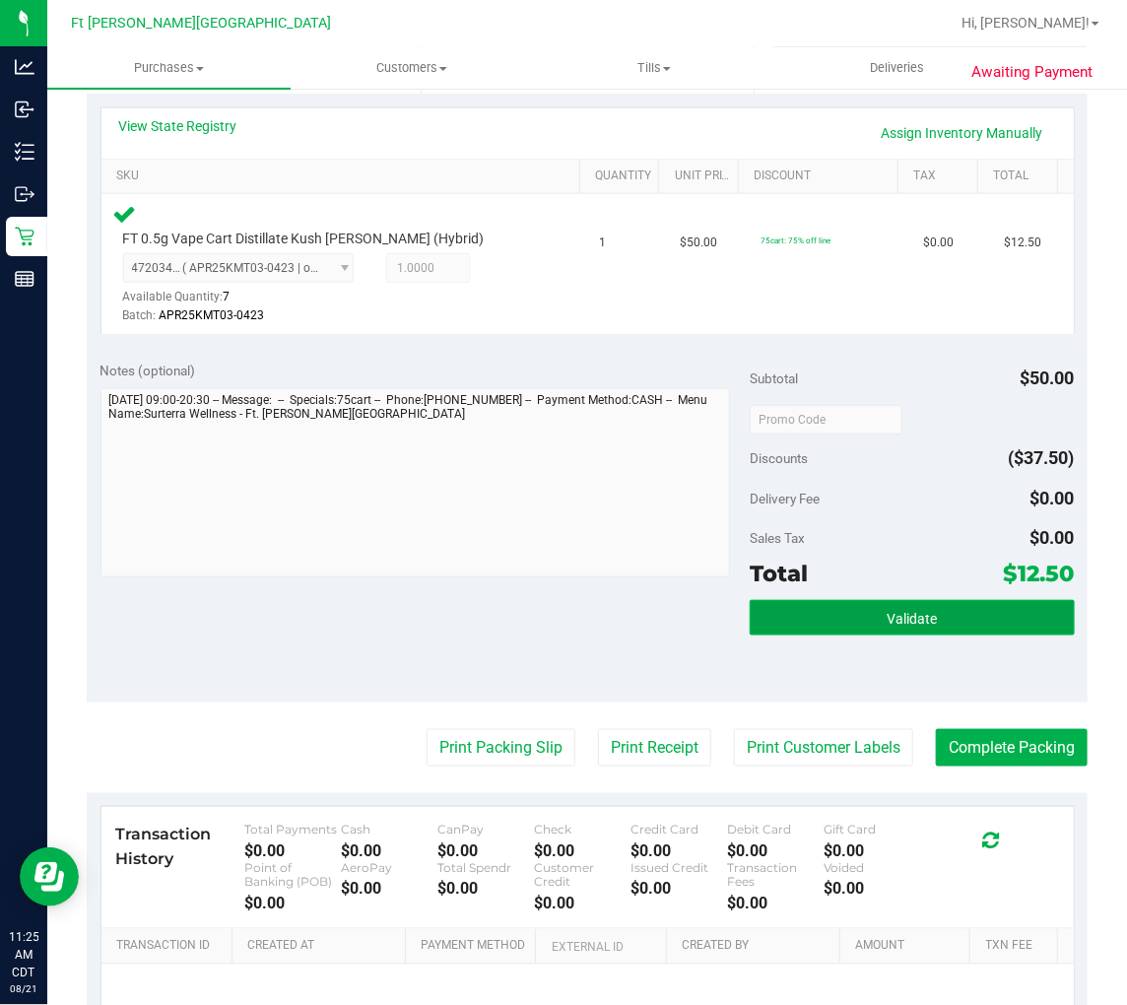
click at [857, 616] on button "Validate" at bounding box center [912, 617] width 325 height 35
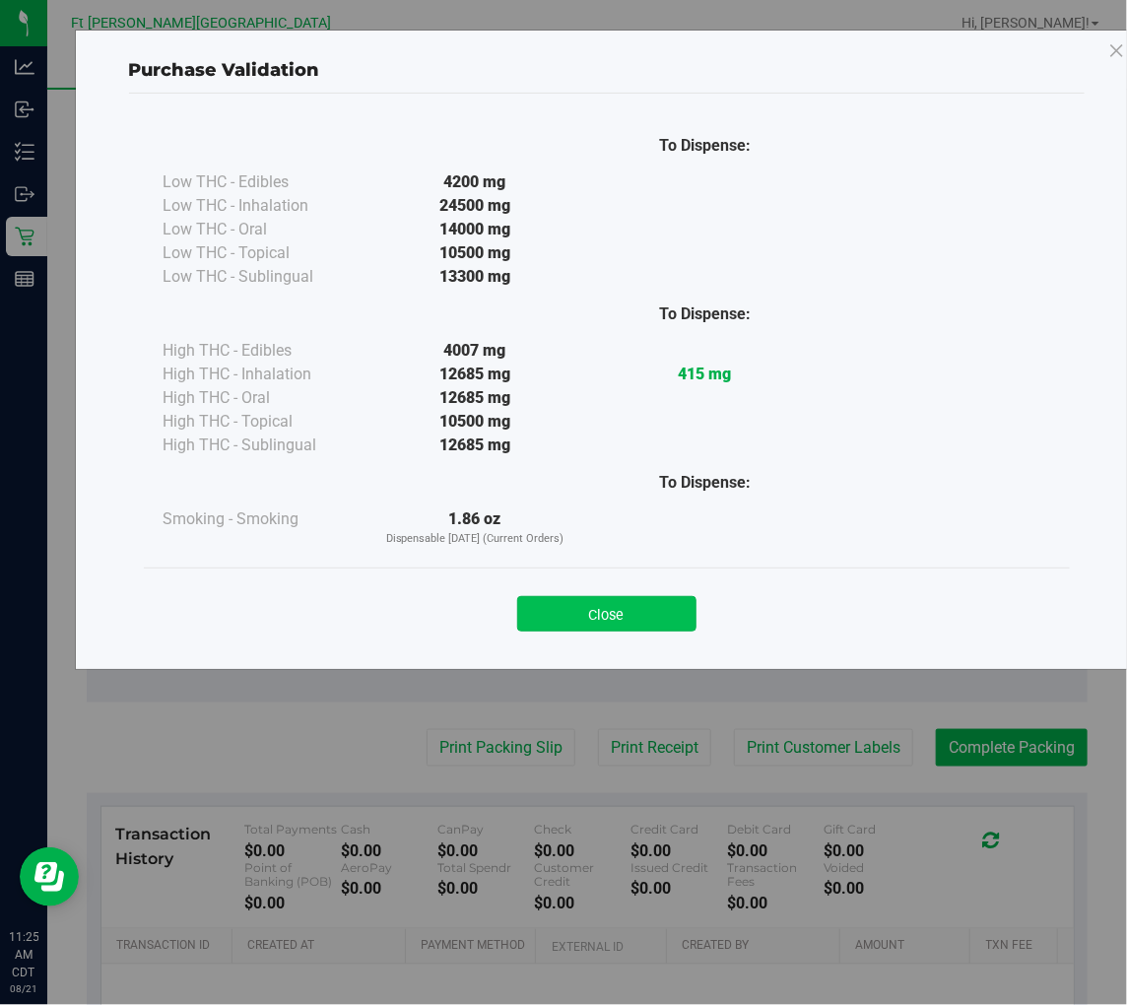
click at [639, 631] on button "Close" at bounding box center [606, 613] width 179 height 35
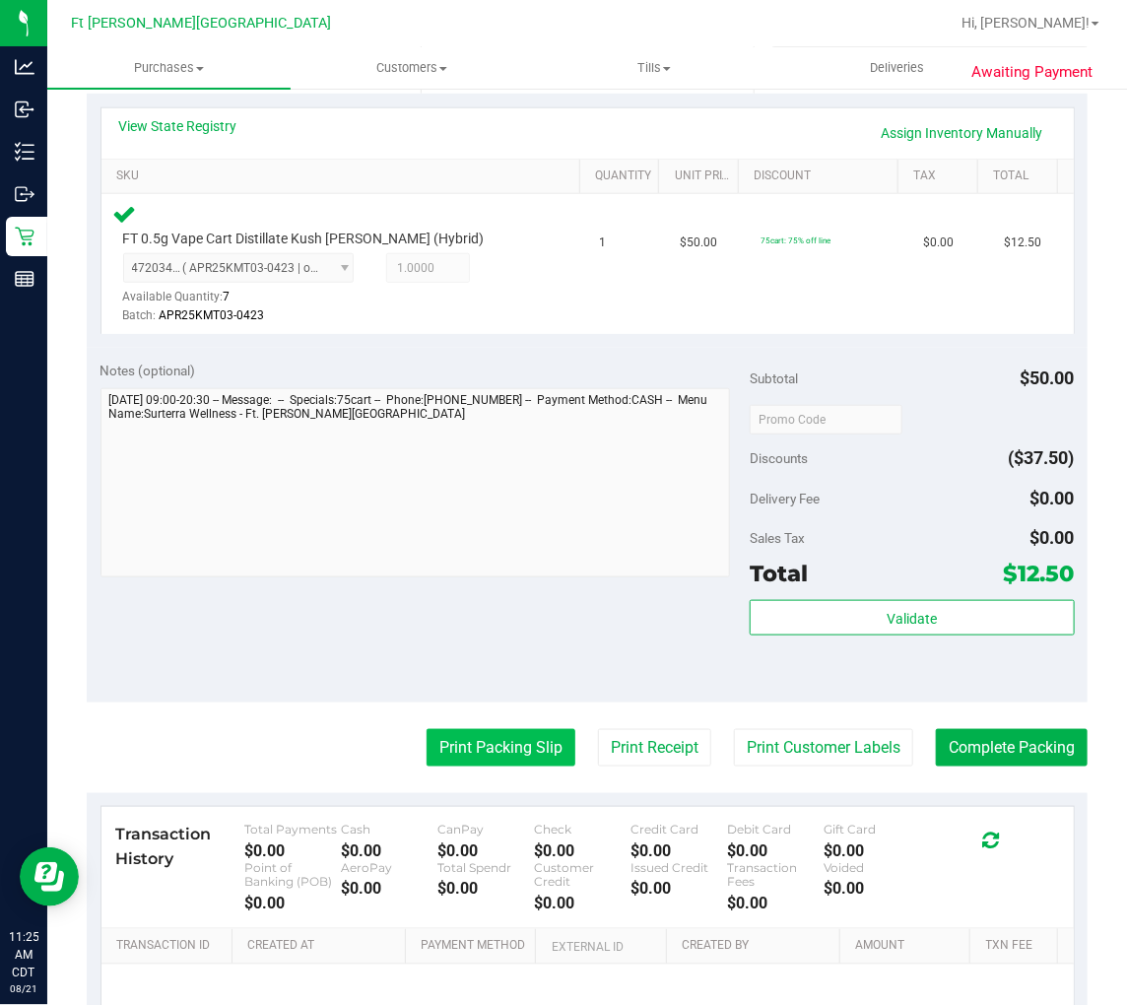
click at [512, 734] on button "Print Packing Slip" at bounding box center [501, 747] width 149 height 37
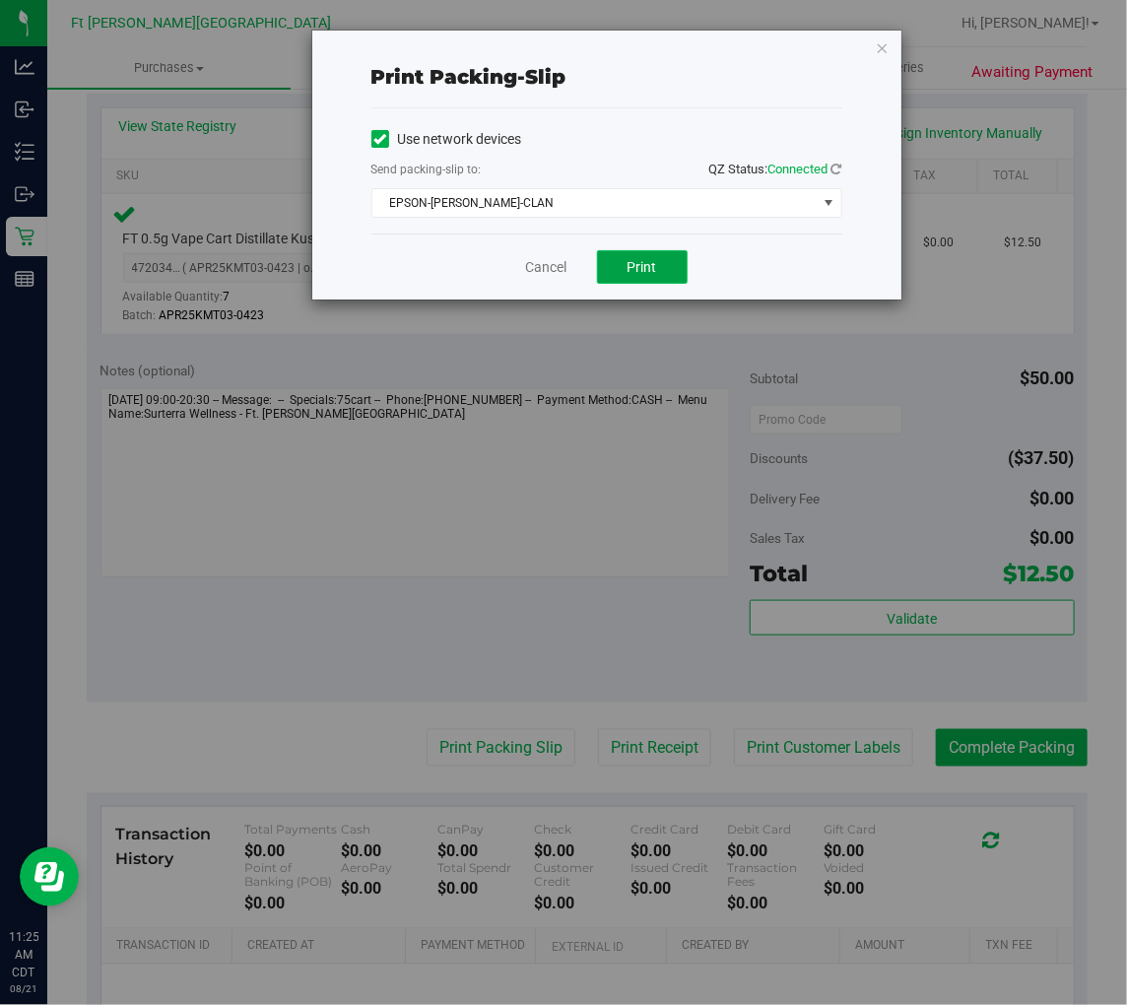
click at [645, 271] on span "Print" at bounding box center [643, 267] width 30 height 16
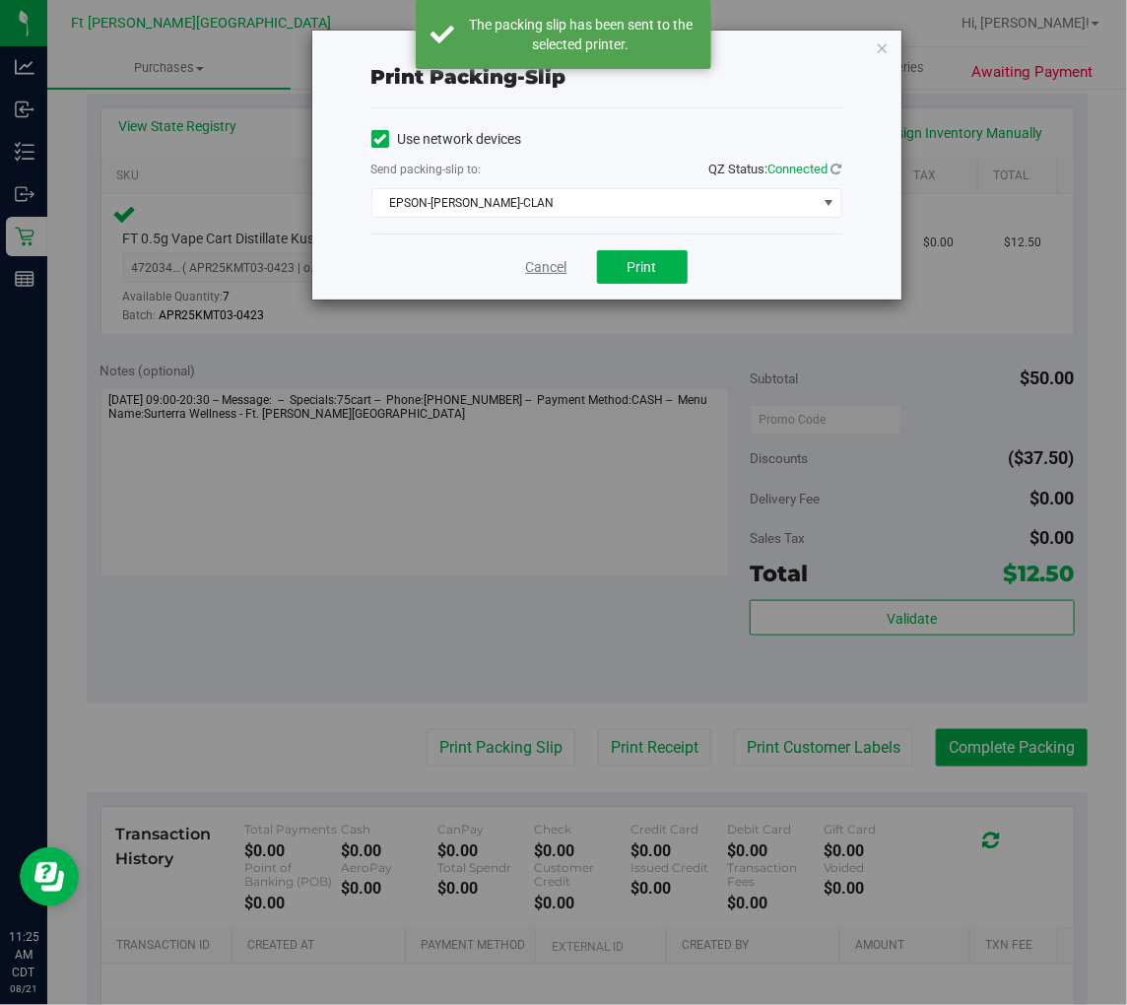
click at [557, 266] on link "Cancel" at bounding box center [546, 267] width 41 height 21
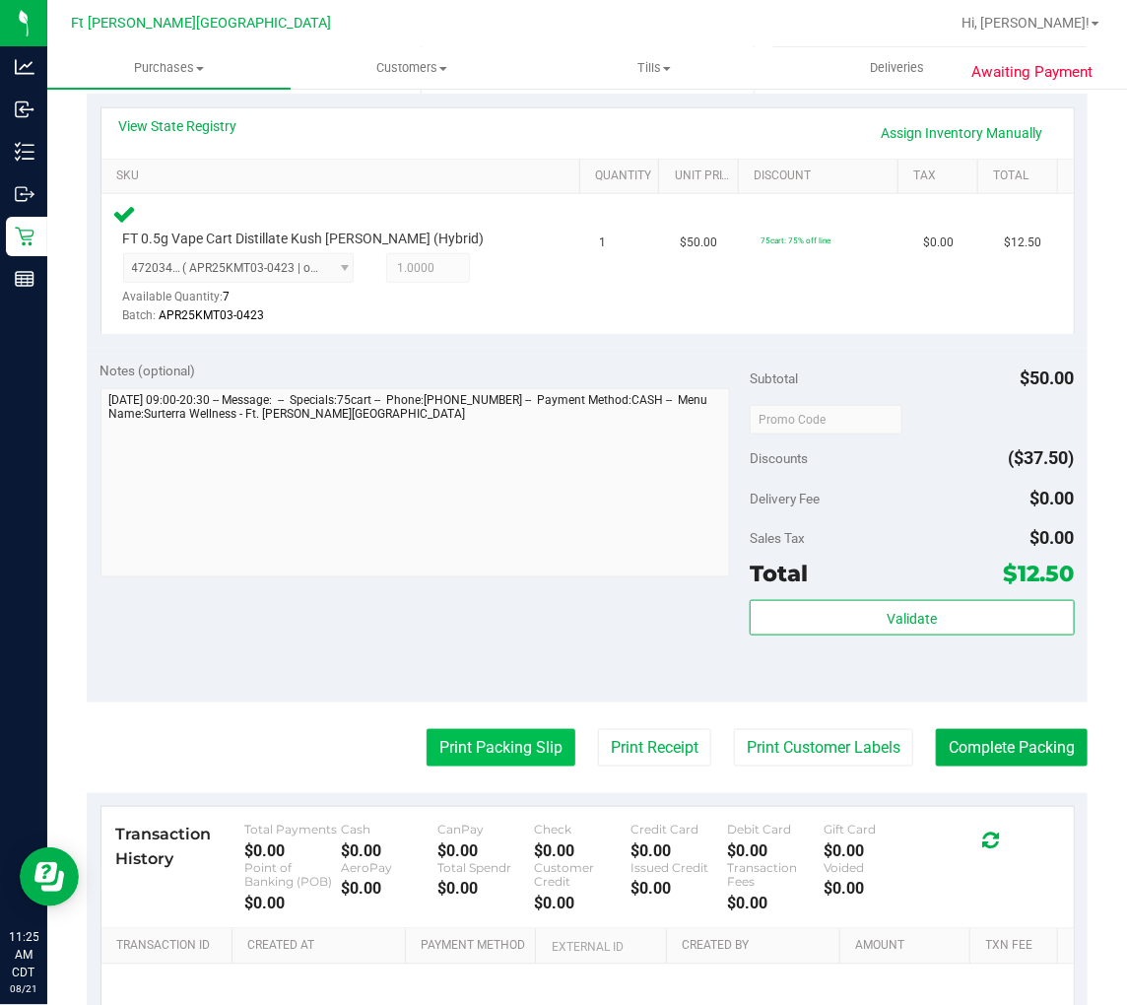
click at [508, 752] on button "Print Packing Slip" at bounding box center [501, 747] width 149 height 37
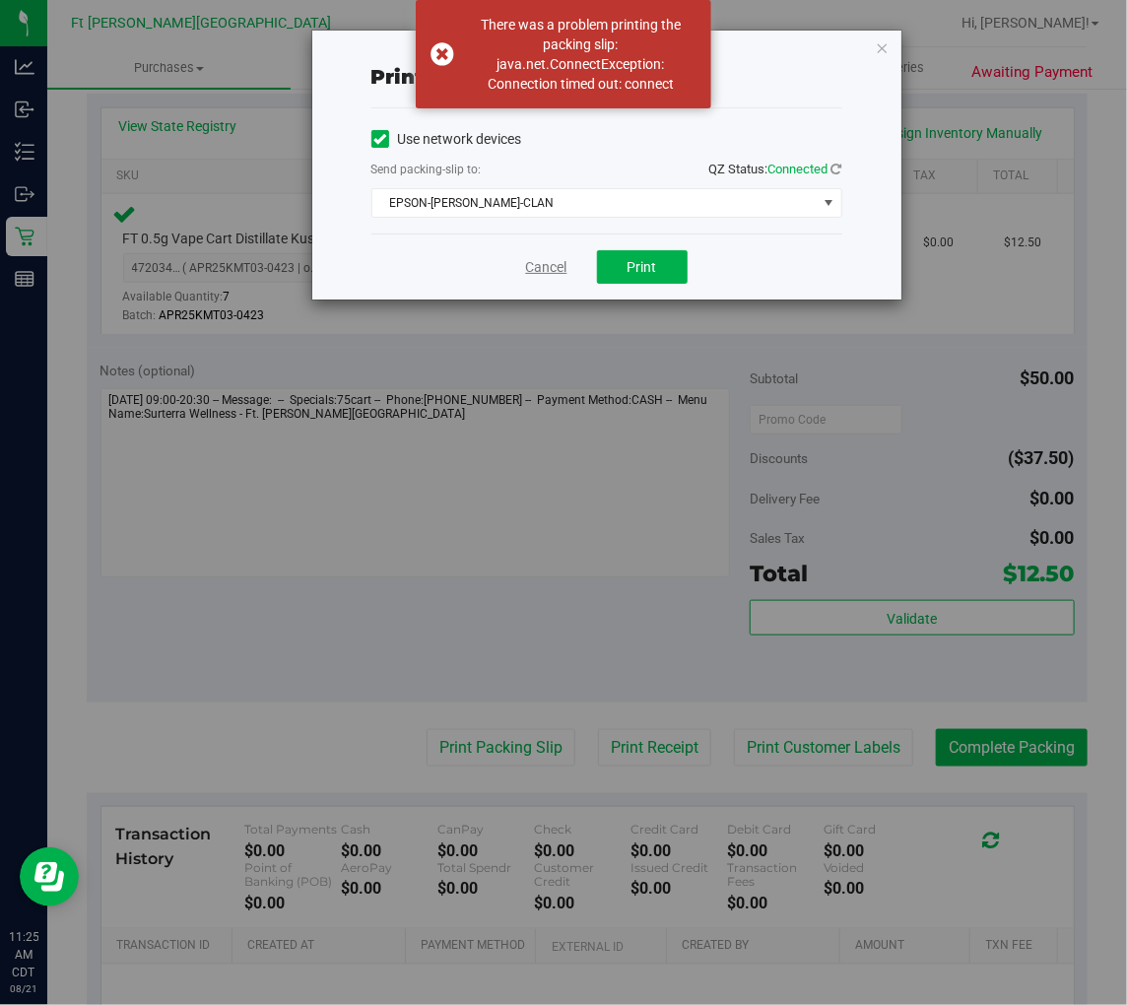
click at [537, 268] on link "Cancel" at bounding box center [546, 267] width 41 height 21
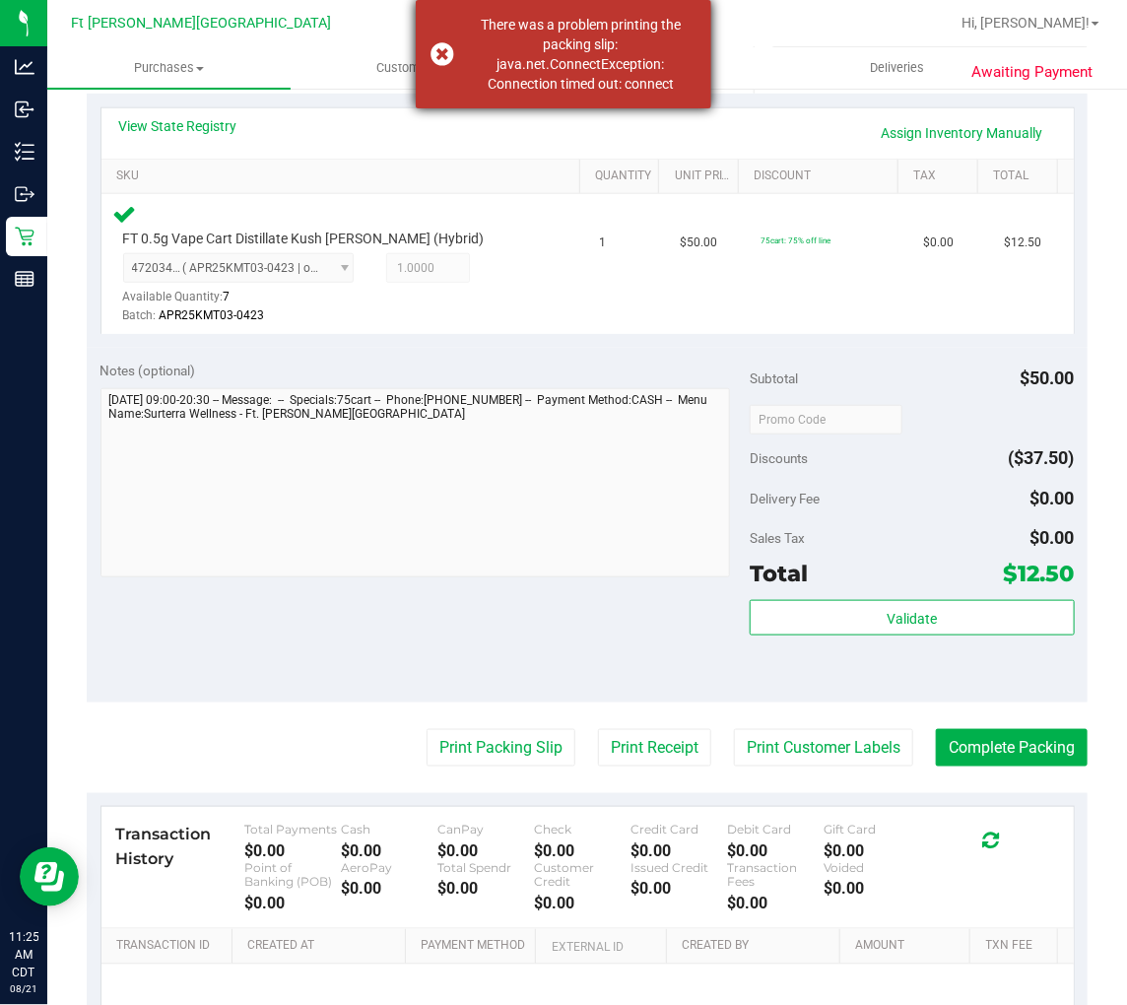
click at [443, 55] on div "There was a problem printing the packing slip: java.net.ConnectException: Conne…" at bounding box center [564, 54] width 296 height 108
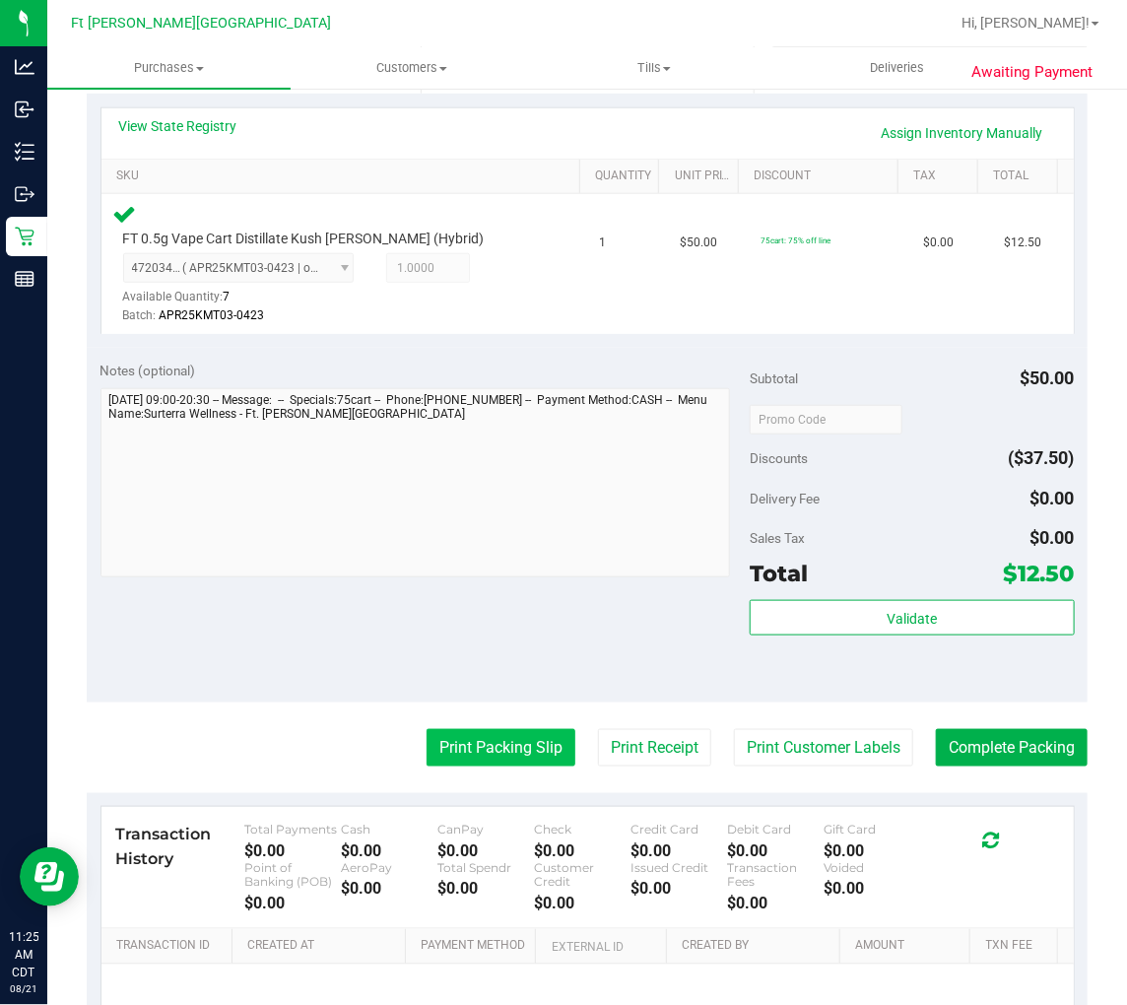
click at [509, 752] on button "Print Packing Slip" at bounding box center [501, 747] width 149 height 37
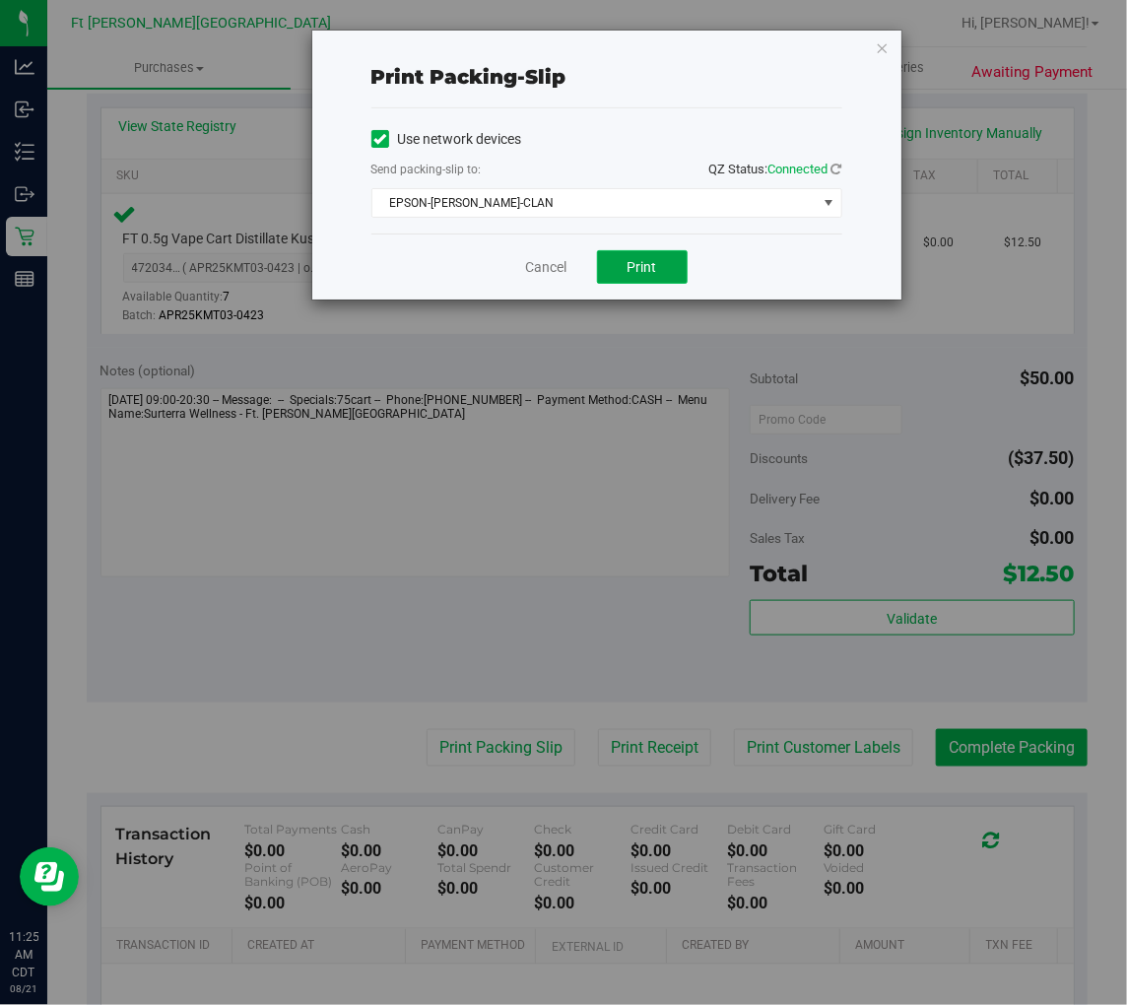
click at [641, 270] on span "Print" at bounding box center [643, 267] width 30 height 16
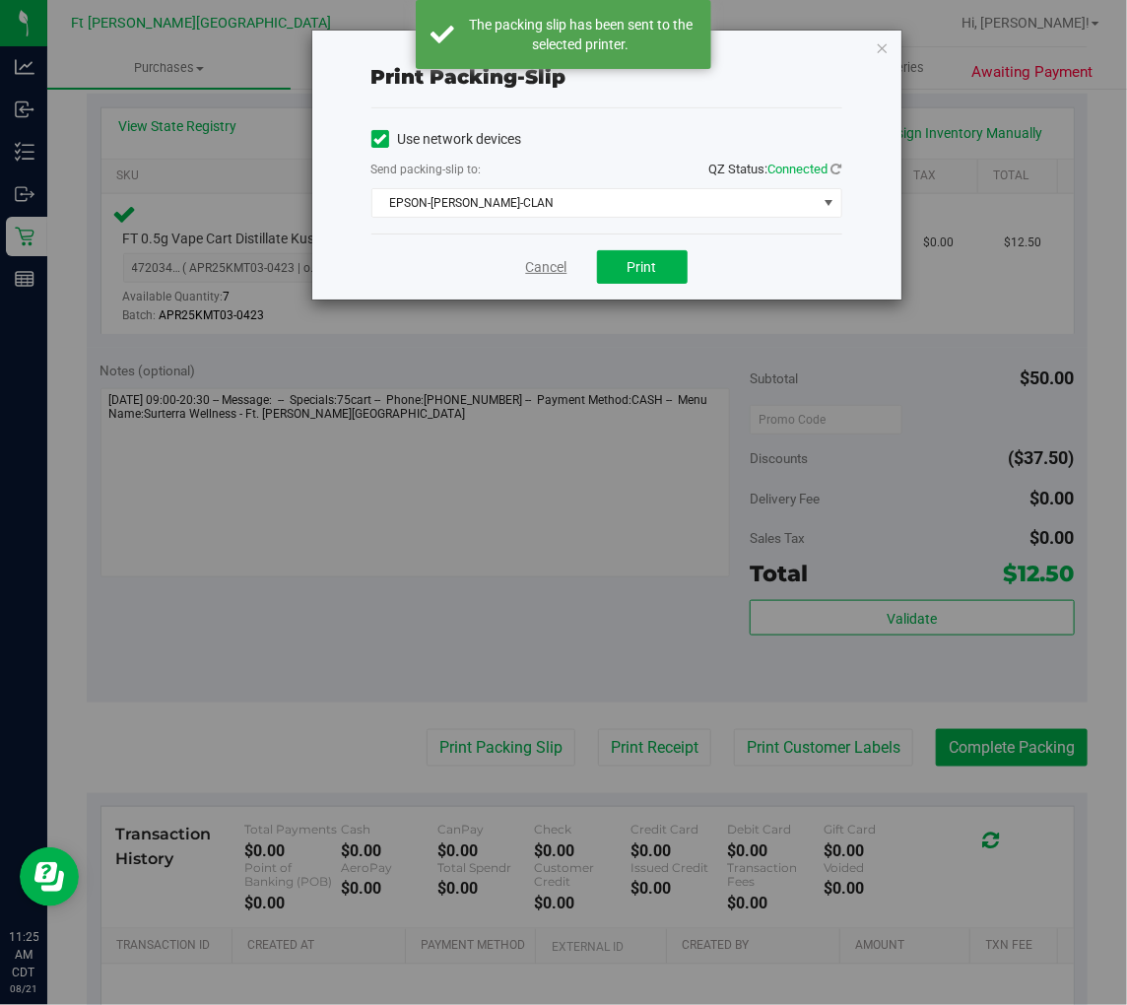
click at [542, 272] on link "Cancel" at bounding box center [546, 267] width 41 height 21
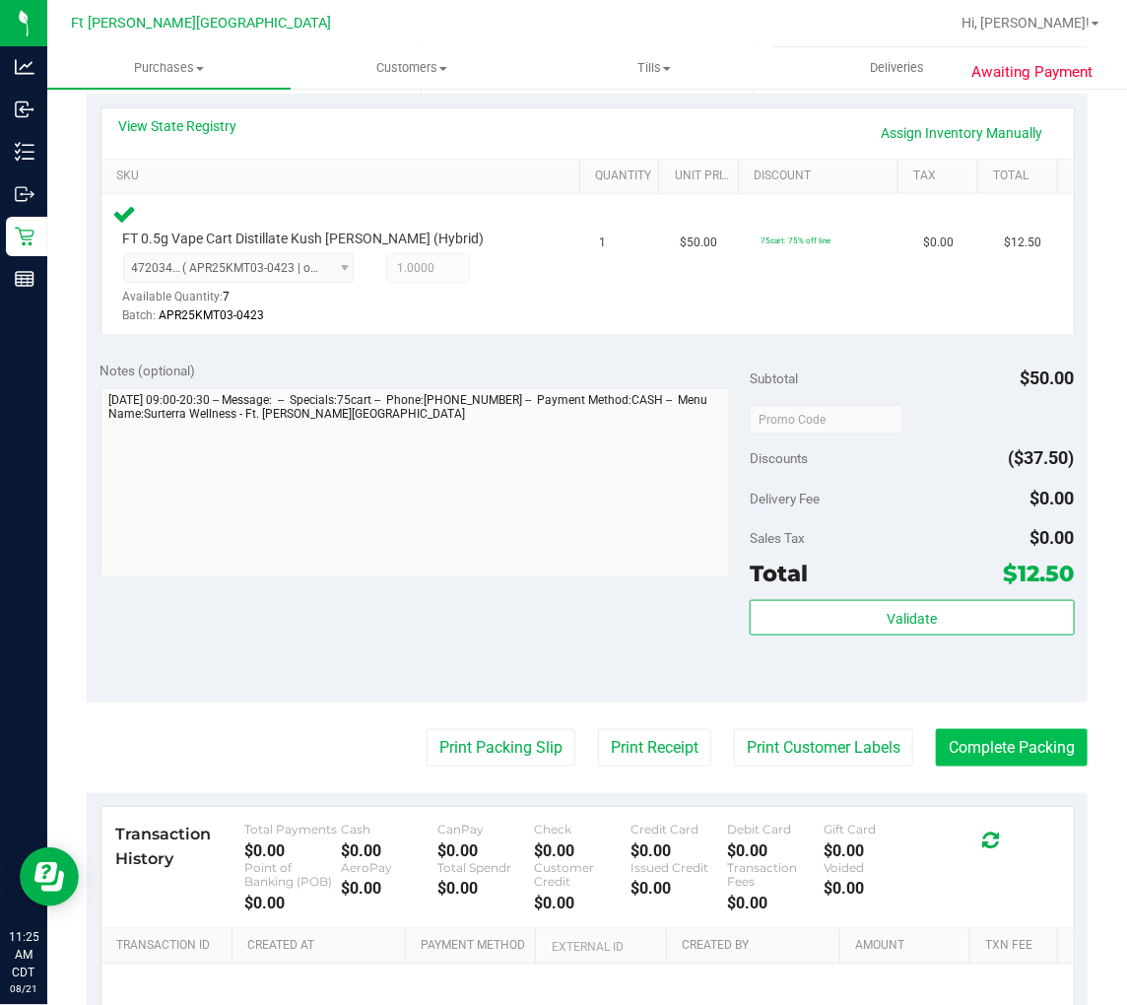
click at [969, 734] on button "Complete Packing" at bounding box center [1012, 747] width 152 height 37
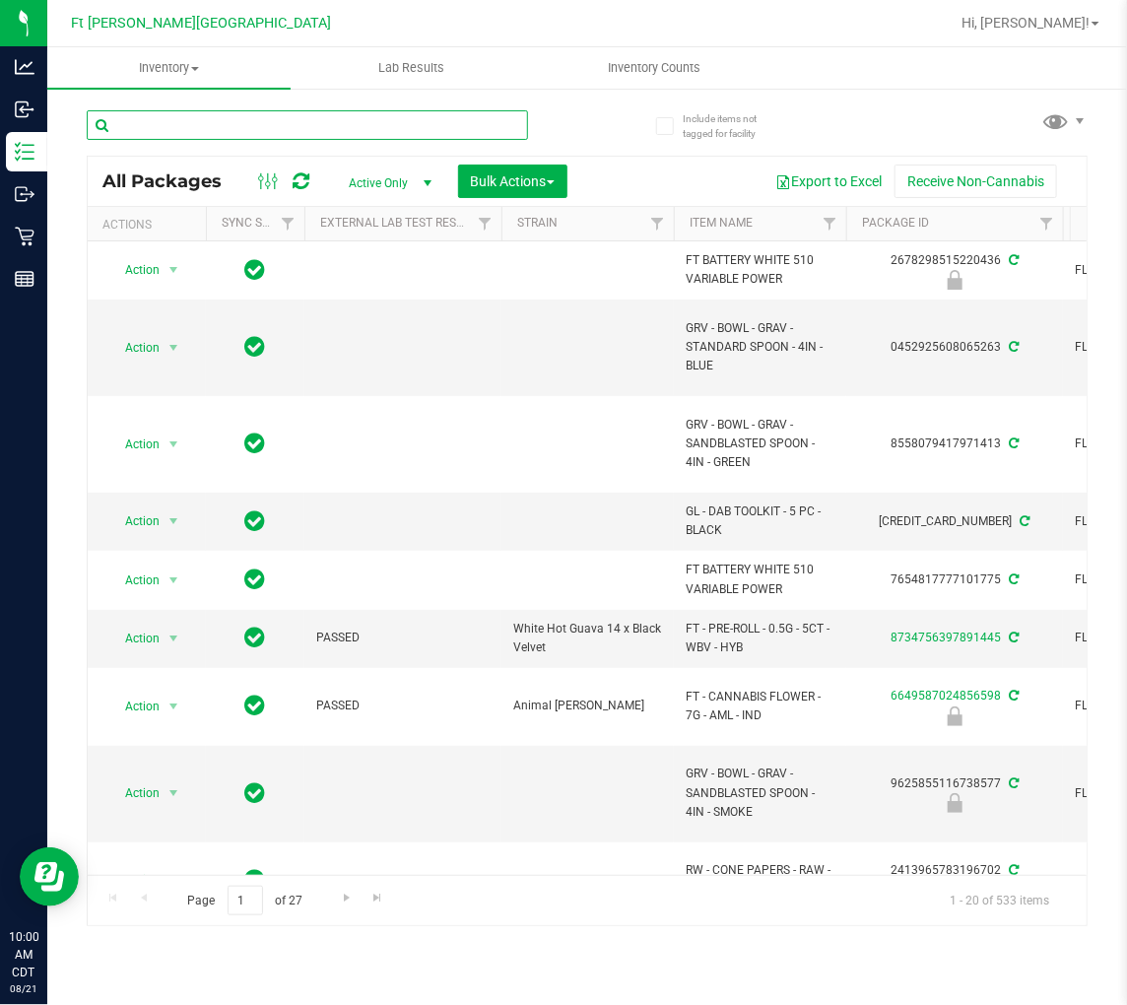
click at [289, 126] on input "text" at bounding box center [308, 125] width 442 height 30
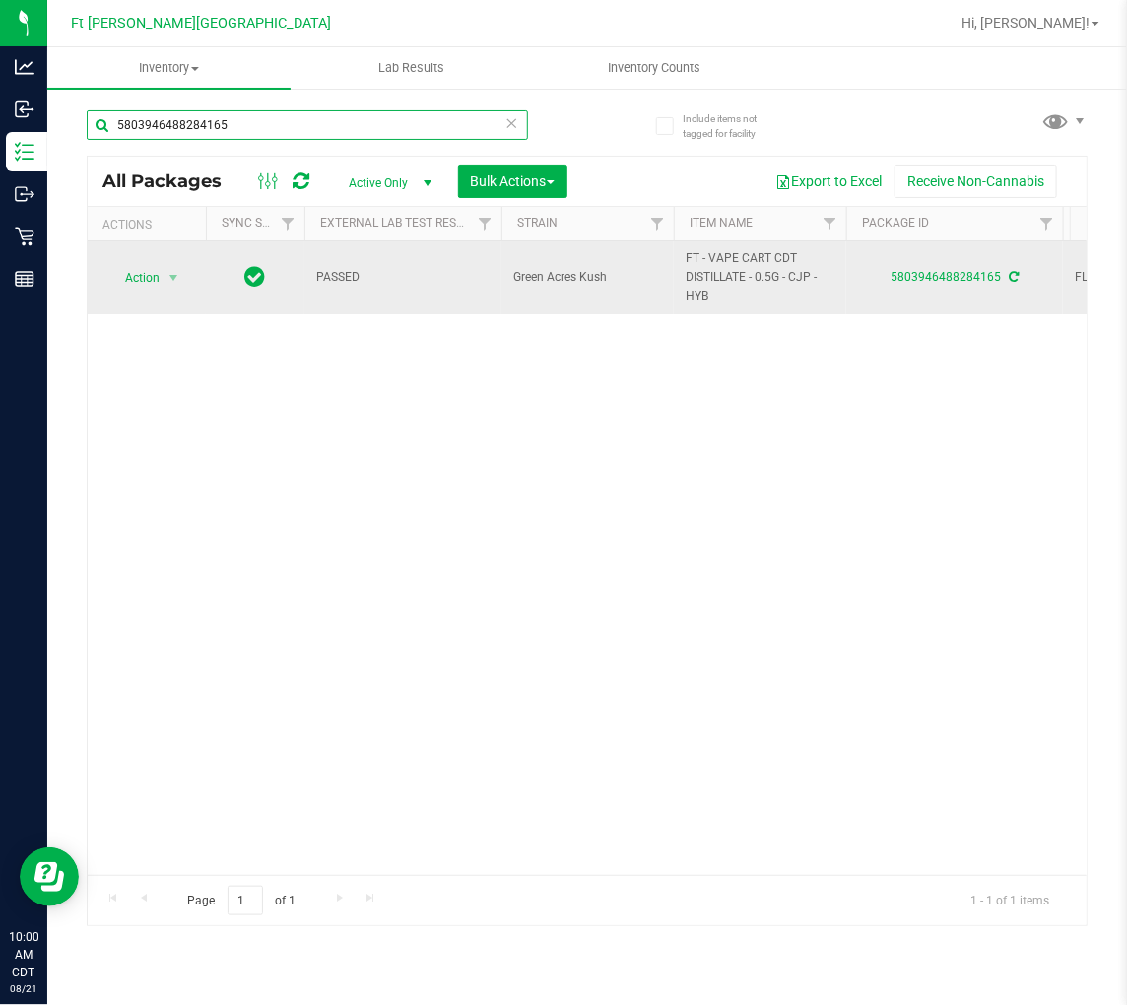
type input "5803946488284165"
click at [150, 273] on span "Action" at bounding box center [133, 278] width 53 height 28
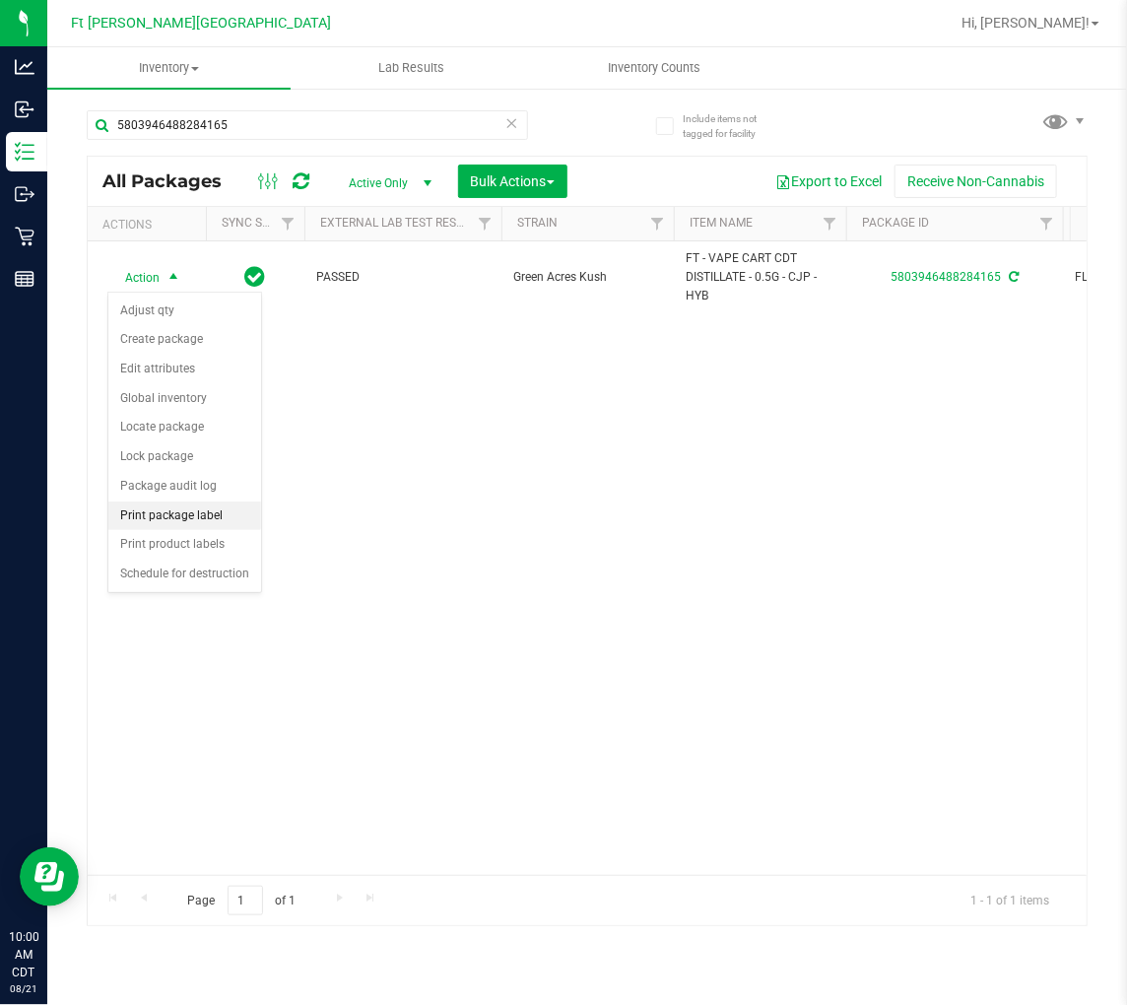
click at [212, 510] on li "Print package label" at bounding box center [184, 517] width 153 height 30
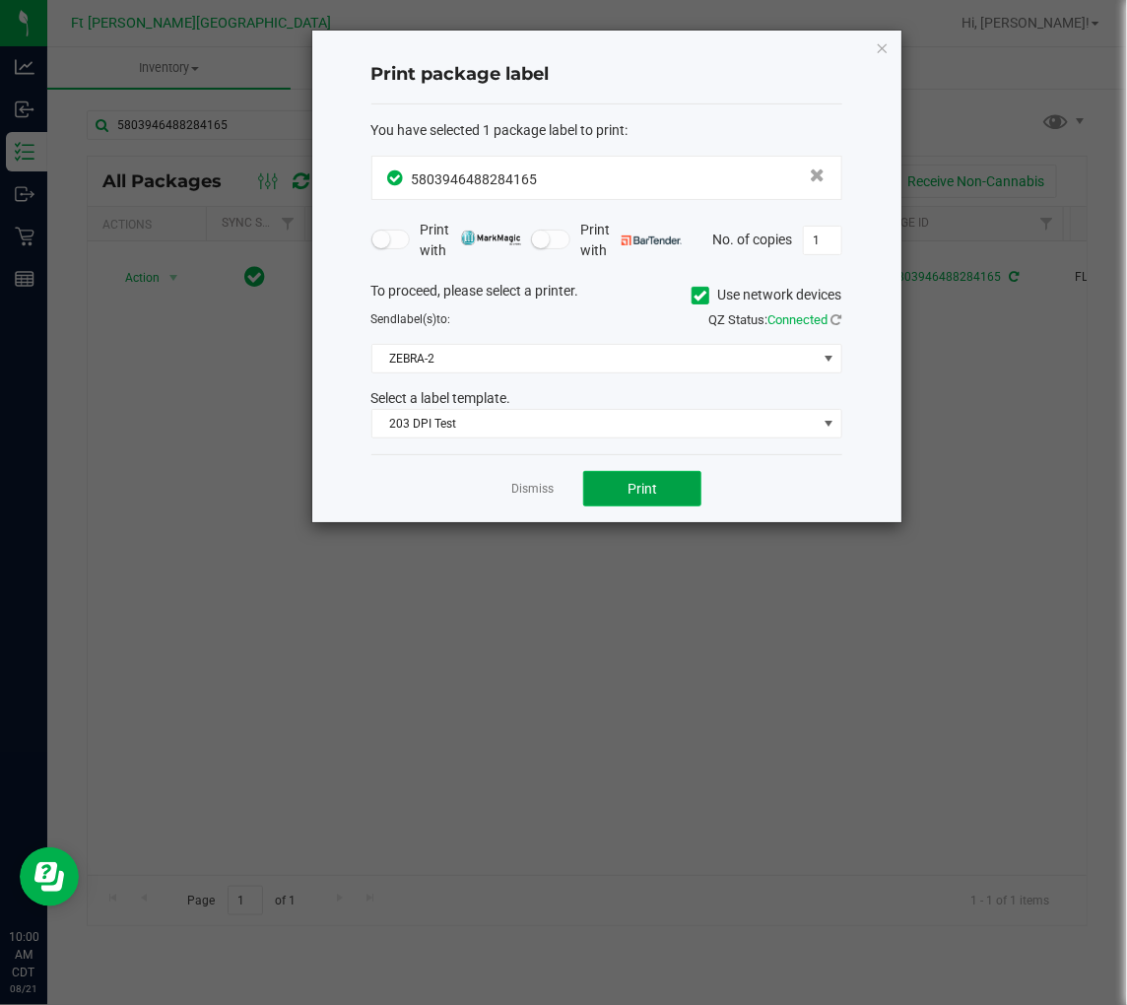
click at [605, 494] on button "Print" at bounding box center [642, 488] width 118 height 35
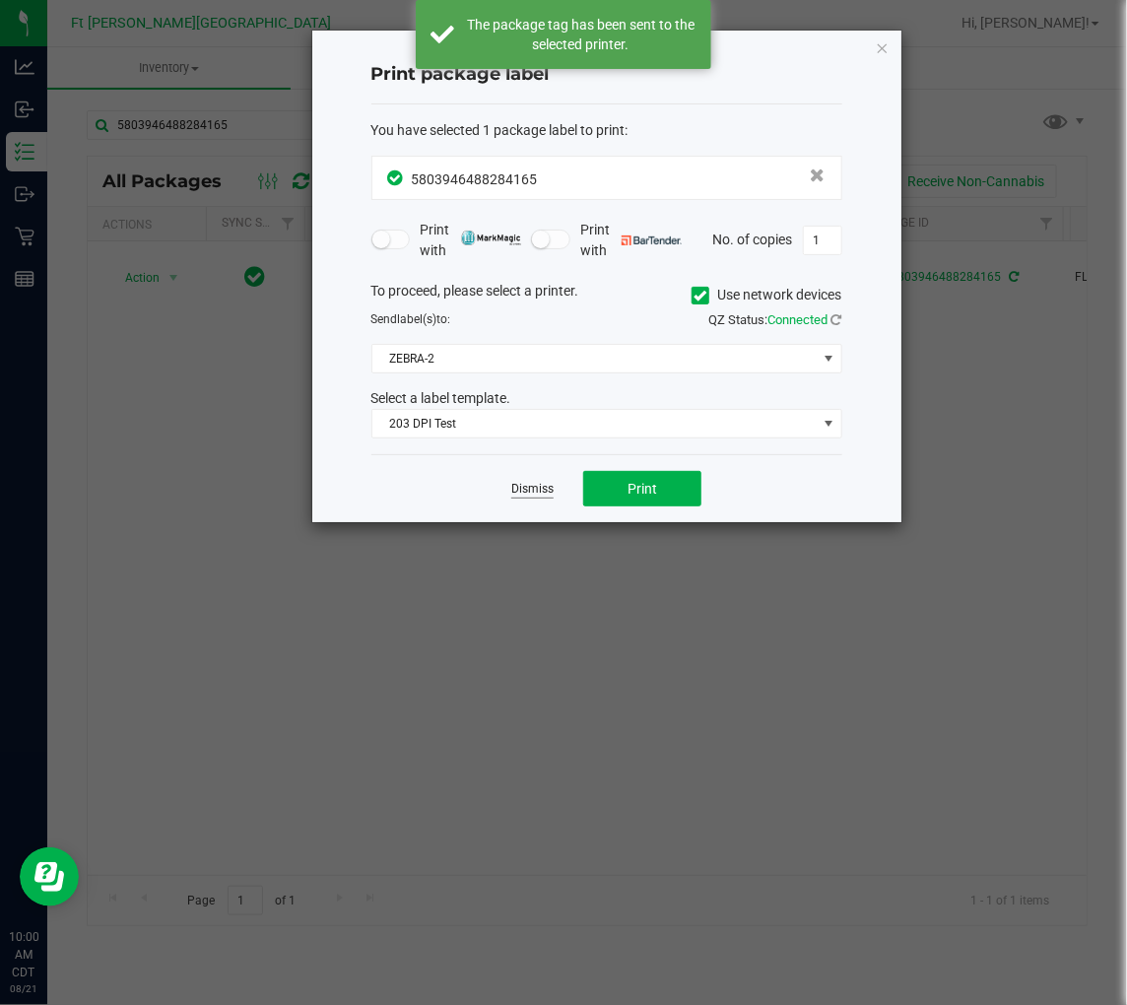
click at [536, 495] on link "Dismiss" at bounding box center [532, 489] width 42 height 17
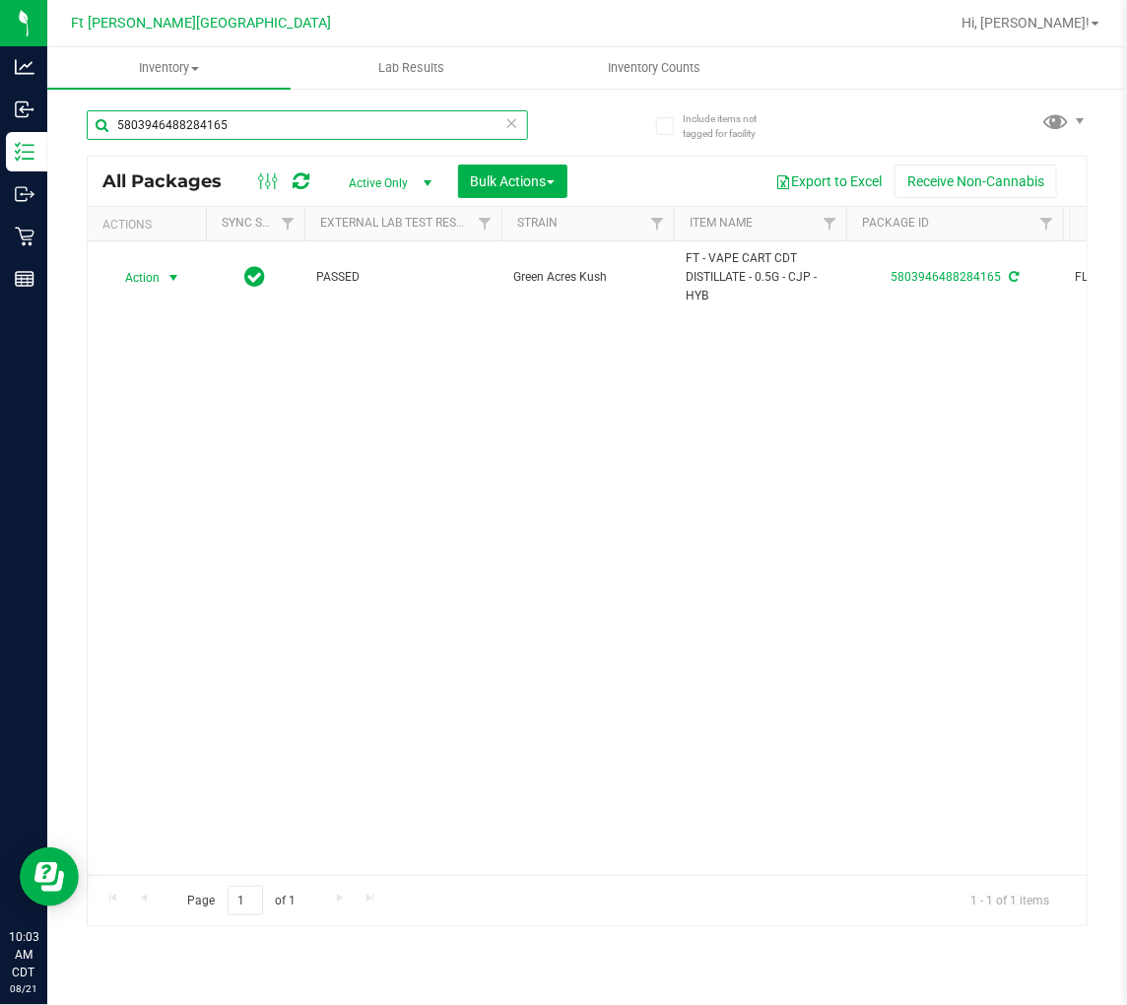
click at [496, 123] on input "5803946488284165" at bounding box center [308, 125] width 442 height 30
click at [506, 123] on icon at bounding box center [513, 122] width 14 height 24
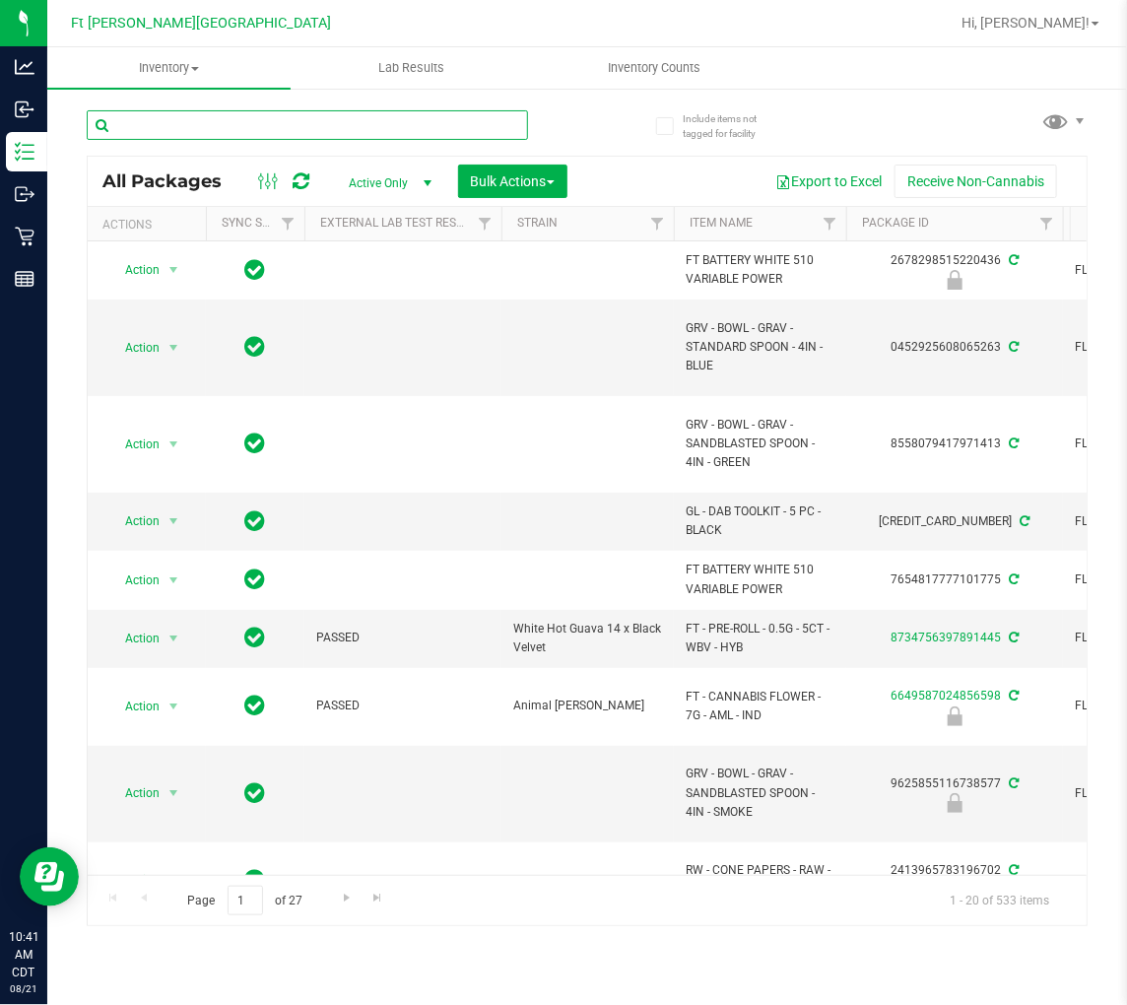
click at [302, 119] on input "text" at bounding box center [308, 125] width 442 height 30
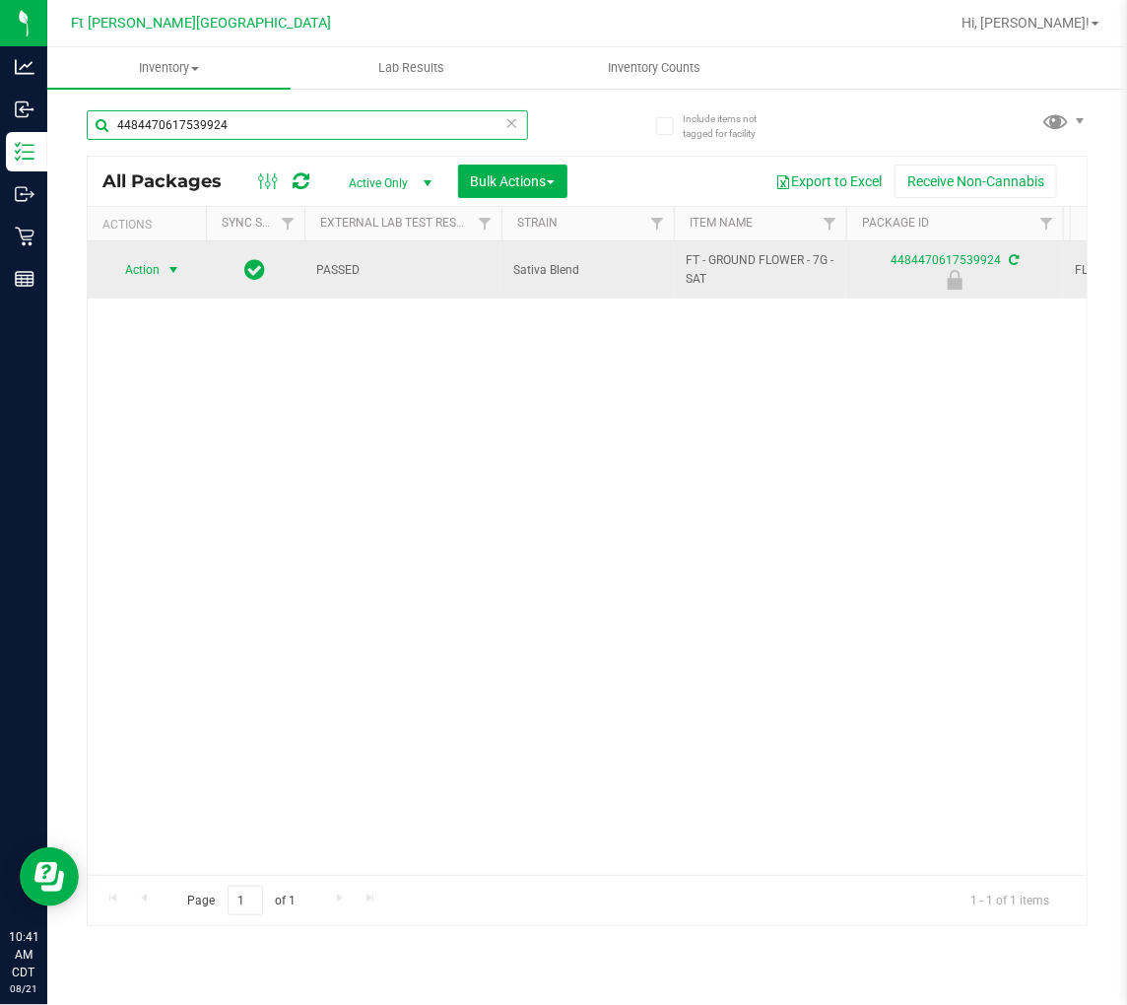
type input "4484470617539924"
click at [142, 271] on span "Action" at bounding box center [133, 270] width 53 height 28
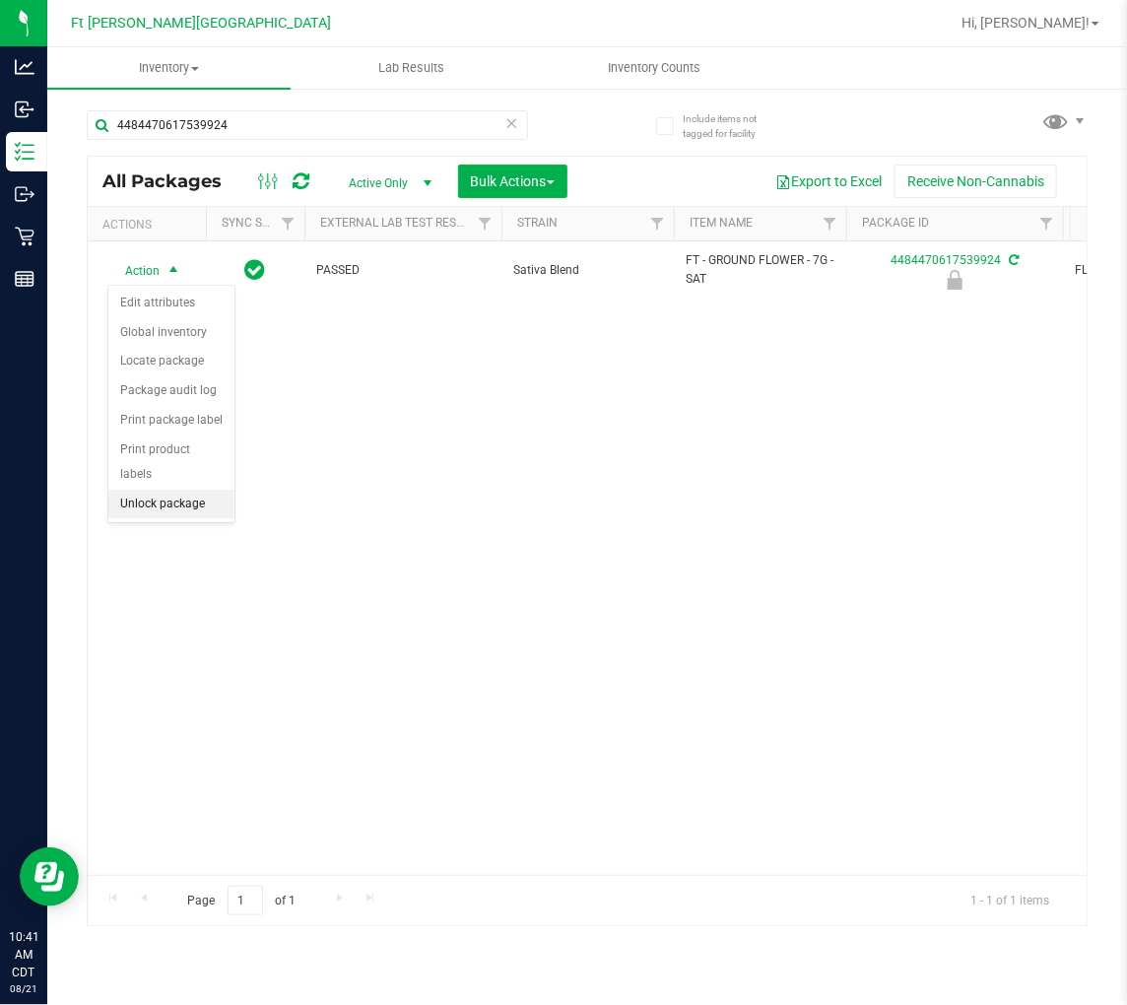
click at [188, 500] on li "Unlock package" at bounding box center [171, 505] width 126 height 30
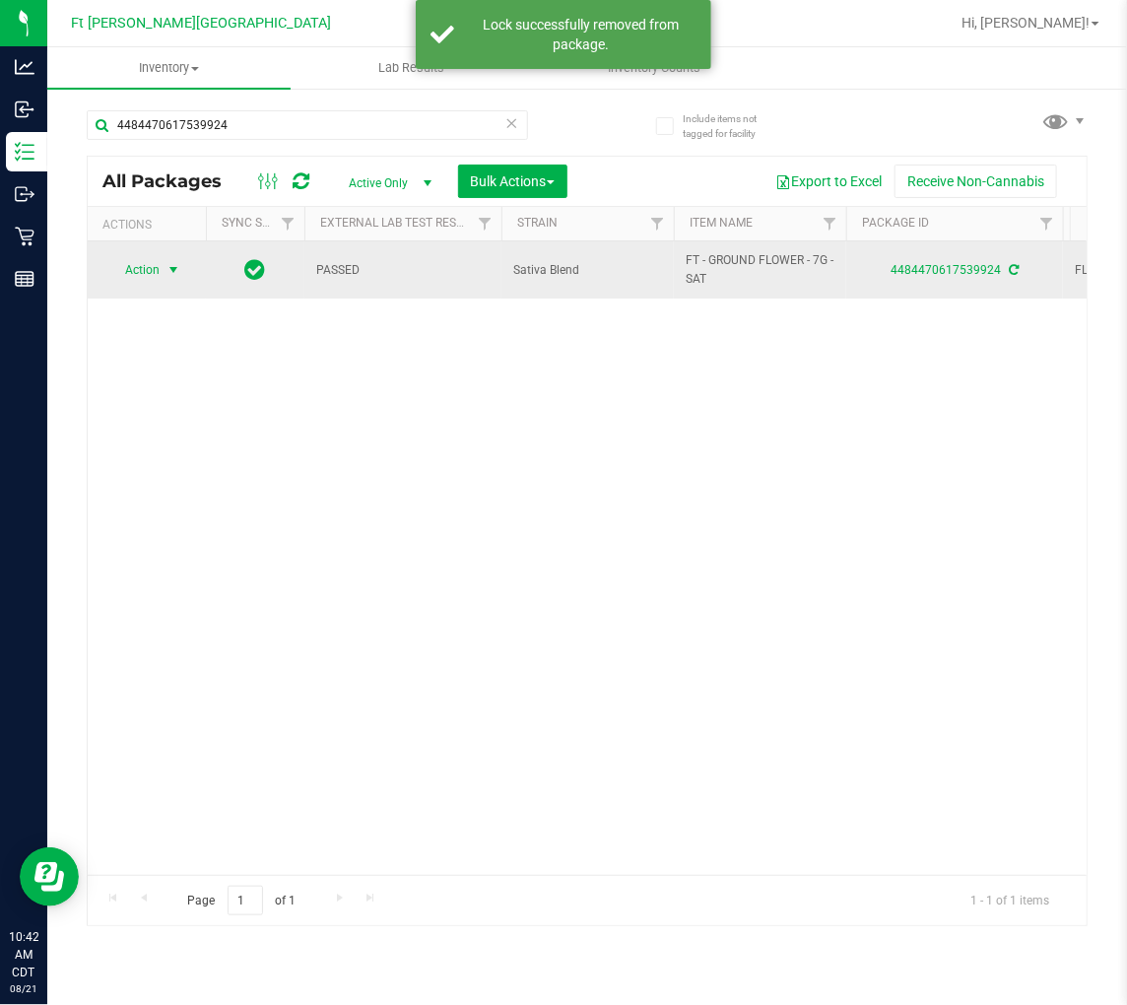
click at [166, 270] on span "select" at bounding box center [174, 270] width 16 height 16
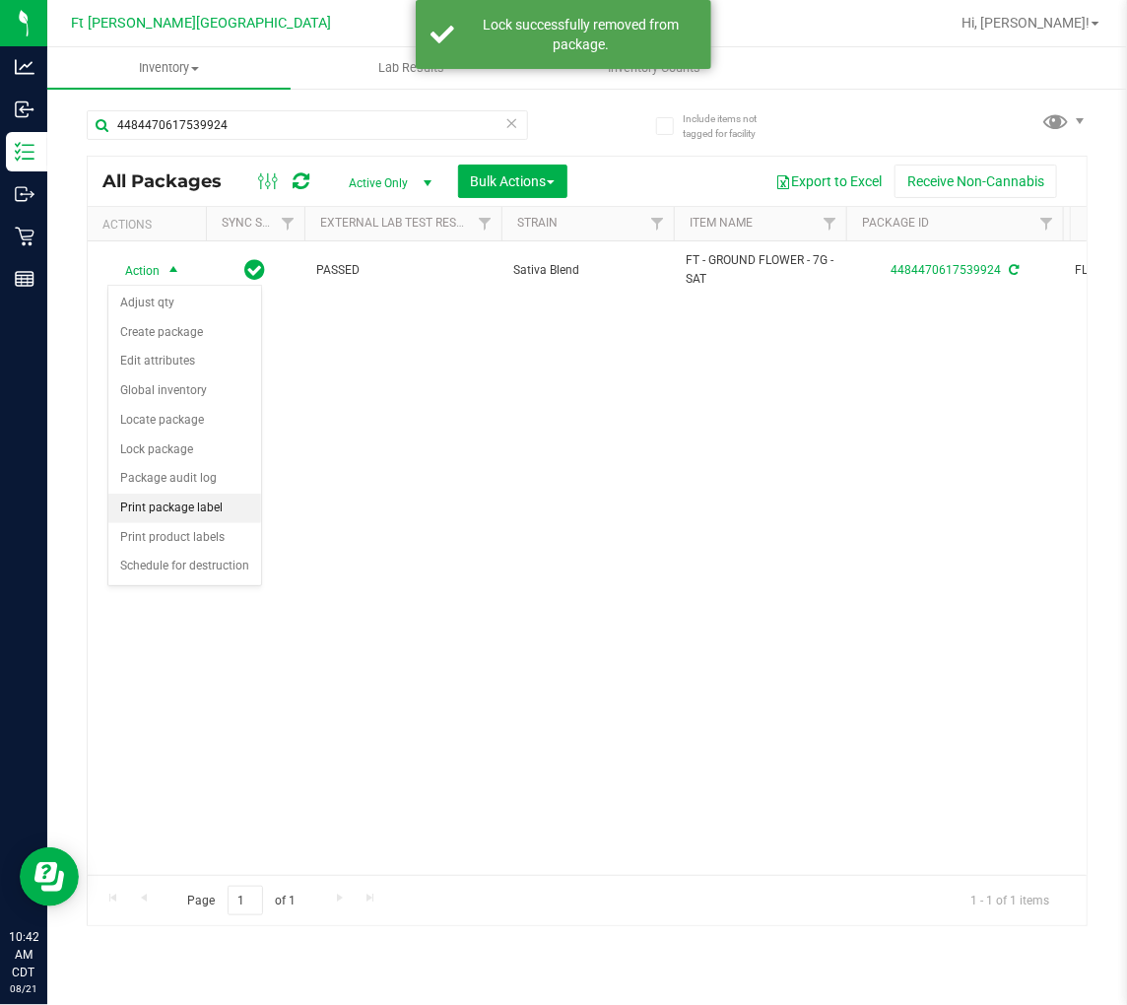
click at [214, 510] on li "Print package label" at bounding box center [184, 509] width 153 height 30
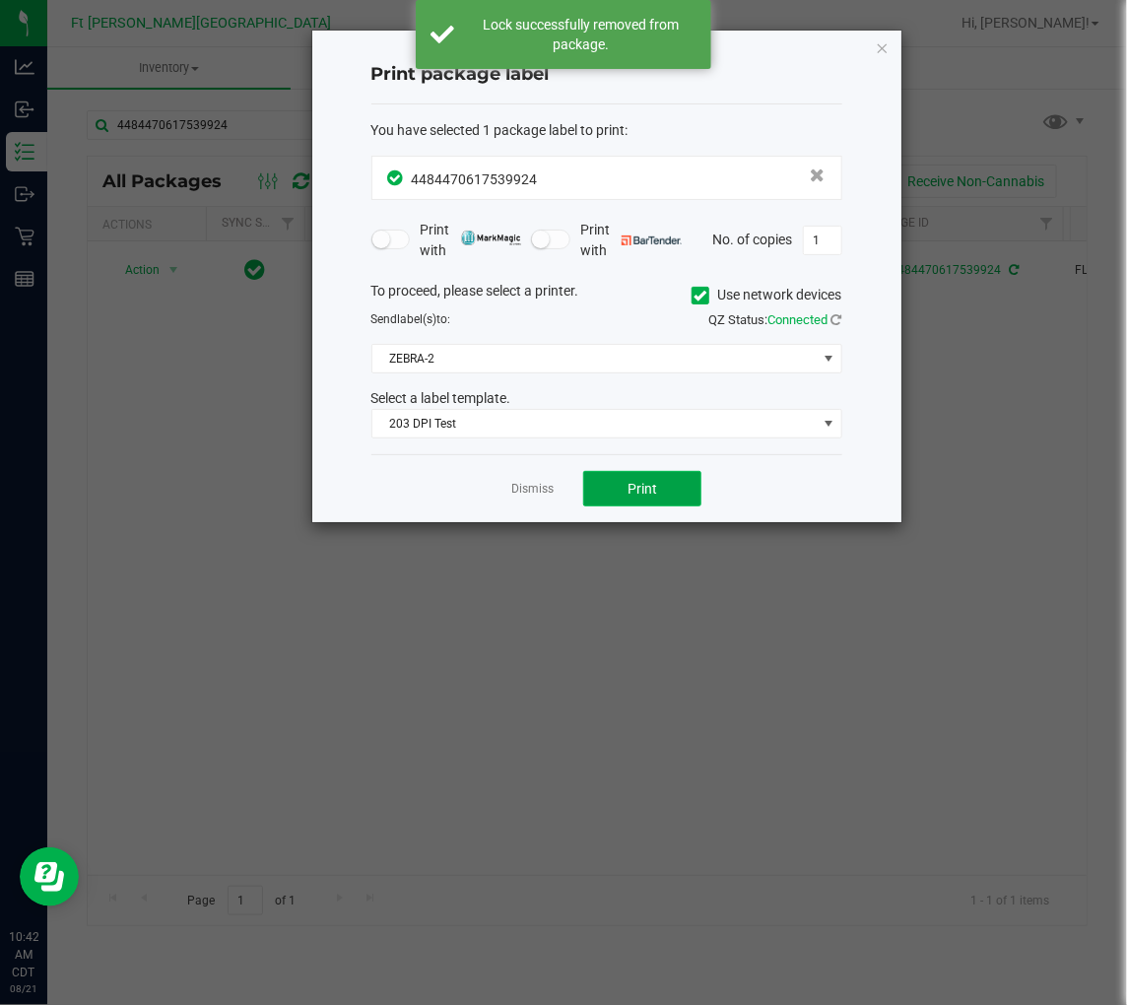
click at [642, 491] on span "Print" at bounding box center [643, 489] width 30 height 16
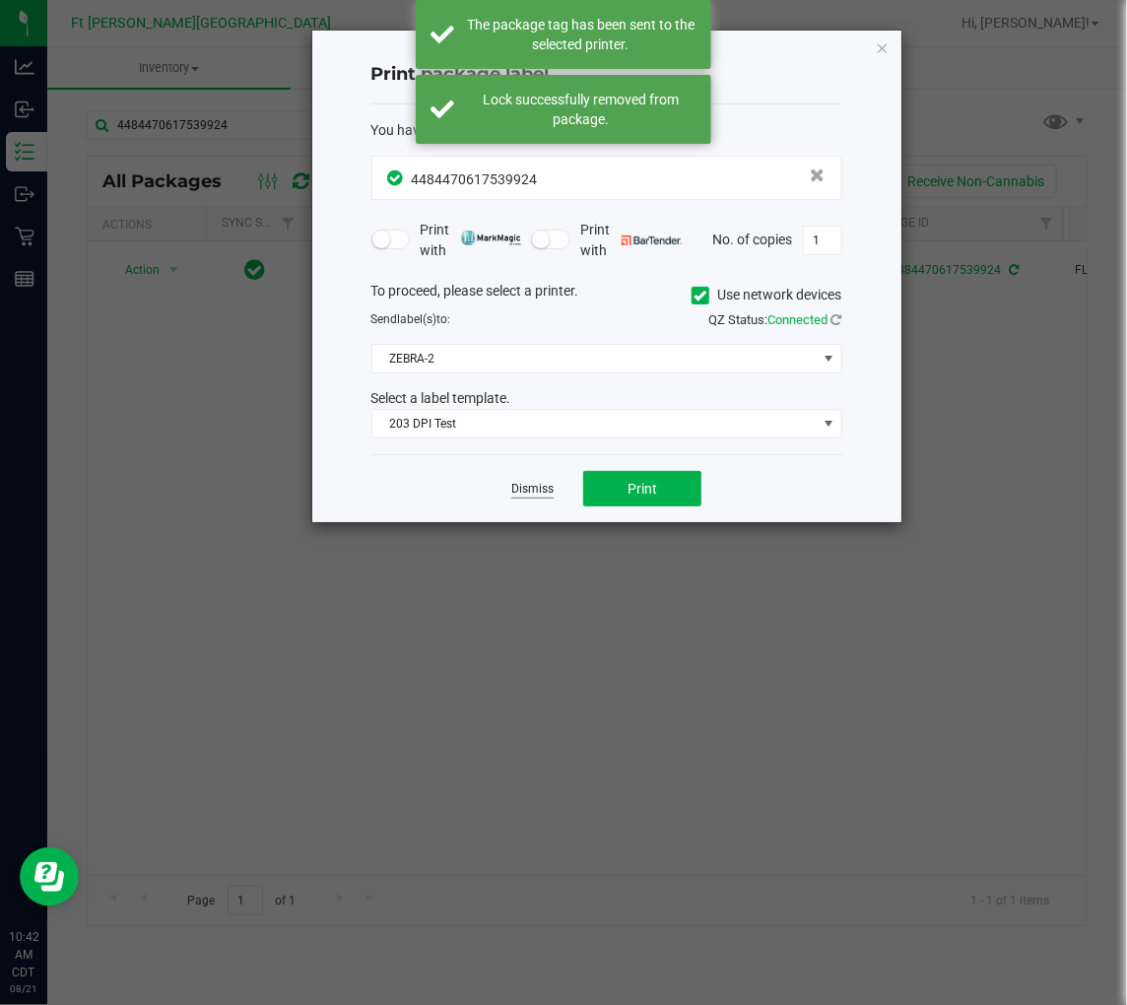
click at [539, 493] on link "Dismiss" at bounding box center [532, 489] width 42 height 17
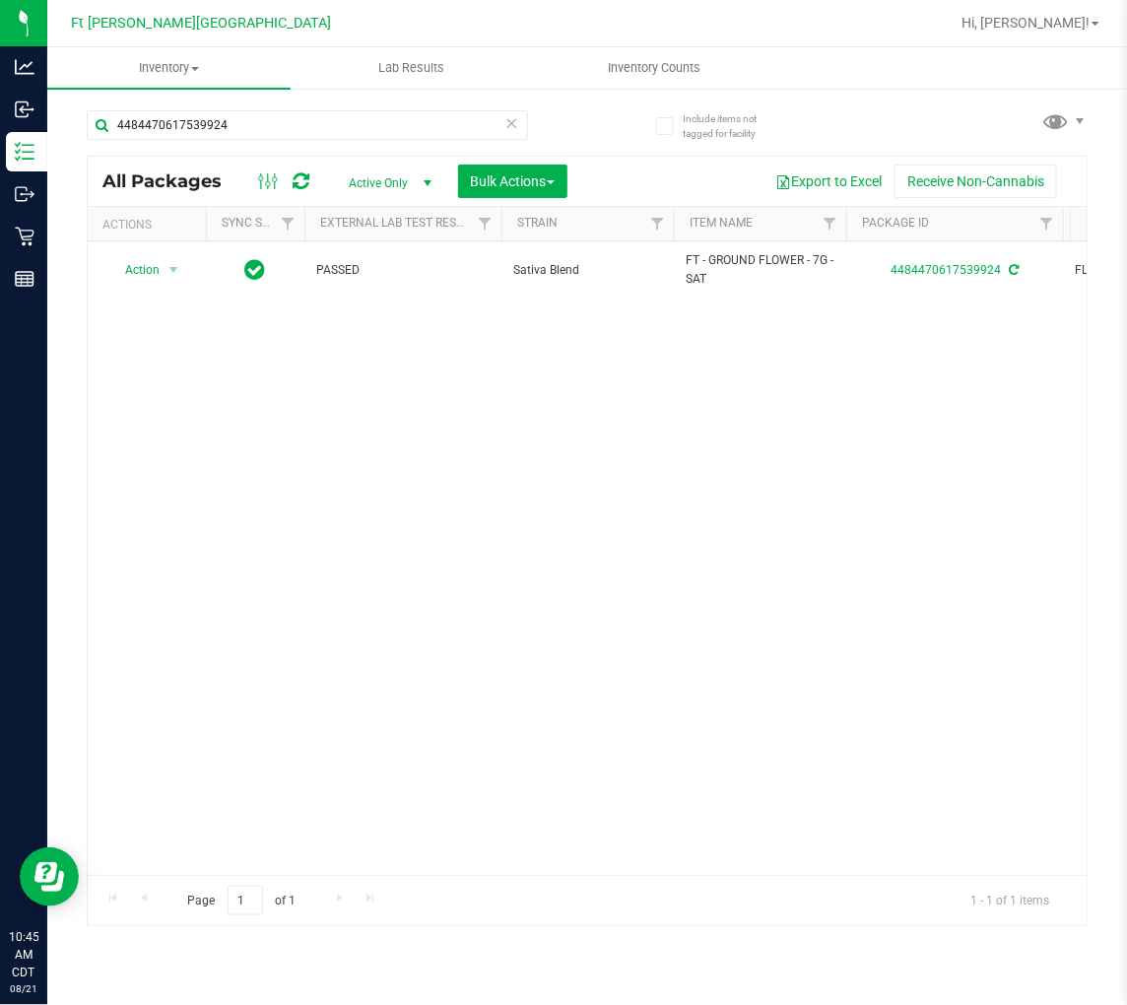
click at [512, 121] on icon at bounding box center [513, 122] width 14 height 24
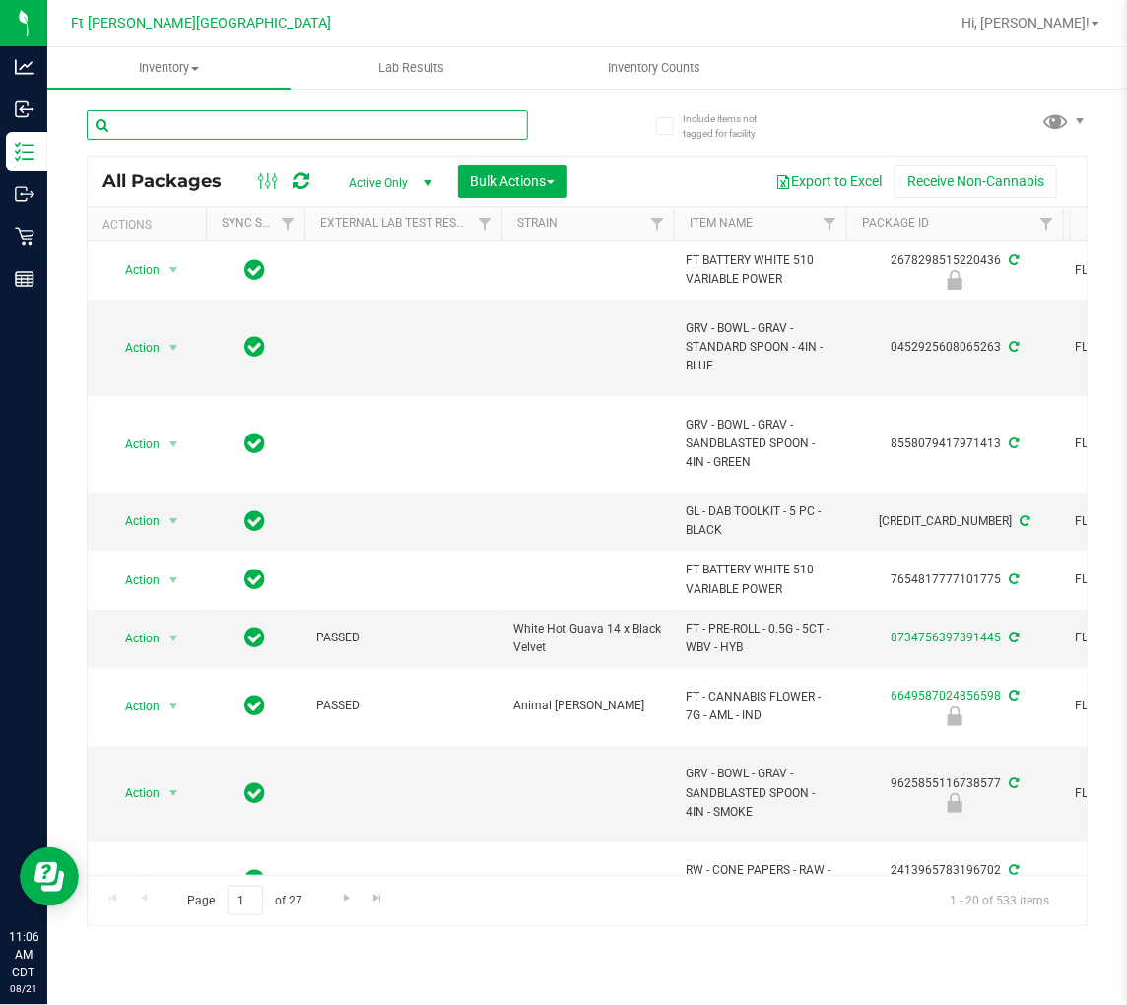
click at [225, 124] on input "text" at bounding box center [308, 125] width 442 height 30
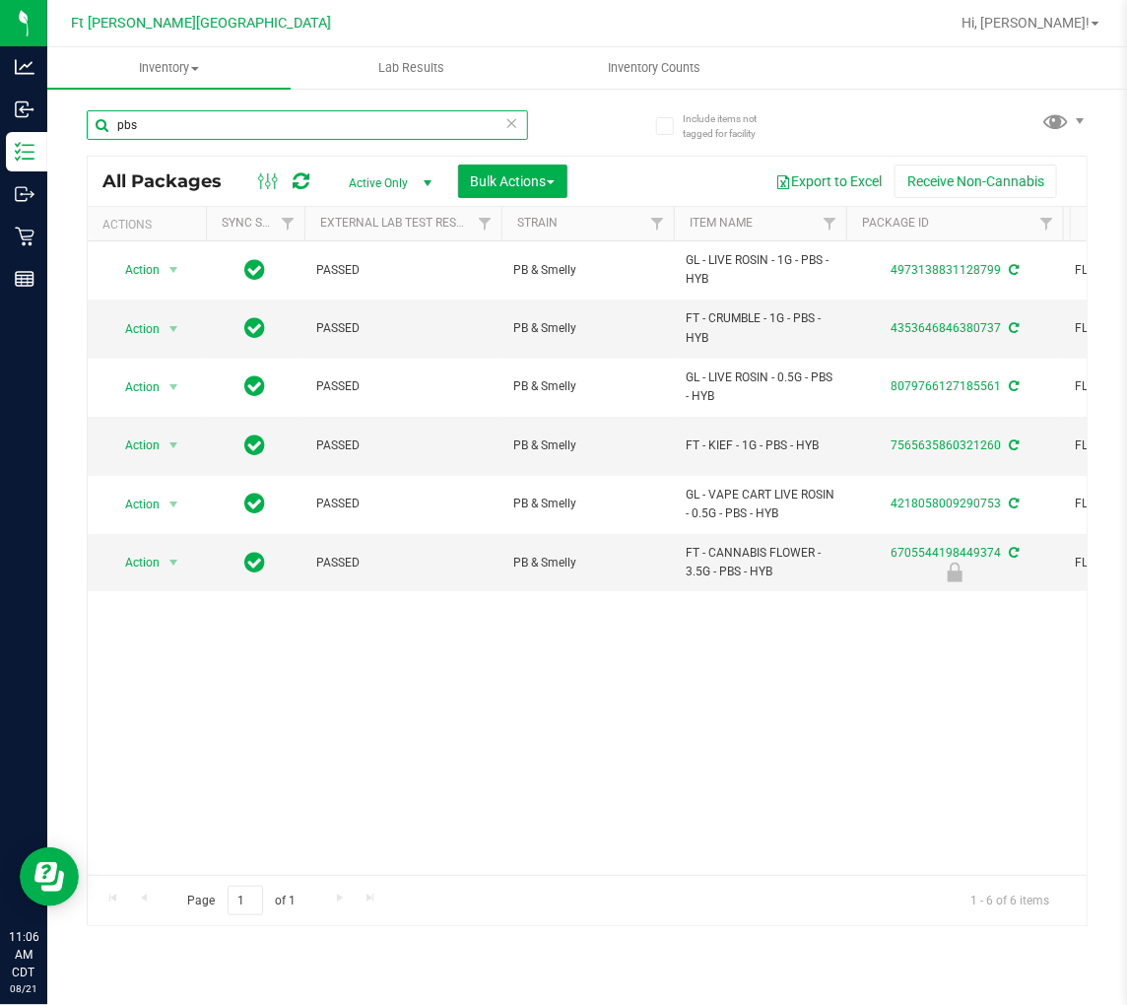
type input "pbs"
click at [357, 724] on div "Action Action Adjust qty Create package Edit attributes Global inventory Locate…" at bounding box center [587, 558] width 999 height 634
click at [512, 123] on icon at bounding box center [513, 122] width 14 height 24
